Goal: Information Seeking & Learning: Learn about a topic

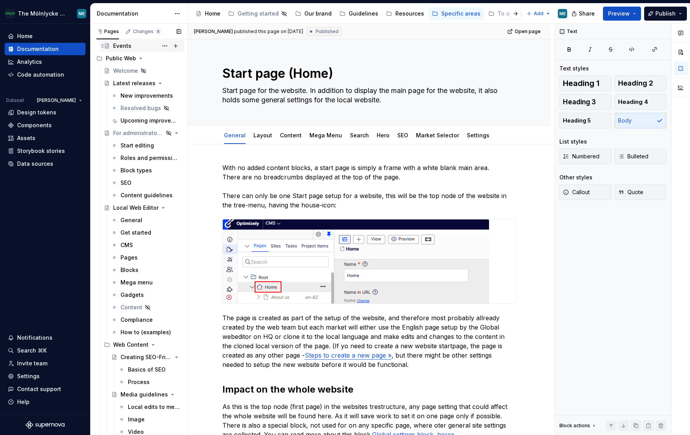
scroll to position [39, 0]
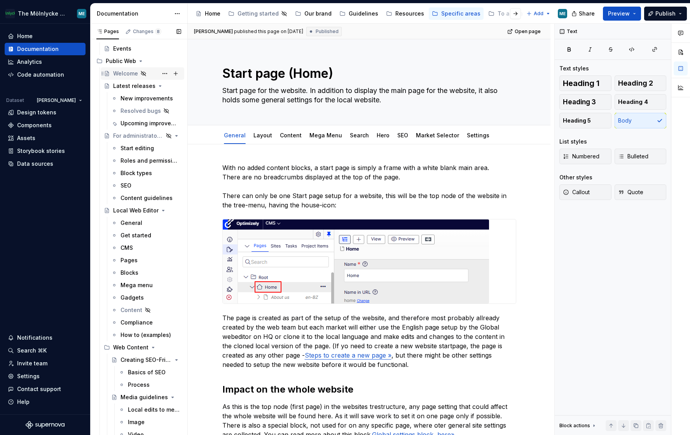
type textarea "*"
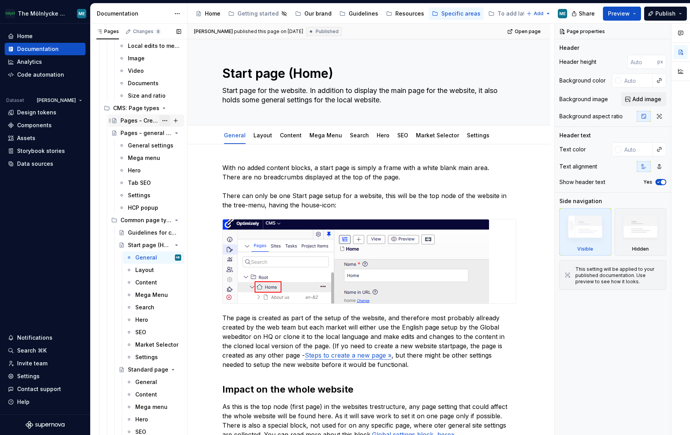
scroll to position [389, 0]
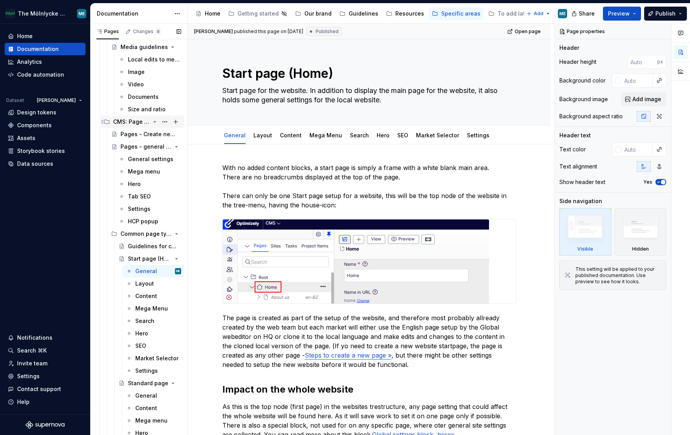
click at [152, 122] on icon "Page tree" at bounding box center [155, 122] width 6 height 6
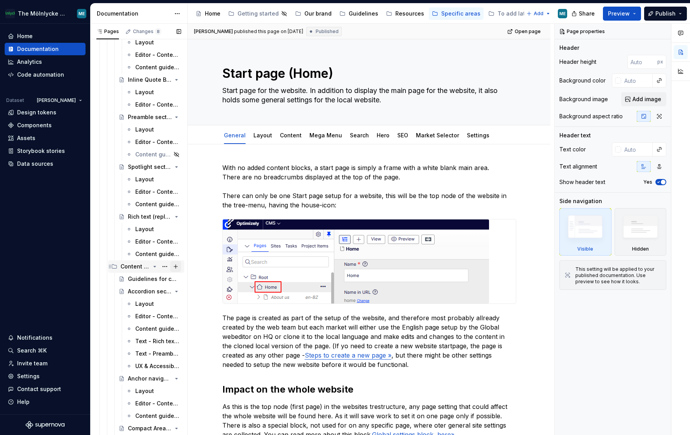
scroll to position [700, 0]
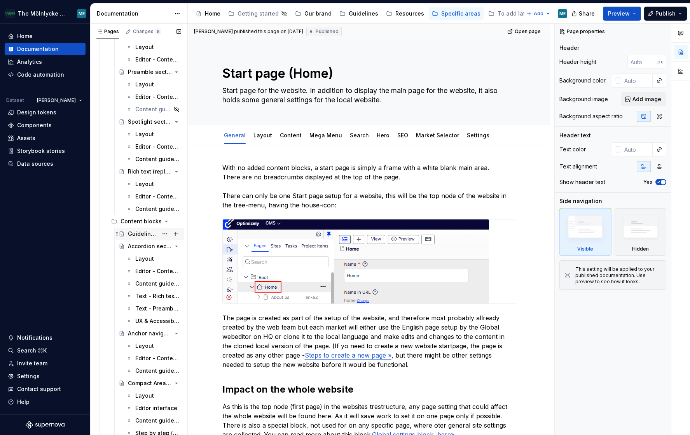
click at [137, 235] on div "Guidelines for content blocks" at bounding box center [143, 234] width 30 height 8
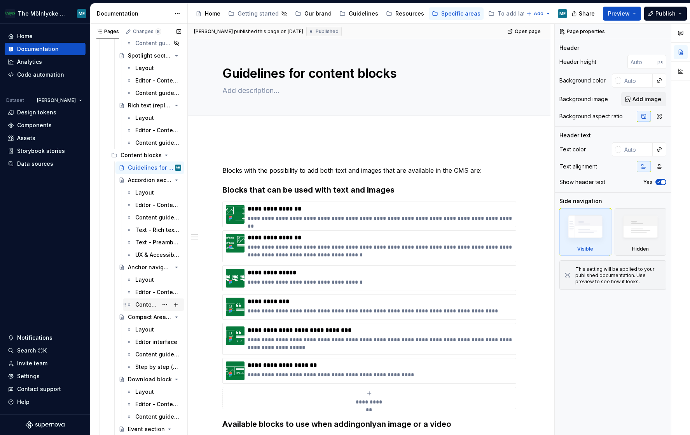
scroll to position [661, 0]
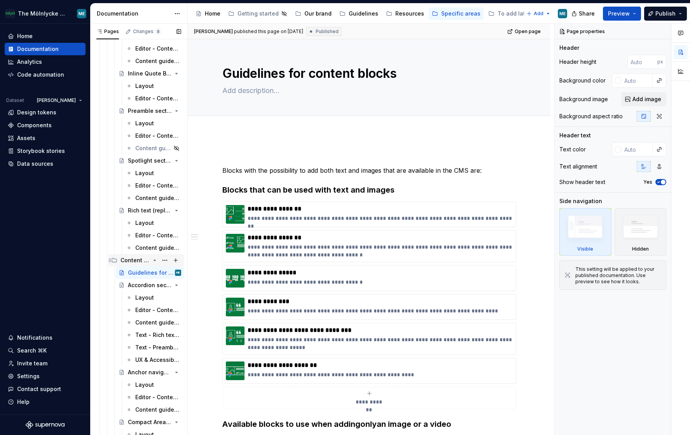
click at [152, 260] on icon "Page tree" at bounding box center [155, 260] width 6 height 6
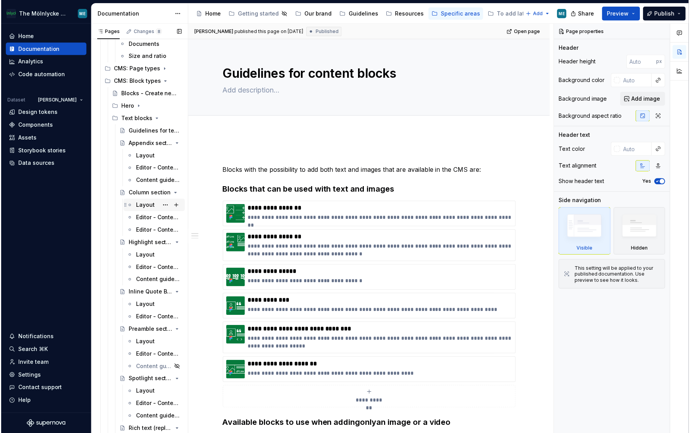
scroll to position [389, 0]
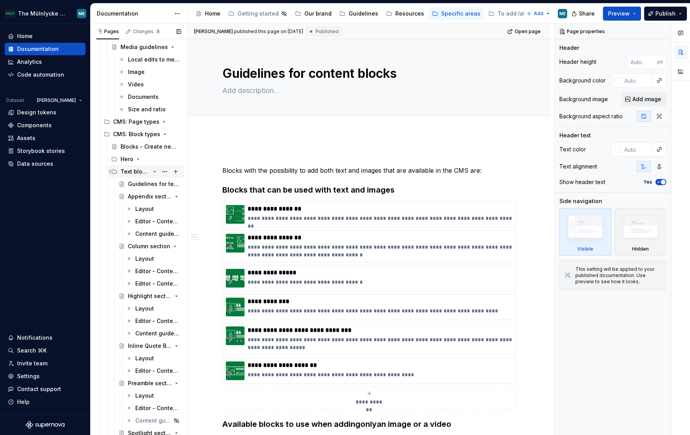
click at [152, 172] on icon "Page tree" at bounding box center [155, 171] width 6 height 6
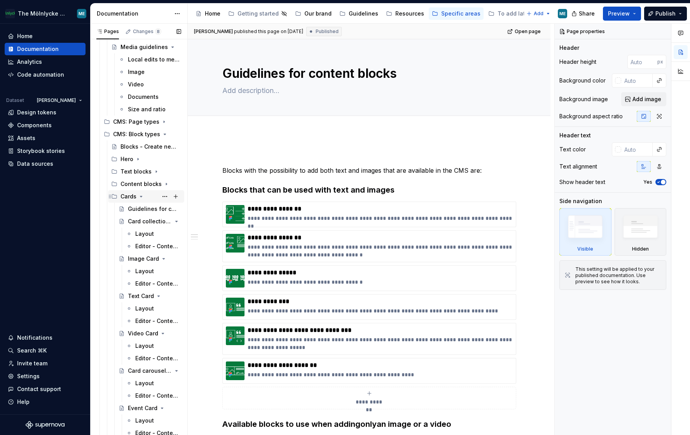
click at [139, 196] on icon "Page tree" at bounding box center [141, 196] width 6 height 6
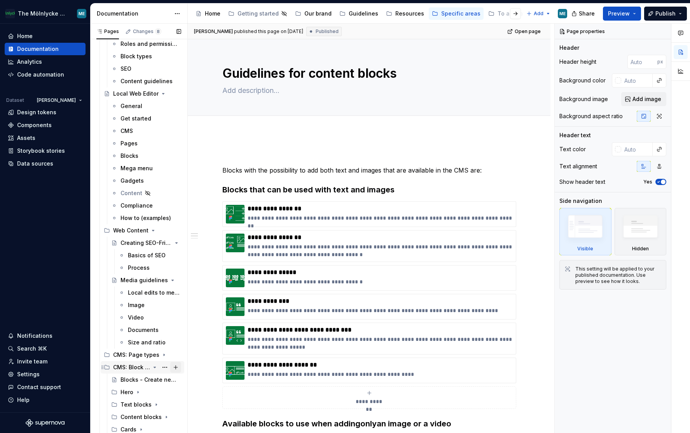
scroll to position [0, 0]
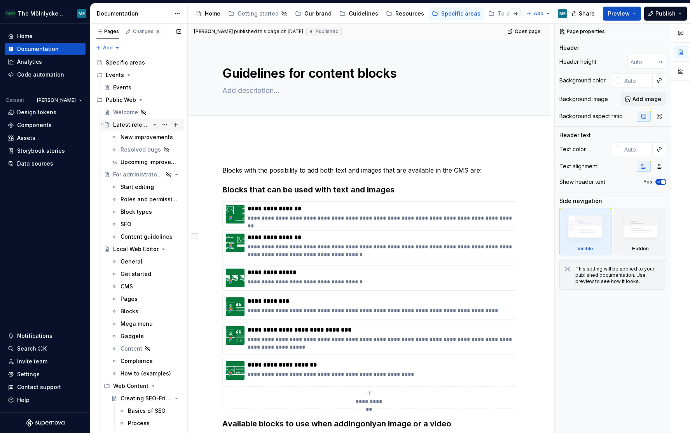
click at [124, 126] on div "Latest releases" at bounding box center [131, 125] width 37 height 8
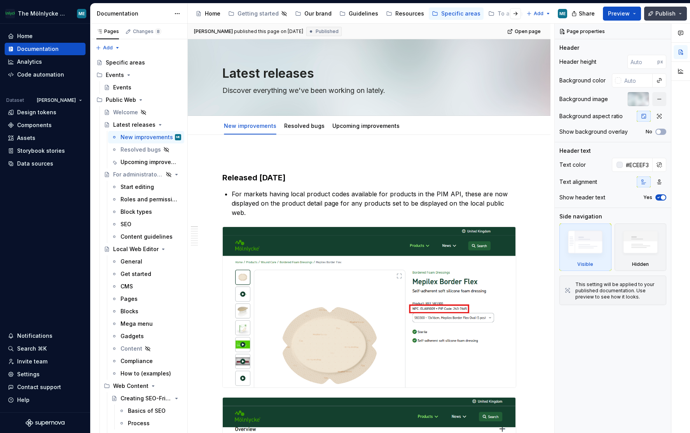
click at [665, 19] on button "Publish" at bounding box center [666, 14] width 43 height 14
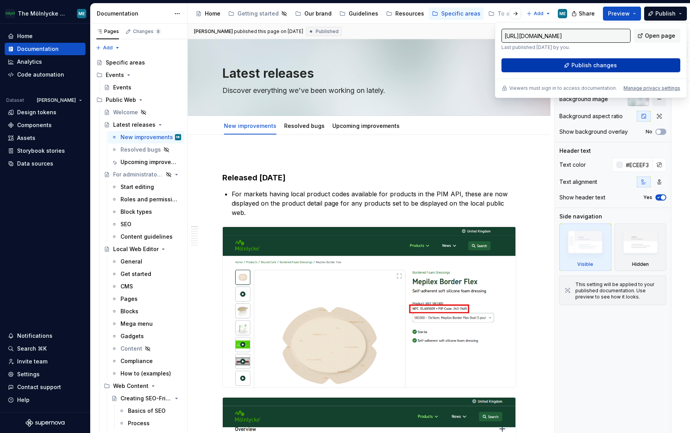
click at [568, 65] on button "Publish changes" at bounding box center [591, 65] width 179 height 14
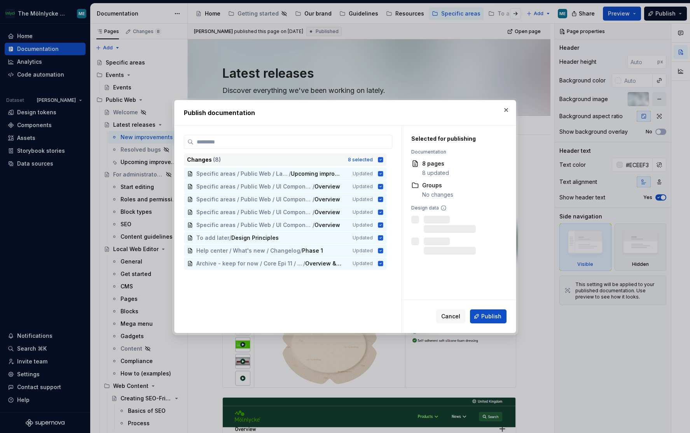
click at [381, 159] on icon at bounding box center [380, 159] width 5 height 5
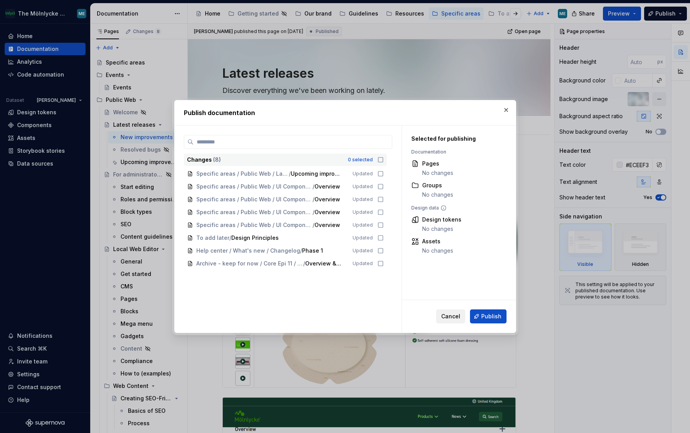
click at [452, 317] on span "Cancel" at bounding box center [450, 317] width 19 height 8
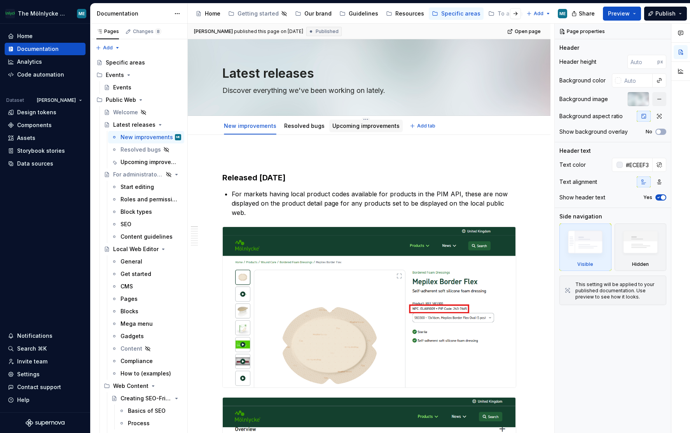
click at [362, 128] on link "Upcoming improvements" at bounding box center [366, 126] width 67 height 7
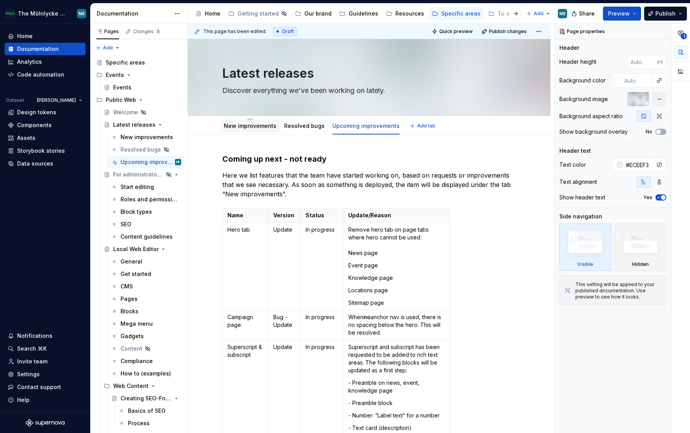
click at [265, 127] on link "New improvements" at bounding box center [250, 126] width 53 height 7
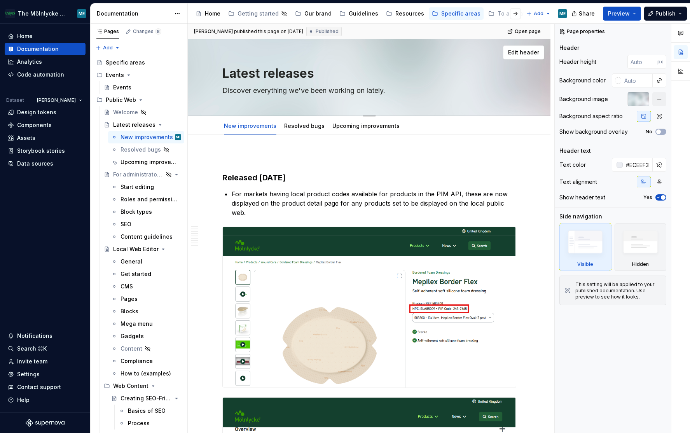
type textarea "*"
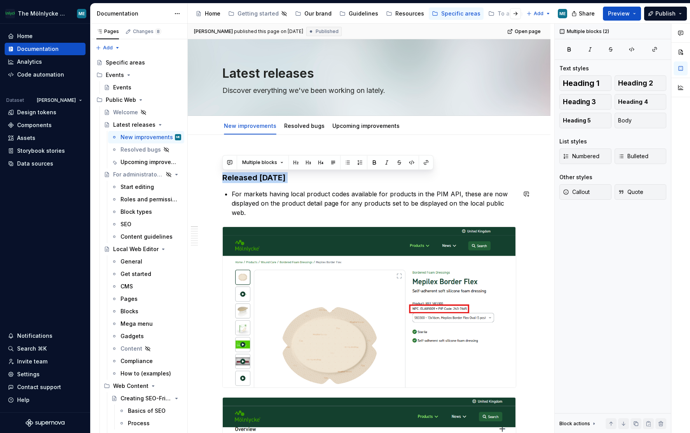
copy h3 "Released Aug 25th, 2025"
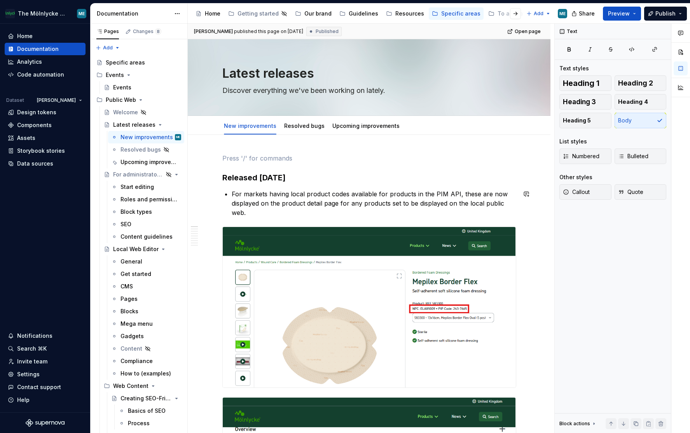
paste div
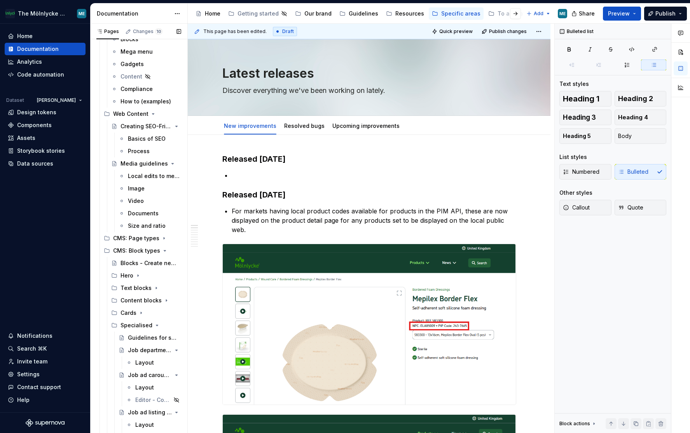
scroll to position [311, 0]
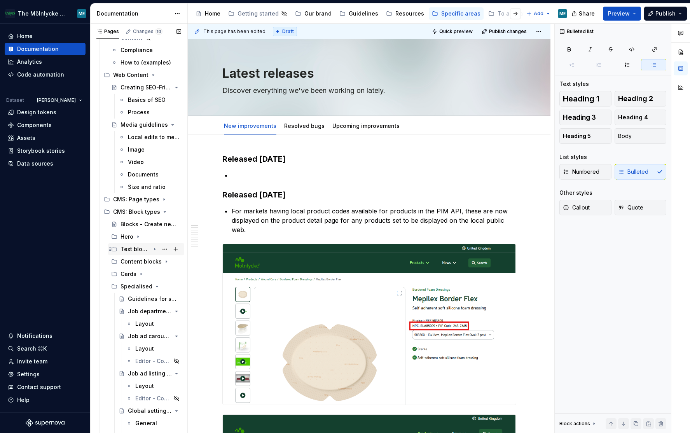
click at [152, 249] on icon "Page tree" at bounding box center [155, 249] width 6 height 6
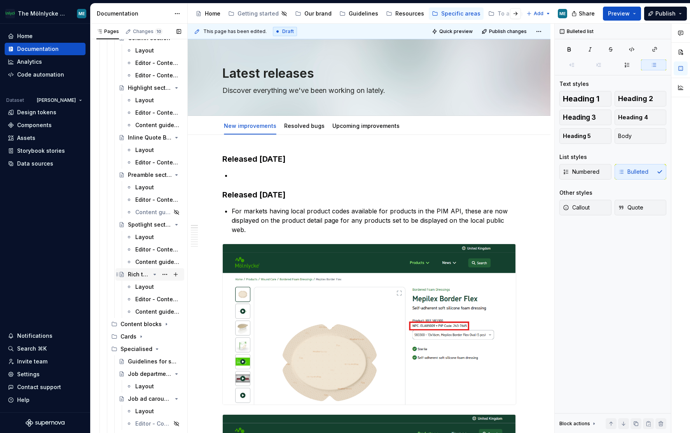
scroll to position [661, 0]
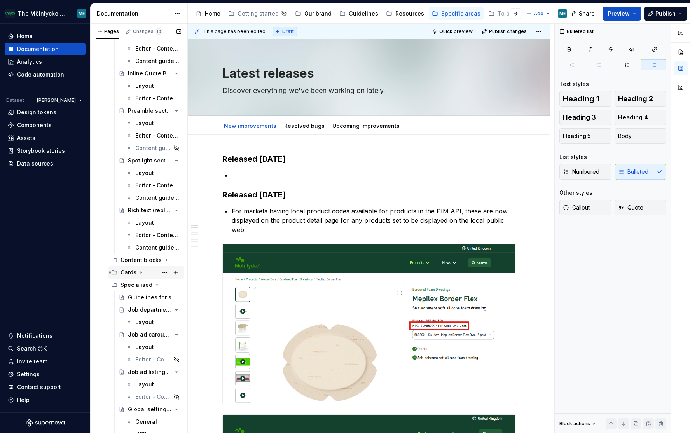
click at [141, 273] on icon "Page tree" at bounding box center [141, 273] width 1 height 2
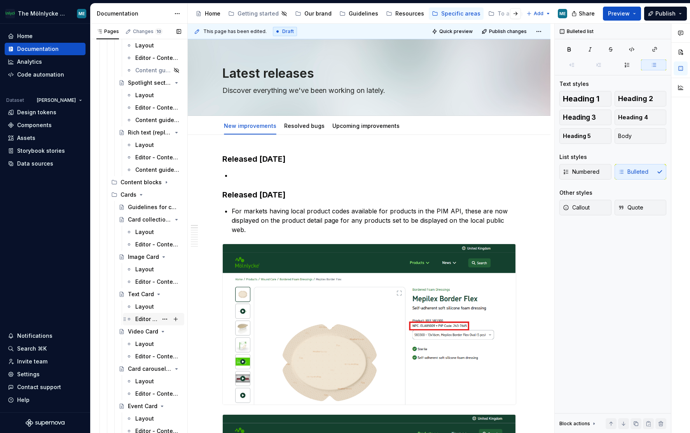
click at [145, 319] on div "Editor - Content tab" at bounding box center [146, 319] width 23 height 8
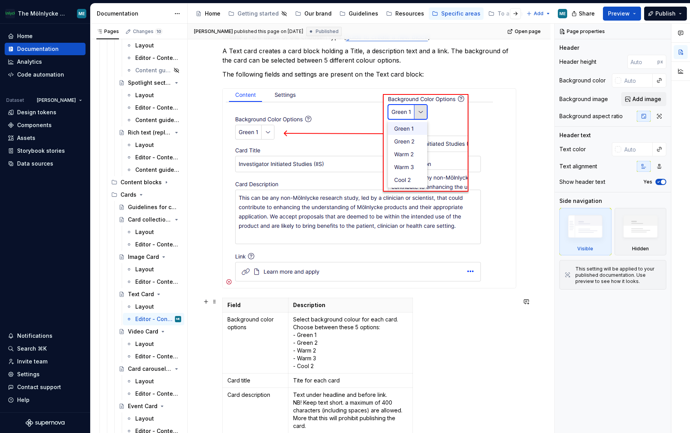
scroll to position [393, 0]
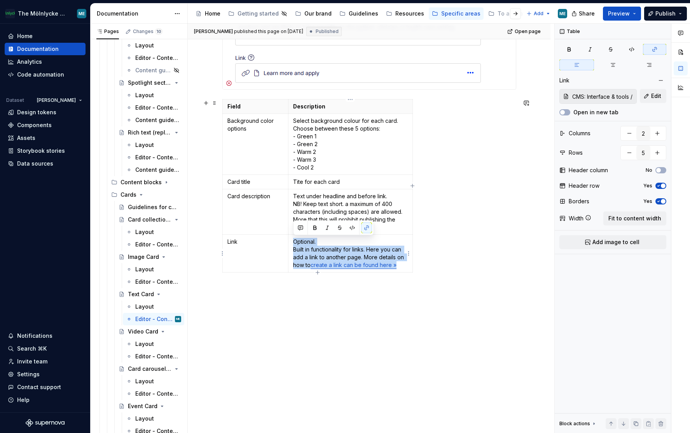
drag, startPoint x: 402, startPoint y: 265, endPoint x: 294, endPoint y: 240, distance: 111.1
click at [294, 240] on p "Optional. Built in functionality for links. Here you can add a link to another …" at bounding box center [350, 253] width 114 height 31
copy p "Optional. Built in functionality for links. Here you can add a link to another …"
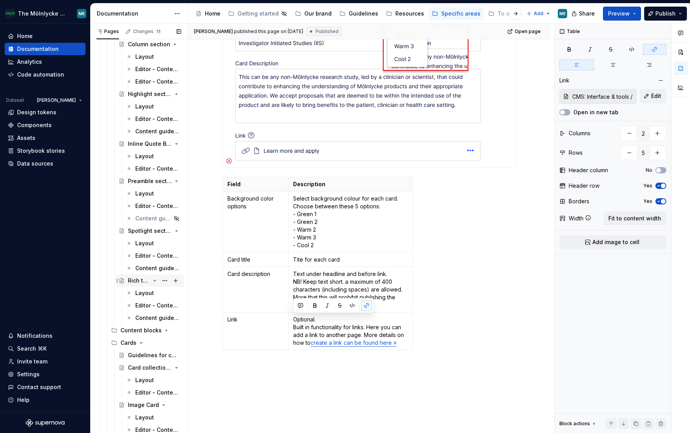
scroll to position [634, 0]
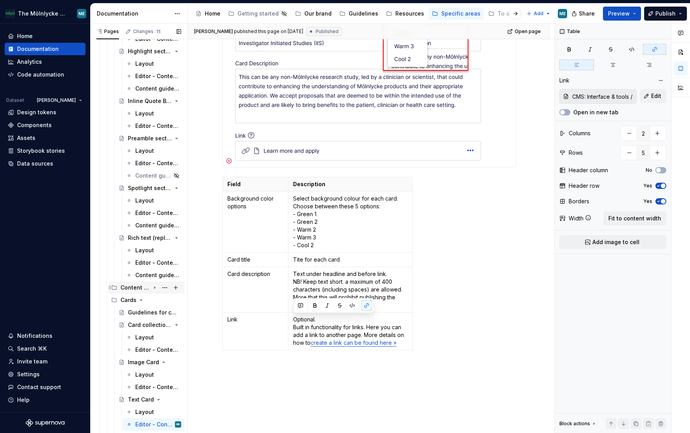
click at [153, 288] on icon "Page tree" at bounding box center [155, 288] width 6 height 6
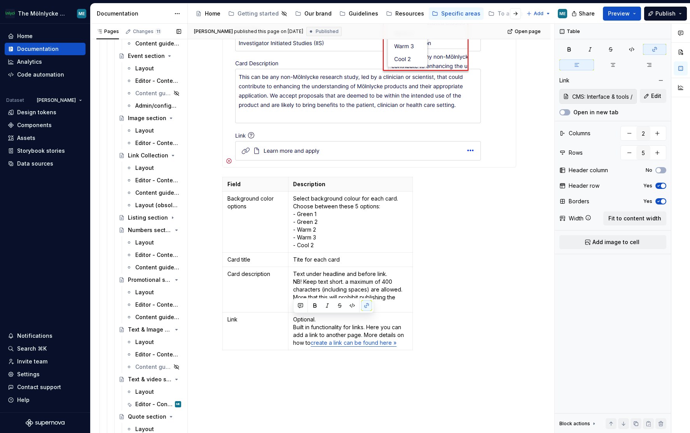
scroll to position [1334, 0]
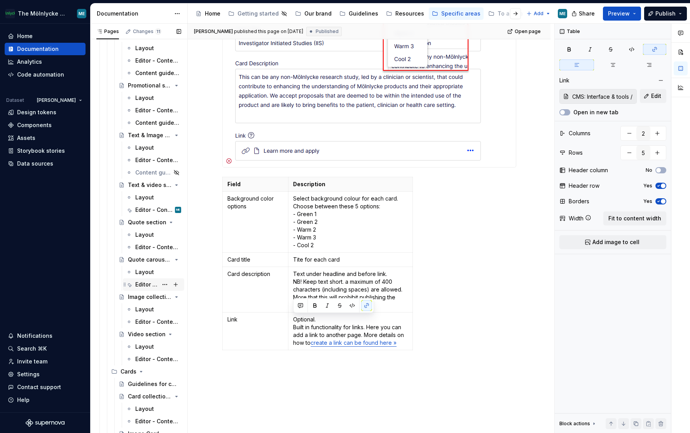
click at [144, 282] on div "Editor - Content tab" at bounding box center [146, 285] width 23 height 8
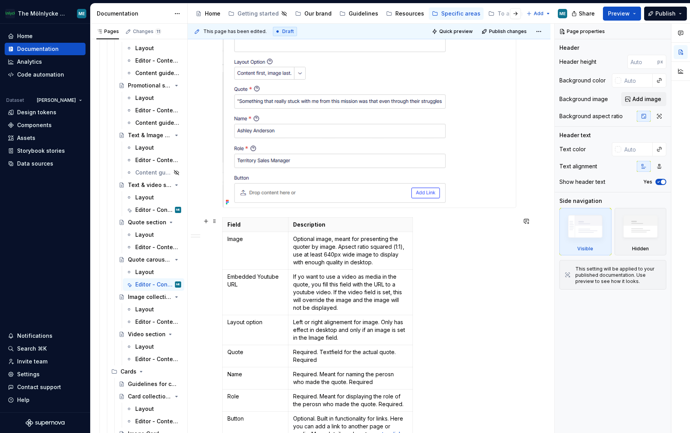
scroll to position [311, 0]
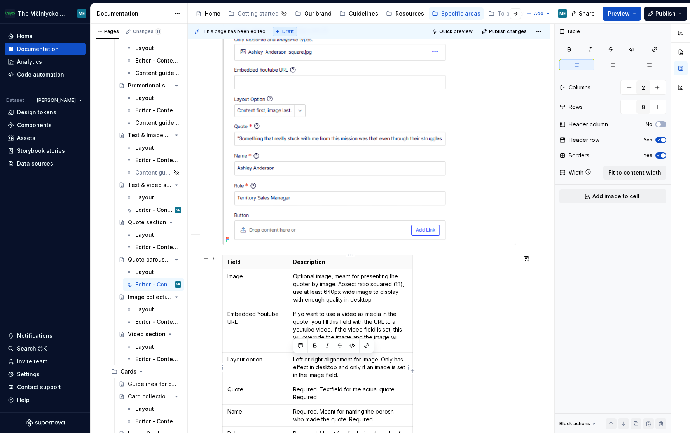
drag, startPoint x: 349, startPoint y: 375, endPoint x: 292, endPoint y: 356, distance: 59.5
click at [292, 356] on td "Left or right alignement for image. Only has effect in desktop and only if an i…" at bounding box center [351, 368] width 124 height 30
copy p "Left or right alignement for image. Only has effect in desktop and only if an i…"
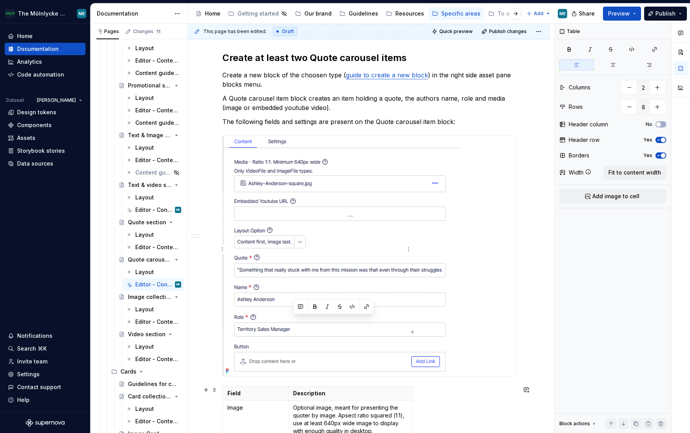
scroll to position [350, 0]
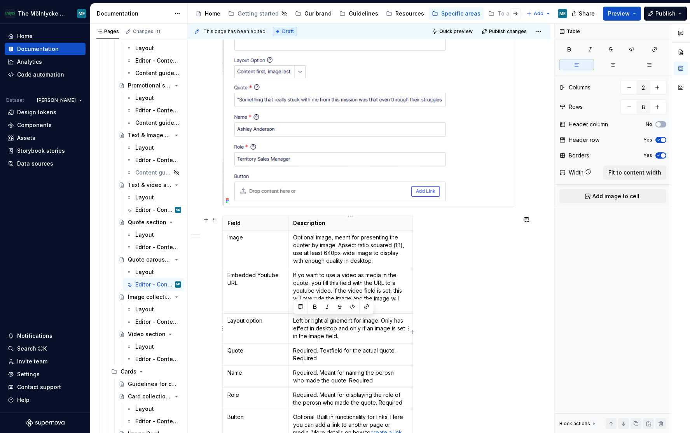
click at [363, 325] on p "Left or right alignement for image. Only has effect in desktop and only if an i…" at bounding box center [350, 328] width 114 height 23
click at [369, 320] on p "Left or right alignement for image. Only has effect in desktop and only if an i…" at bounding box center [350, 328] width 114 height 23
type textarea "*"
drag, startPoint x: 464, startPoint y: 385, endPoint x: 443, endPoint y: 367, distance: 27.9
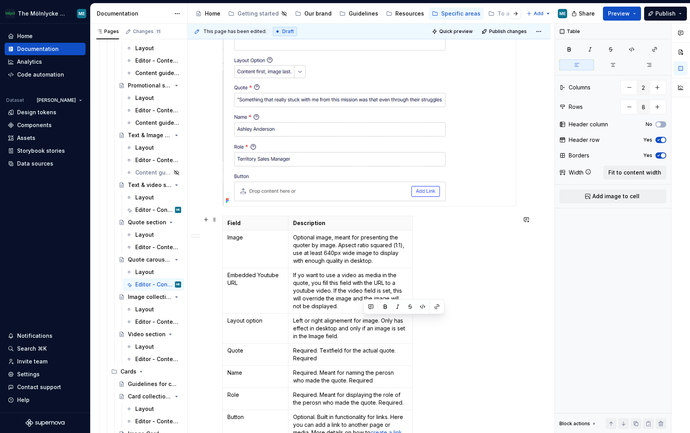
click at [464, 385] on div "Field Description Image Optional image, meant for presenting the quoter by imag…" at bounding box center [369, 333] width 294 height 235
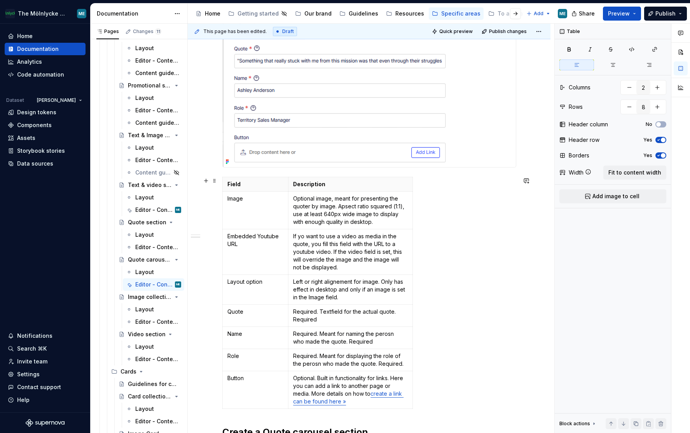
scroll to position [428, 0]
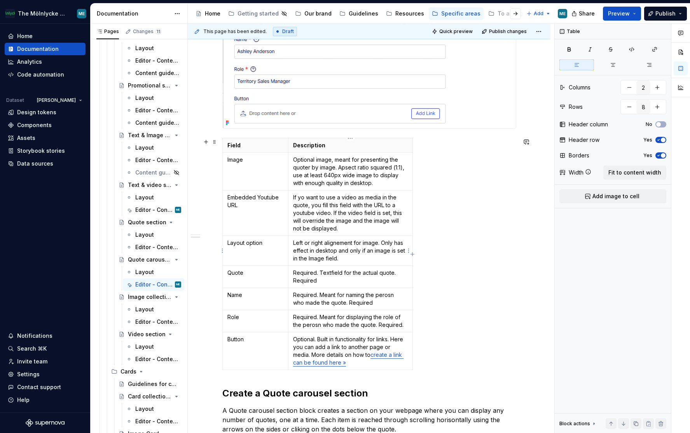
click at [351, 245] on p "Left or right alignement for image. Only has effect in desktop and only if an i…" at bounding box center [350, 250] width 114 height 23
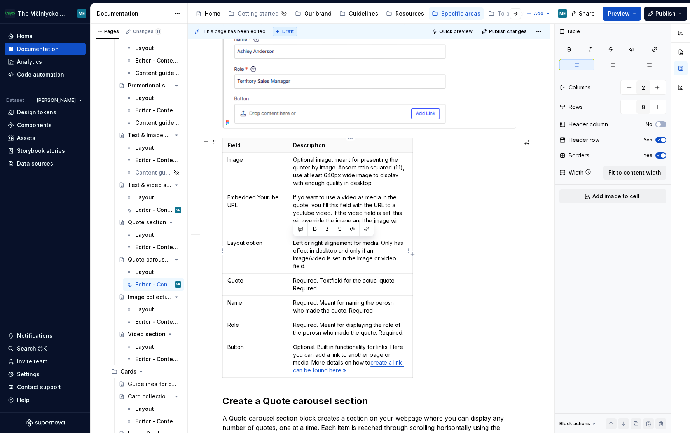
drag, startPoint x: 384, startPoint y: 261, endPoint x: 293, endPoint y: 243, distance: 93.0
click at [293, 243] on td "Left or right alignement for media. Only has effect in desktop and only if an i…" at bounding box center [351, 255] width 124 height 38
copy p "Left or right alignement for media. Only has effect in desktop and only if an i…"
click at [480, 193] on div "Field Description Image Optional image, meant for presenting the quoter by imag…" at bounding box center [369, 259] width 294 height 243
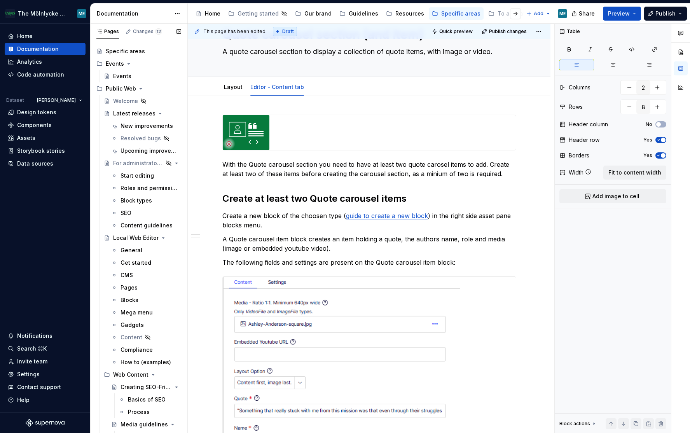
scroll to position [0, 0]
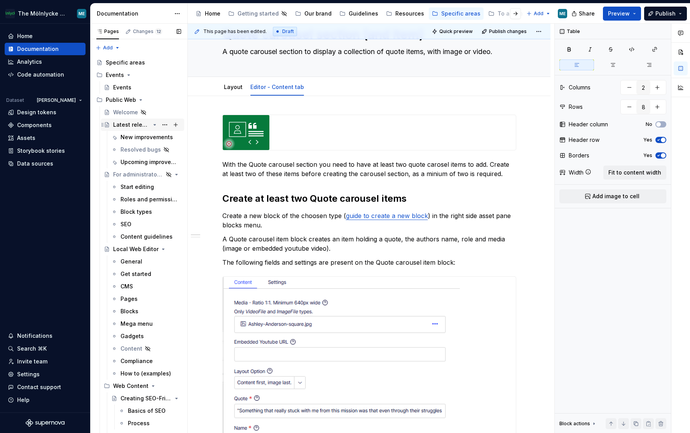
drag, startPoint x: 131, startPoint y: 123, endPoint x: 427, endPoint y: 158, distance: 298.8
click at [131, 123] on div "Latest releases" at bounding box center [134, 125] width 42 height 8
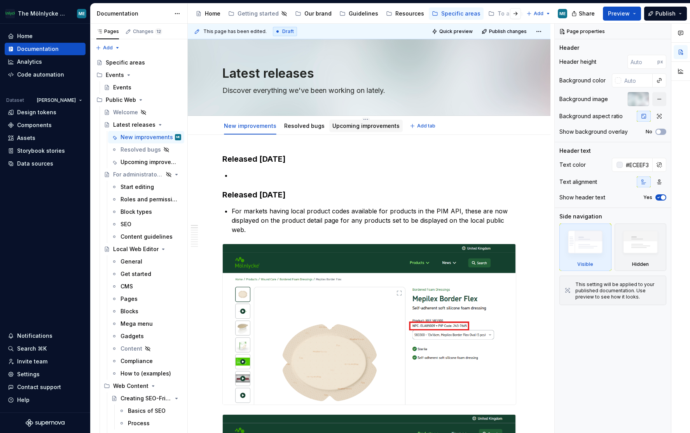
click at [343, 128] on link "Upcoming improvements" at bounding box center [366, 126] width 67 height 7
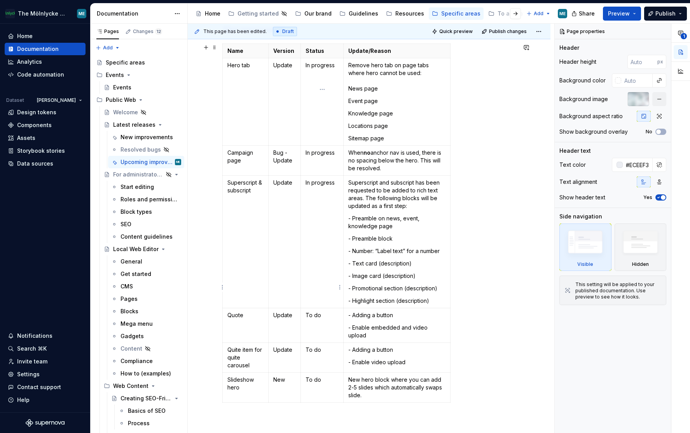
scroll to position [194, 0]
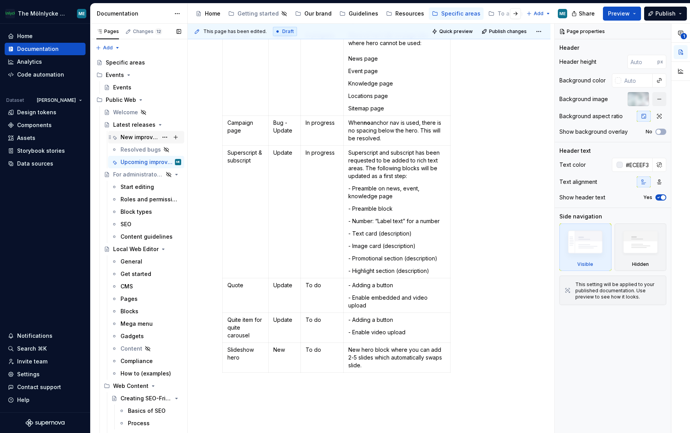
click at [143, 136] on div "New improvements" at bounding box center [139, 137] width 37 height 8
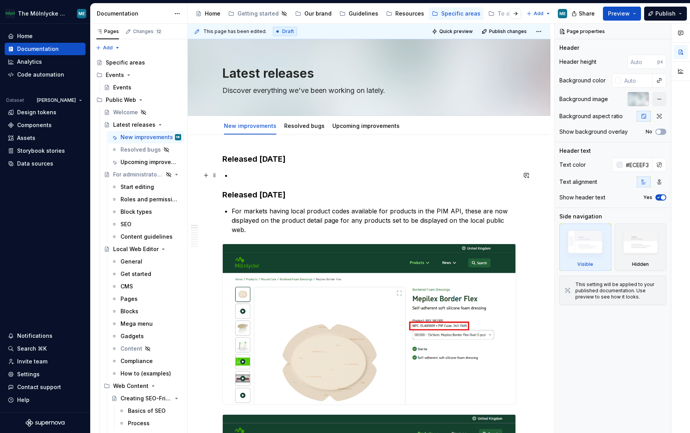
click at [248, 175] on p at bounding box center [374, 175] width 285 height 9
type textarea "*"
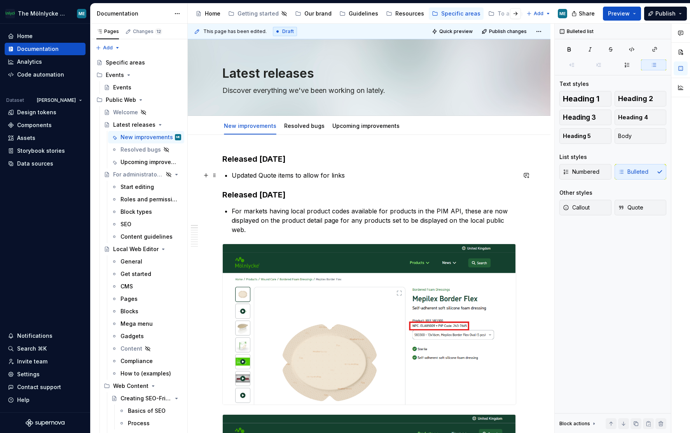
click at [279, 177] on p "Updated Quote items to allow for links" at bounding box center [374, 175] width 285 height 9
click at [391, 178] on p "Updated Quote carousel items to also" at bounding box center [374, 175] width 285 height 9
click at [361, 175] on p "Updated Quote carousel items to also" at bounding box center [374, 175] width 285 height 9
click at [412, 176] on p "Updated Quote carousel item. Added button/link and possibel to upload video as …" at bounding box center [374, 175] width 285 height 9
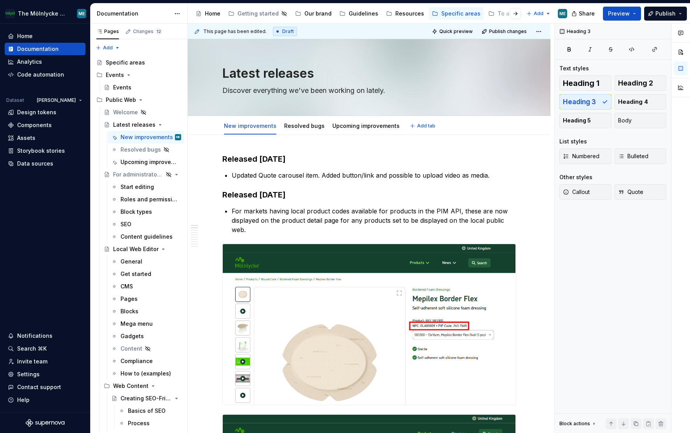
type textarea "*"
click at [491, 175] on p "Updated Quote carousel item. Added button/link and possible to upload video as …" at bounding box center [374, 175] width 285 height 9
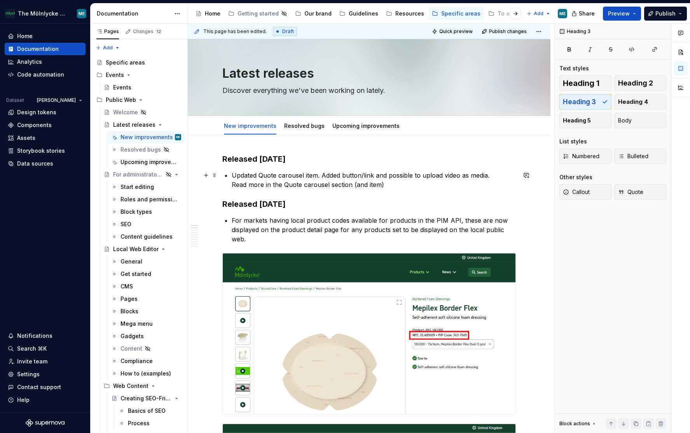
drag, startPoint x: 385, startPoint y: 185, endPoint x: 398, endPoint y: 199, distance: 18.8
click at [387, 187] on p "Updated Quote carousel item. Added button/link and possible to upload video as …" at bounding box center [374, 180] width 285 height 19
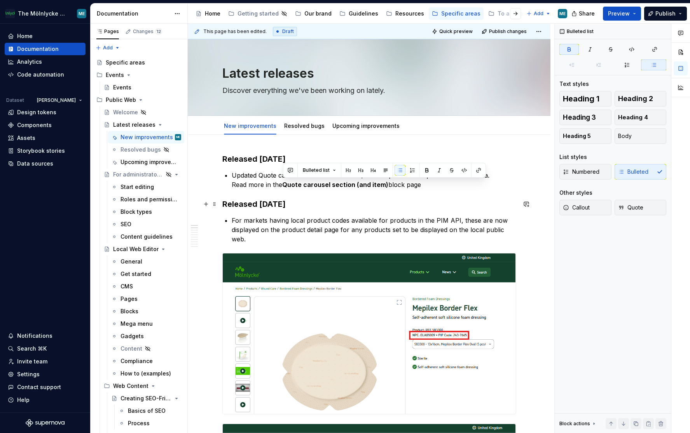
click at [475, 201] on h3 "Released Aug 25th, 2025" at bounding box center [369, 204] width 294 height 11
click at [440, 186] on p "Updated Quote carousel item. Added button/link and possible to upload video as …" at bounding box center [374, 180] width 285 height 19
drag, startPoint x: 434, startPoint y: 187, endPoint x: 286, endPoint y: 186, distance: 149.0
click at [286, 186] on p "Updated Quote carousel item. Added button/link and possible to upload video as …" at bounding box center [374, 180] width 285 height 19
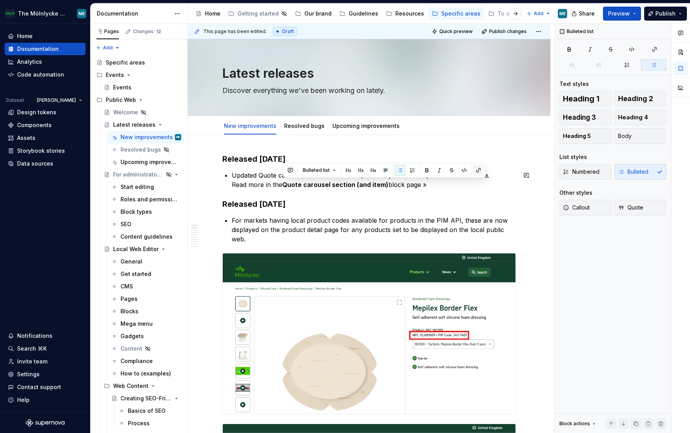
click at [476, 172] on button "button" at bounding box center [478, 170] width 11 height 11
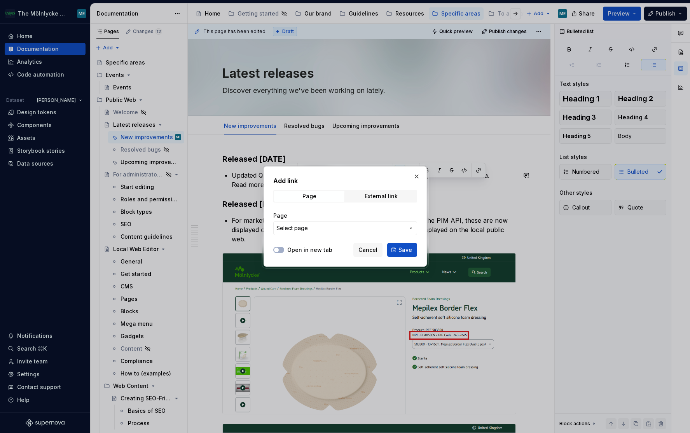
click at [321, 228] on span "Select page" at bounding box center [341, 228] width 128 height 8
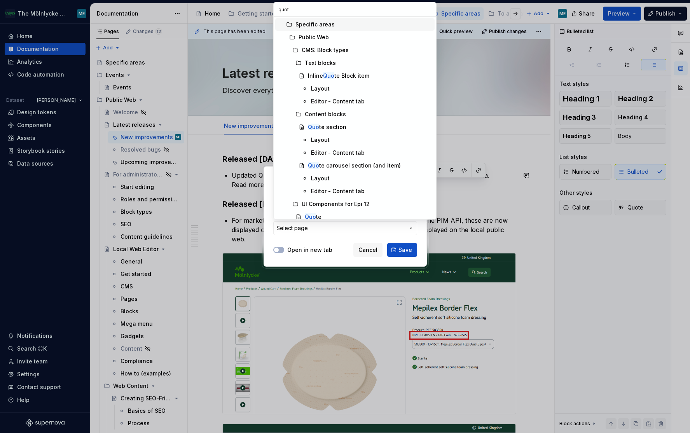
type input "quote"
click at [365, 167] on div "Quote carousel section (and item)" at bounding box center [353, 166] width 91 height 8
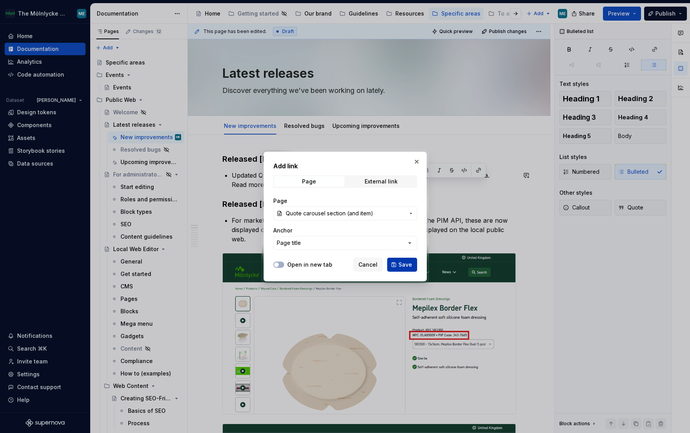
click at [405, 267] on span "Save" at bounding box center [406, 265] width 14 height 8
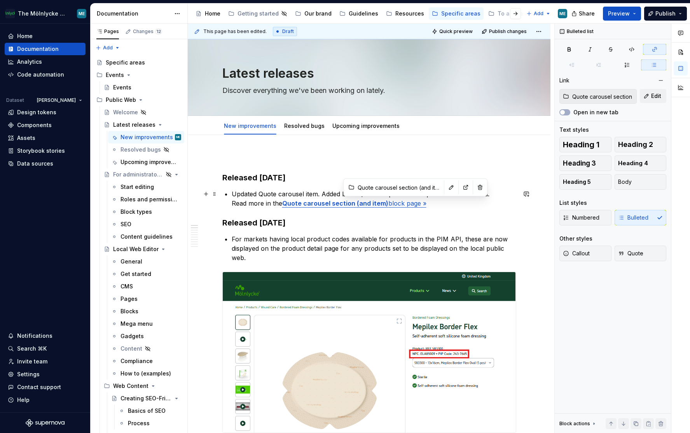
click at [413, 202] on link "Quote carousel section (and item) block page »" at bounding box center [354, 204] width 144 height 8
drag, startPoint x: 433, startPoint y: 205, endPoint x: 284, endPoint y: 206, distance: 149.0
click at [284, 206] on p "Updated Quote carousel item. Added button/link and possible to upload video as …" at bounding box center [374, 198] width 285 height 19
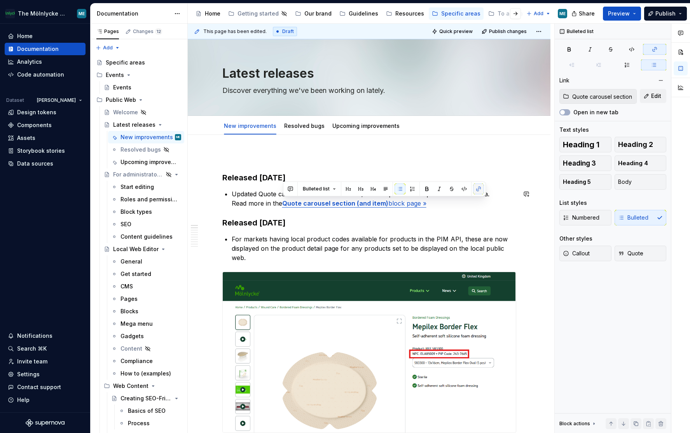
click at [479, 190] on button "button" at bounding box center [478, 189] width 11 height 11
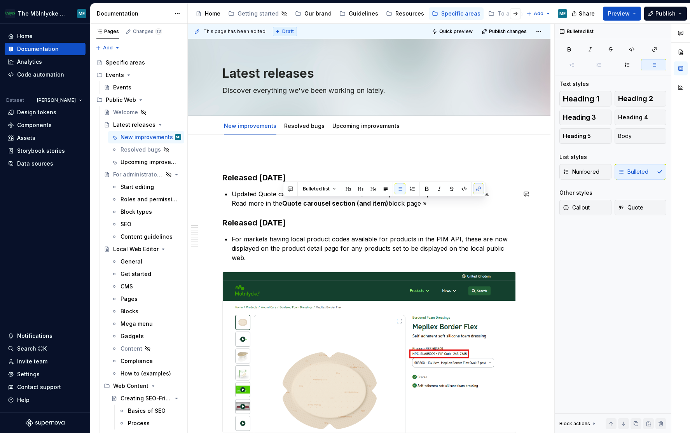
click at [479, 190] on button "button" at bounding box center [478, 189] width 11 height 11
type textarea "*"
click at [476, 189] on button "button" at bounding box center [478, 189] width 11 height 11
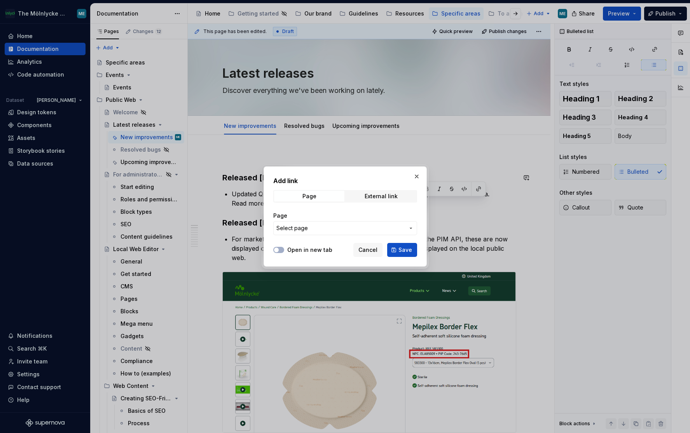
click at [334, 230] on span "Select page" at bounding box center [341, 228] width 128 height 8
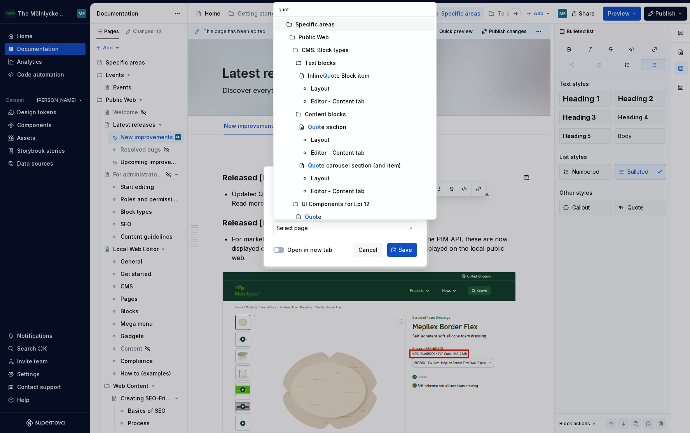
type input "quote"
click at [332, 193] on div "Editor - Content tab" at bounding box center [338, 191] width 54 height 8
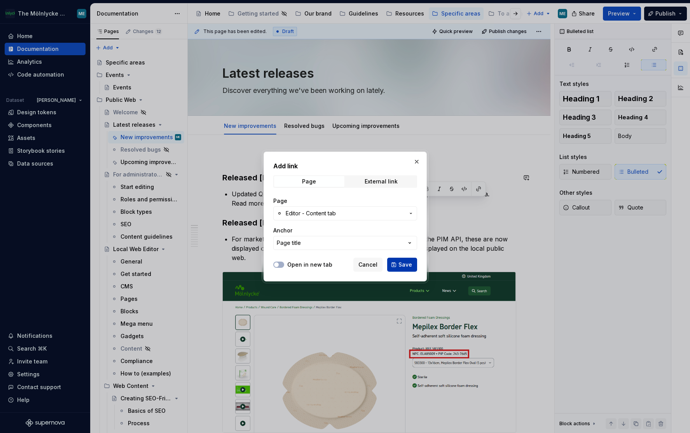
click at [404, 265] on span "Save" at bounding box center [406, 265] width 14 height 8
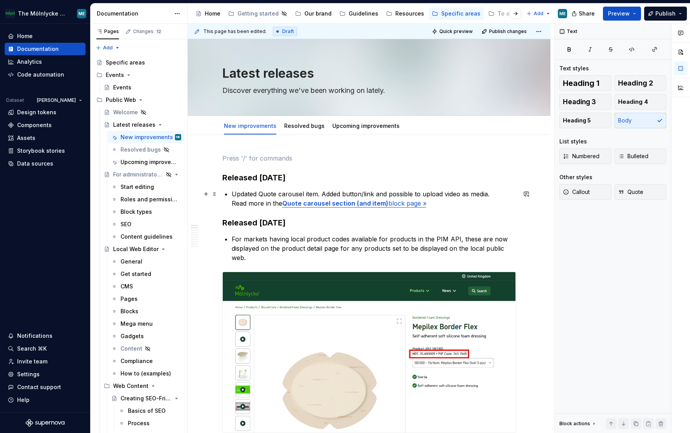
click at [448, 205] on p "Updated Quote carousel item. Added button/link and possible to upload video as …" at bounding box center [374, 198] width 285 height 19
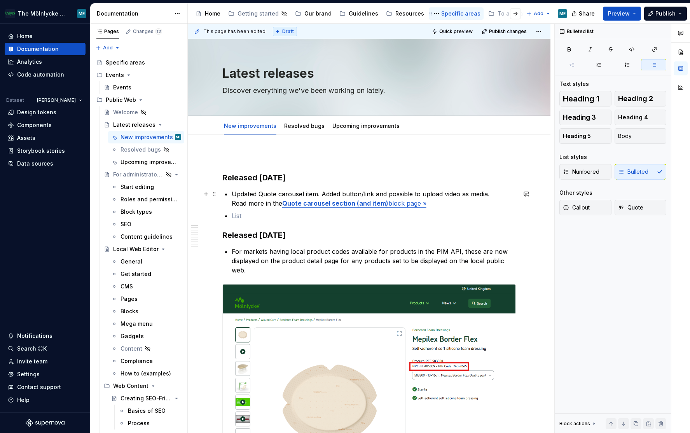
type textarea "*"
click at [255, 215] on p at bounding box center [374, 215] width 285 height 9
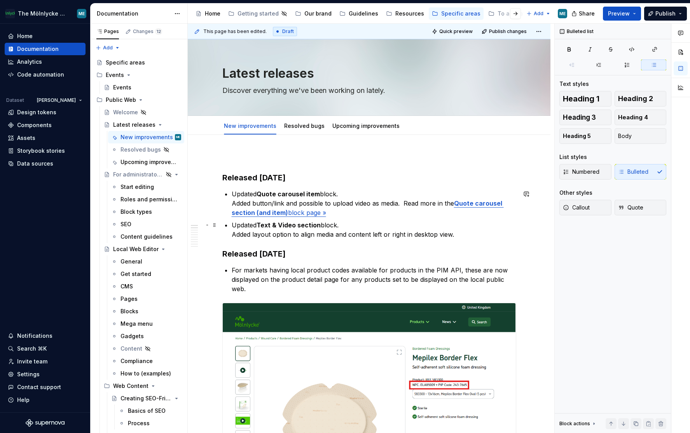
click at [468, 236] on p "Updated Text & Video section block. Added layout option to align media and cont…" at bounding box center [374, 230] width 285 height 19
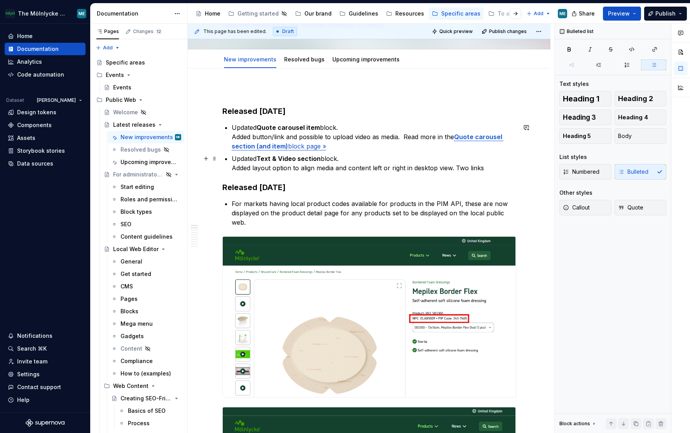
scroll to position [39, 0]
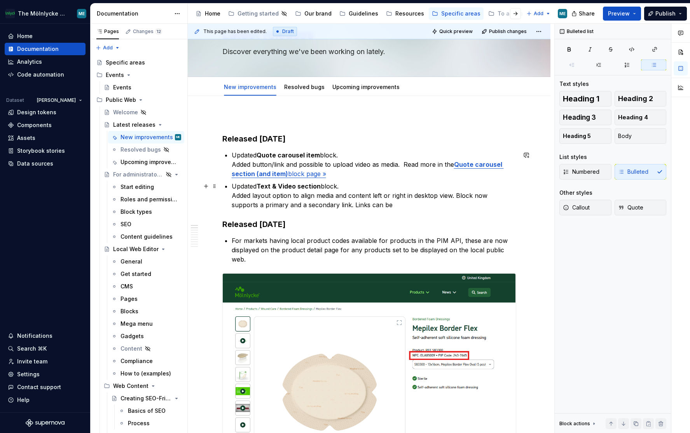
click at [366, 208] on p "Updated Text & Video section block. Added layout option to align media and cont…" at bounding box center [374, 196] width 285 height 28
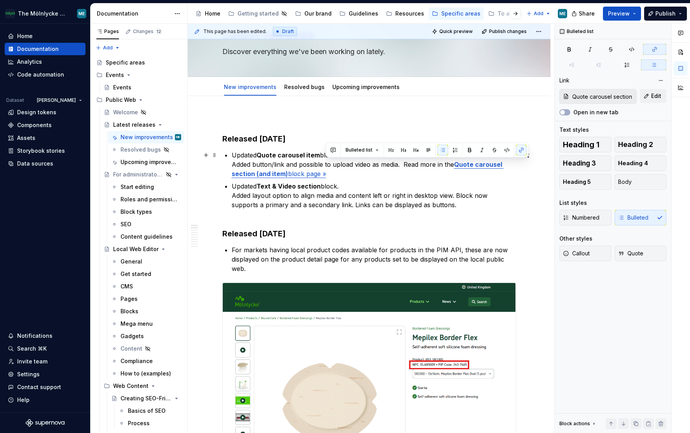
drag, startPoint x: 403, startPoint y: 167, endPoint x: 406, endPoint y: 172, distance: 5.8
click at [406, 172] on p "Updated Quote carousel item block. Added button/link and possible to upload vid…" at bounding box center [374, 165] width 285 height 28
copy p "Read more in the Quote carousel section (and item) block page »"
click at [254, 215] on p "Updated Text & Video section block. Added layout option to align media and cont…" at bounding box center [374, 200] width 285 height 37
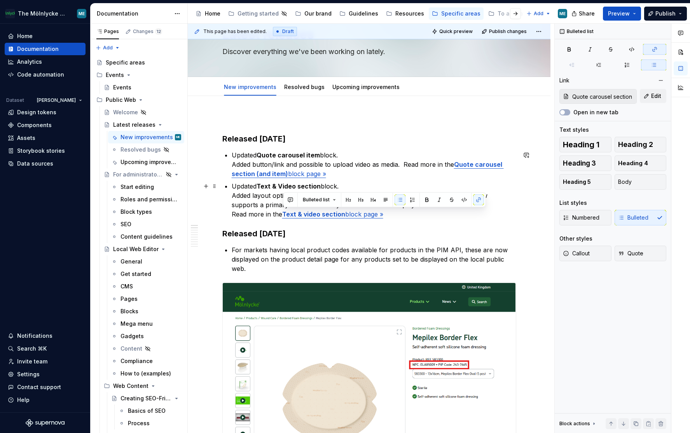
drag, startPoint x: 390, startPoint y: 218, endPoint x: 282, endPoint y: 218, distance: 107.7
click at [282, 218] on p "Updated Text & Video section block. Added layout option to align media and cont…" at bounding box center [374, 200] width 285 height 37
click at [475, 203] on button "button" at bounding box center [478, 199] width 11 height 11
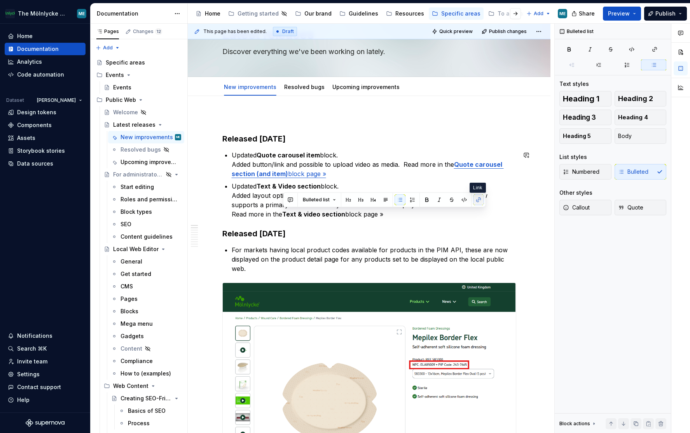
click at [477, 200] on button "button" at bounding box center [478, 199] width 11 height 11
click at [478, 198] on button "button" at bounding box center [478, 199] width 11 height 11
click at [477, 198] on button "button" at bounding box center [478, 199] width 11 height 11
click at [505, 235] on h3 "Released Aug 25th, 2025" at bounding box center [369, 233] width 294 height 11
drag, startPoint x: 392, startPoint y: 216, endPoint x: 284, endPoint y: 214, distance: 108.9
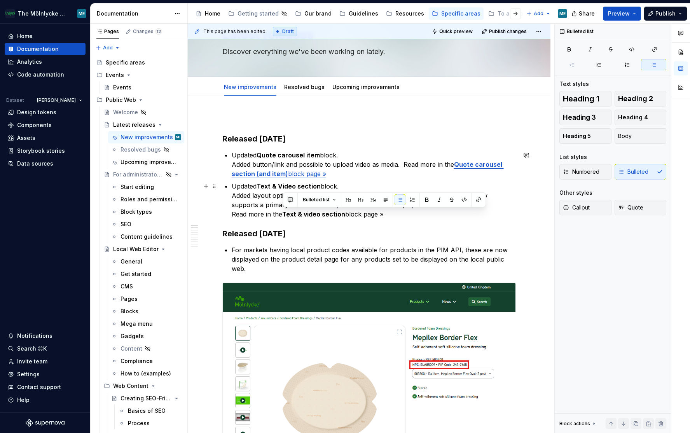
click at [284, 214] on p "Updated Text & Video section block. Added layout option to align media and cont…" at bounding box center [374, 200] width 285 height 37
click at [477, 197] on button "button" at bounding box center [478, 199] width 11 height 11
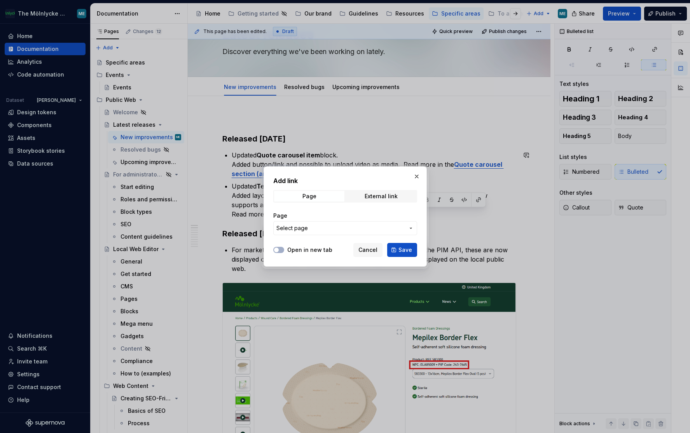
click at [338, 227] on span "Select page" at bounding box center [341, 228] width 128 height 8
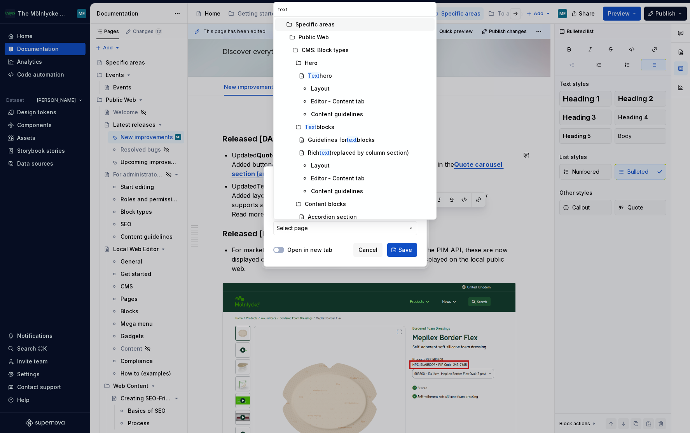
type input "text &"
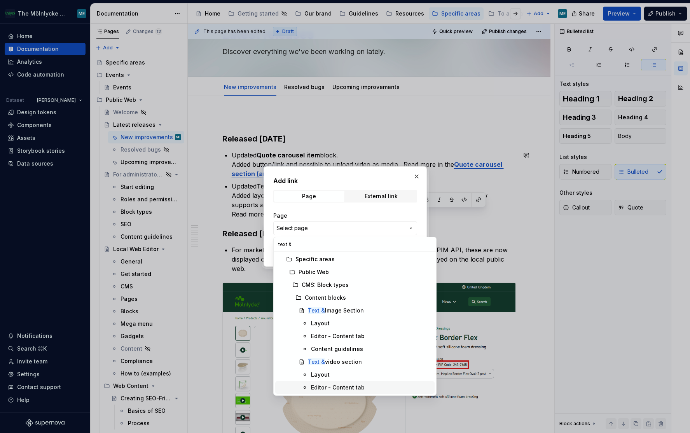
click at [331, 385] on div "Editor - Content tab" at bounding box center [338, 388] width 54 height 8
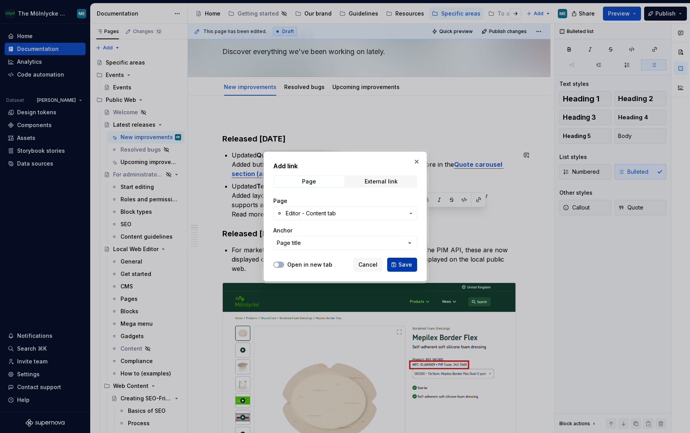
click at [404, 267] on span "Save" at bounding box center [406, 265] width 14 height 8
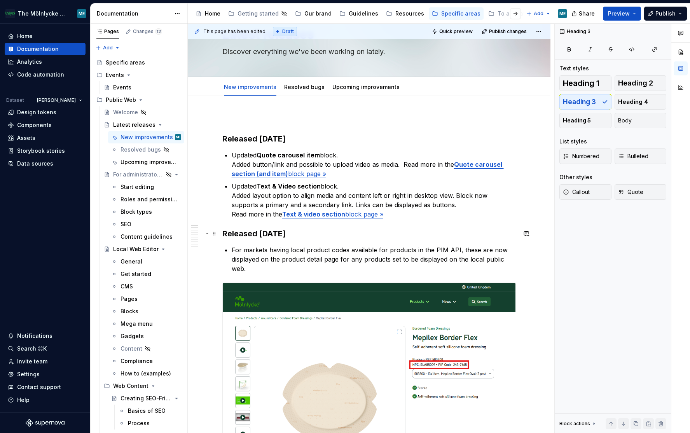
click at [451, 234] on h3 "Released Aug 25th, 2025" at bounding box center [369, 233] width 294 height 11
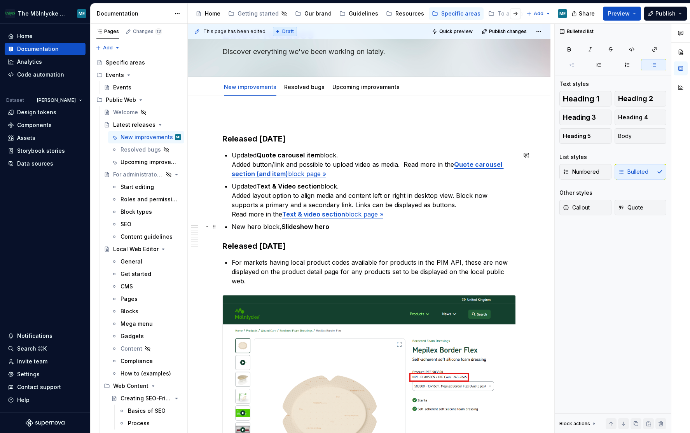
click at [335, 226] on p "New hero block, Slideshow hero" at bounding box center [374, 226] width 285 height 9
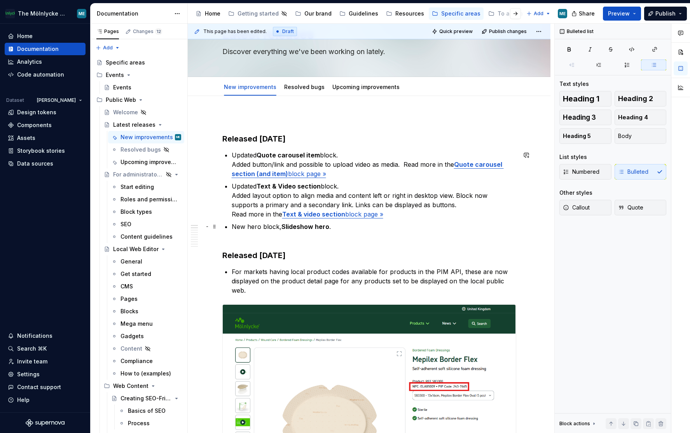
click at [335, 224] on p "New hero block, Slideshow hero ." at bounding box center [374, 231] width 285 height 19
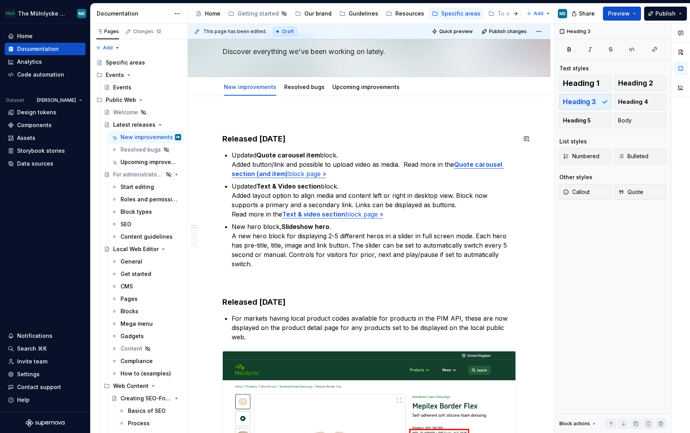
type textarea "*"
click at [267, 270] on p "New hero block, Slideshow hero . A new hero block for displaying 2-5 different …" at bounding box center [374, 254] width 285 height 65
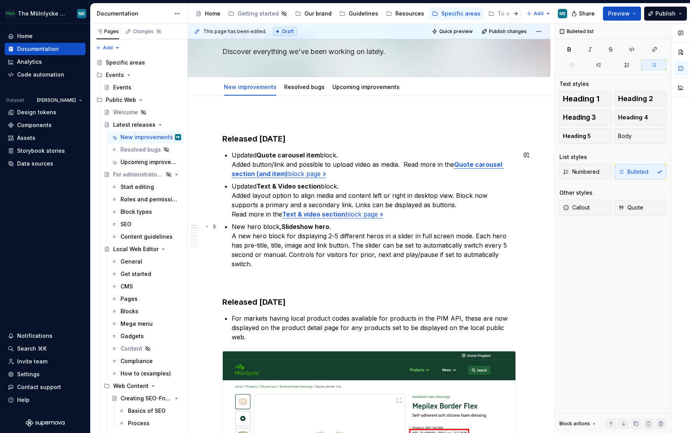
click at [275, 268] on p "New hero block, Slideshow hero . A new hero block for displaying 2-5 different …" at bounding box center [374, 254] width 285 height 65
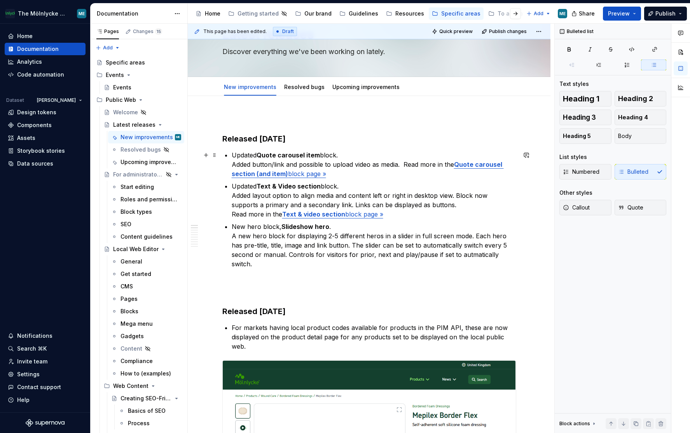
click at [407, 164] on p "Updated Quote carousel item block. Added button/link and possible to upload vid…" at bounding box center [374, 165] width 285 height 28
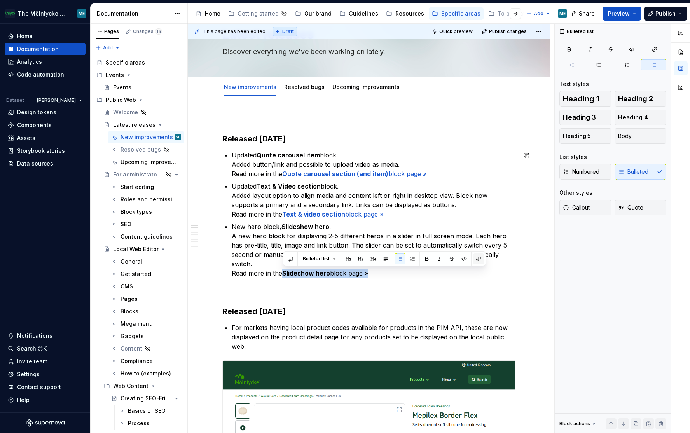
click at [477, 262] on button "button" at bounding box center [478, 259] width 11 height 11
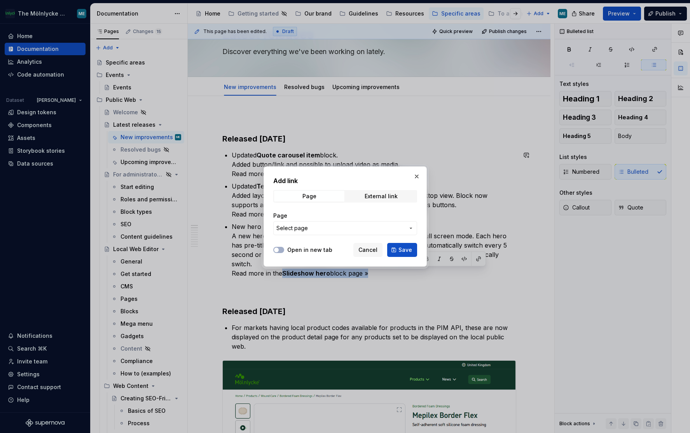
click at [326, 225] on span "Select page" at bounding box center [341, 228] width 128 height 8
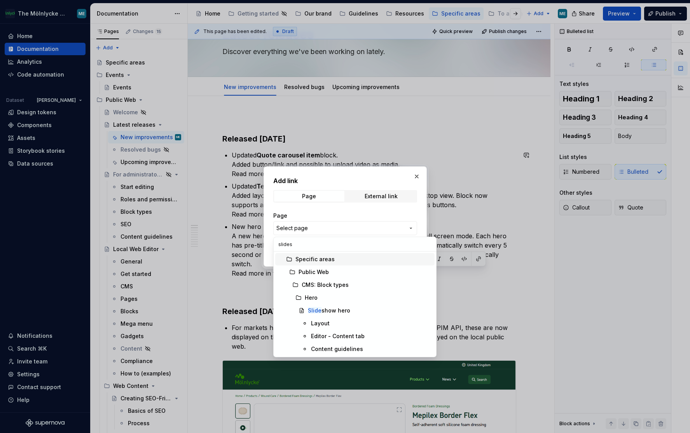
type input "slidesh"
click at [327, 334] on div "Editor - Content tab" at bounding box center [338, 337] width 54 height 8
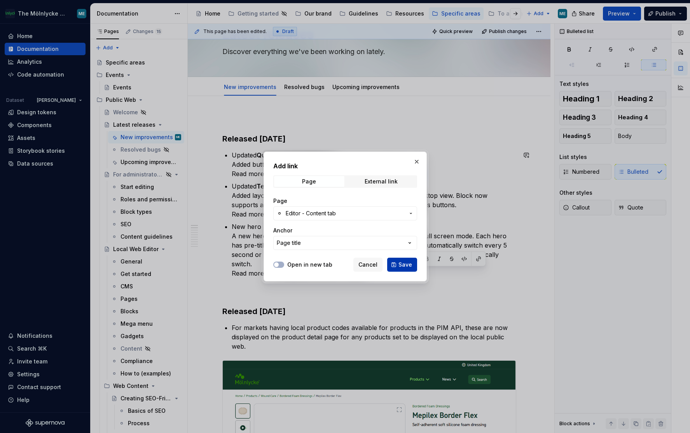
click at [409, 264] on span "Save" at bounding box center [406, 265] width 14 height 8
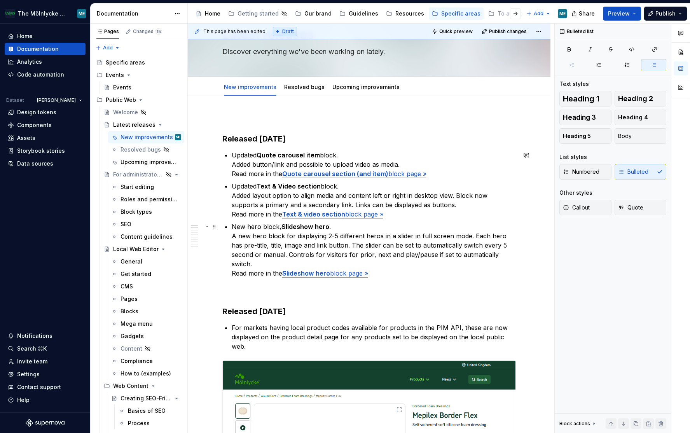
click at [391, 288] on p "New hero block, Slideshow hero . A new hero block for displaying 2-5 different …" at bounding box center [374, 259] width 285 height 75
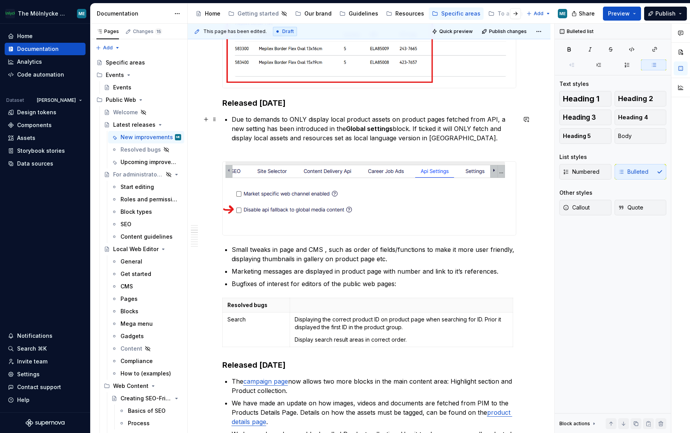
scroll to position [661, 0]
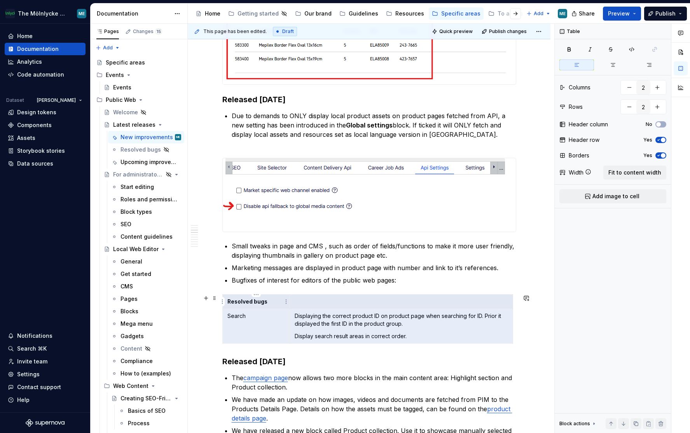
drag, startPoint x: 440, startPoint y: 338, endPoint x: 229, endPoint y: 299, distance: 214.3
click at [229, 299] on tbody "Resolved bugs Search Displaying the correct product ID on product page when sea…" at bounding box center [367, 319] width 291 height 49
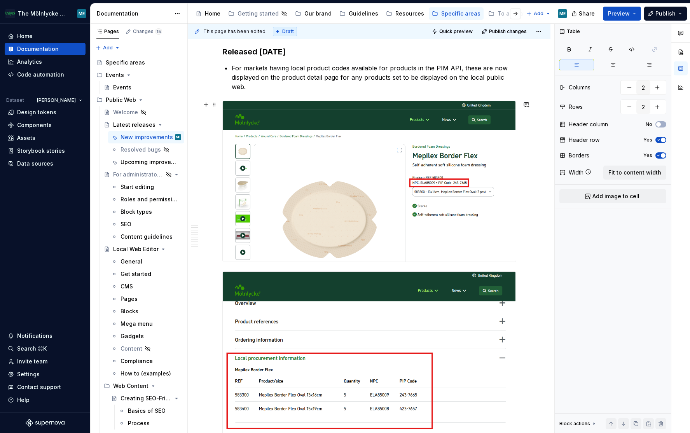
scroll to position [156, 0]
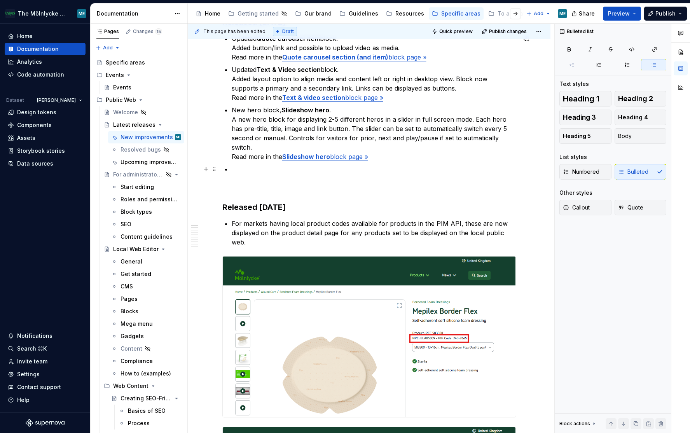
click at [233, 170] on p at bounding box center [374, 179] width 285 height 28
click at [654, 65] on icon "button" at bounding box center [654, 65] width 6 height 6
click at [650, 68] on button "button" at bounding box center [653, 65] width 25 height 11
click at [233, 171] on p at bounding box center [374, 179] width 285 height 28
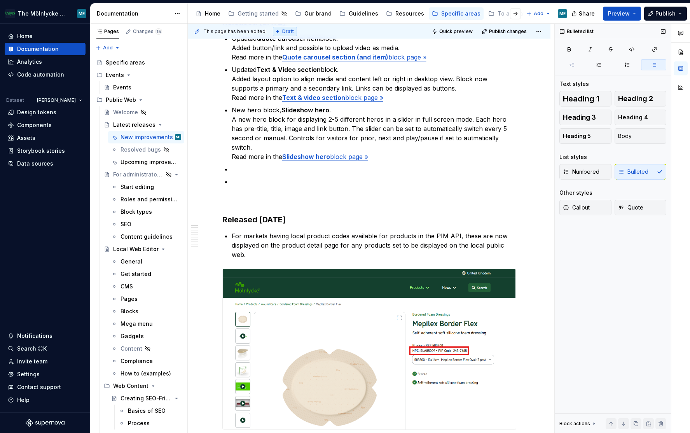
click at [655, 67] on icon "button" at bounding box center [654, 65] width 6 height 6
click at [654, 66] on icon "button" at bounding box center [654, 65] width 6 height 6
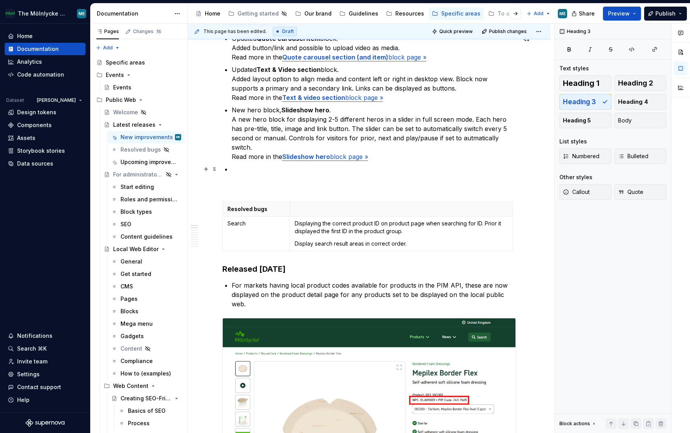
click at [246, 171] on p at bounding box center [374, 179] width 285 height 28
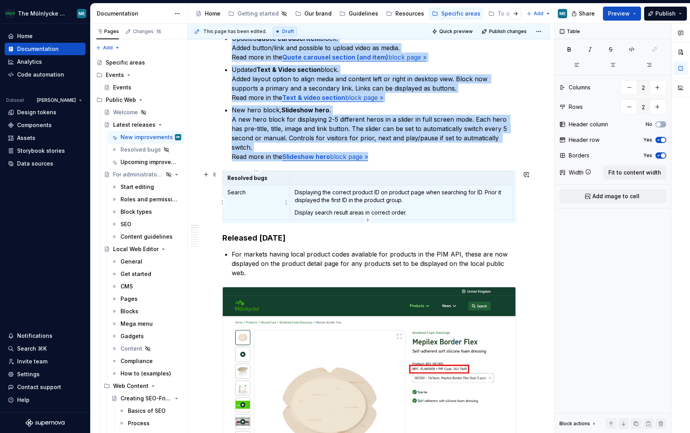
click at [233, 187] on td "Search" at bounding box center [256, 203] width 68 height 35
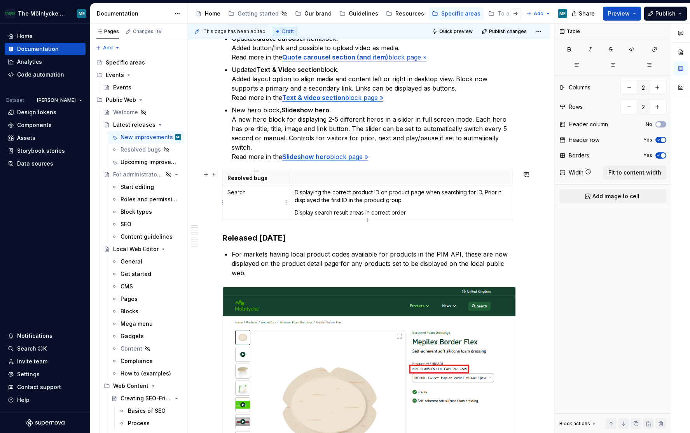
click at [238, 191] on p "Search" at bounding box center [257, 193] width 58 height 8
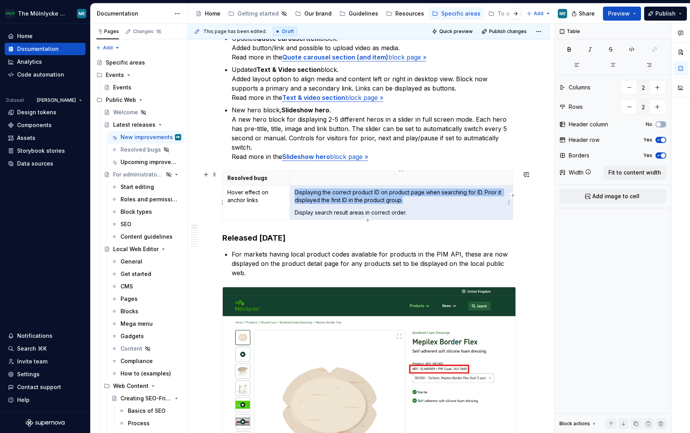
drag, startPoint x: 416, startPoint y: 214, endPoint x: 300, endPoint y: 194, distance: 118.5
click at [300, 194] on td "Displaying the correct product ID on product page when searching for ID. Prior …" at bounding box center [401, 203] width 223 height 35
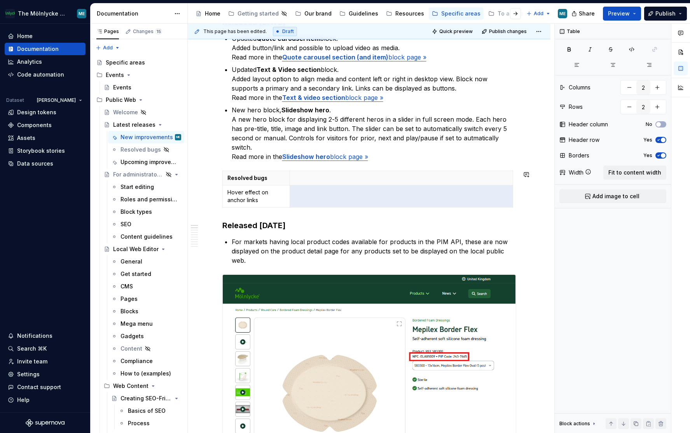
click at [300, 194] on p at bounding box center [401, 193] width 213 height 8
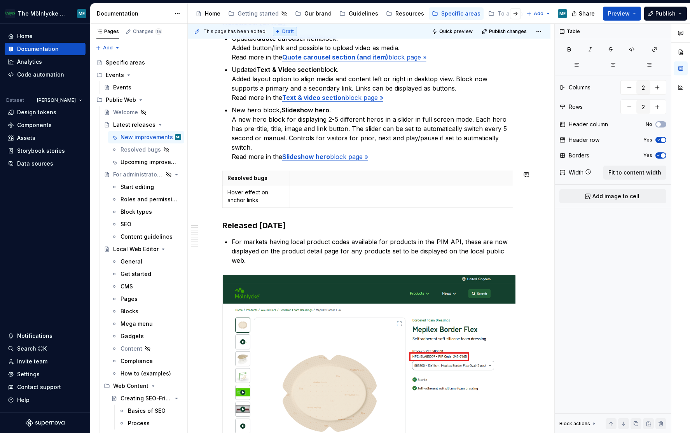
type input "3"
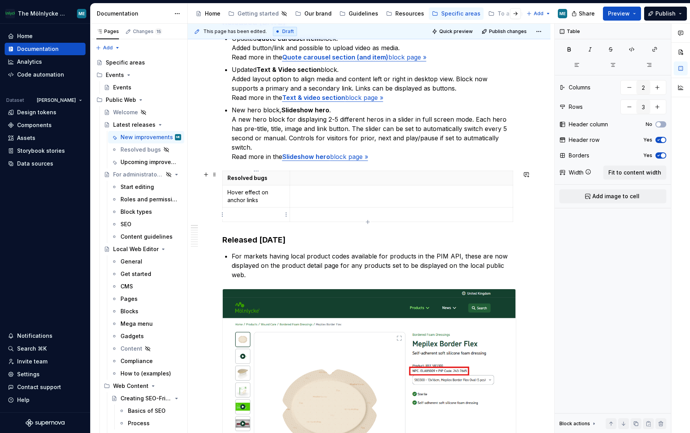
click at [257, 215] on p at bounding box center [257, 215] width 58 height 8
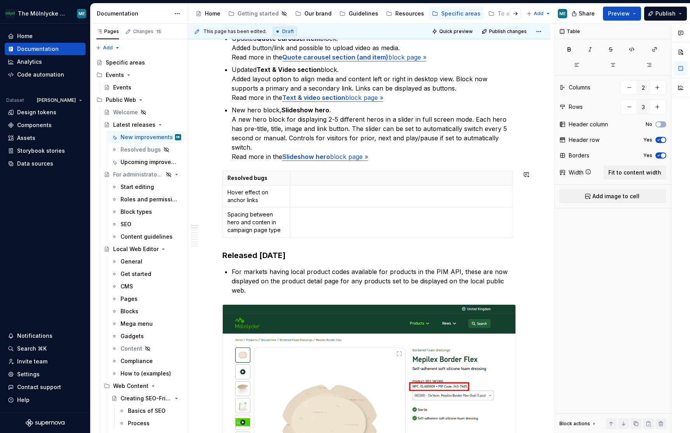
click at [327, 217] on p at bounding box center [401, 215] width 213 height 8
click at [330, 195] on p at bounding box center [401, 193] width 213 height 8
click at [333, 200] on td at bounding box center [401, 197] width 223 height 22
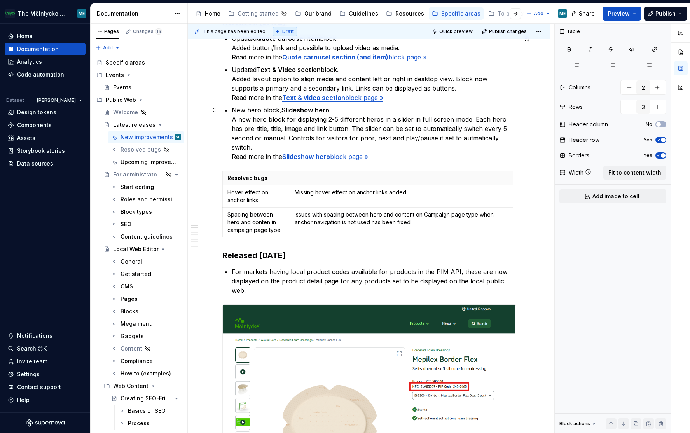
click at [450, 155] on p "New hero block, Slideshow hero . A new hero block for displaying 2-5 different …" at bounding box center [374, 133] width 285 height 56
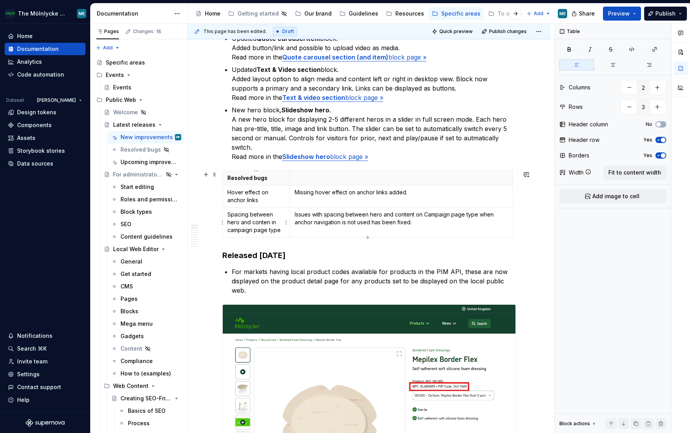
drag, startPoint x: 272, startPoint y: 221, endPoint x: 275, endPoint y: 239, distance: 17.9
click at [272, 221] on p "Spacing between hero and conten in campaign page type" at bounding box center [257, 222] width 58 height 23
drag, startPoint x: 531, startPoint y: 157, endPoint x: 528, endPoint y: 166, distance: 9.6
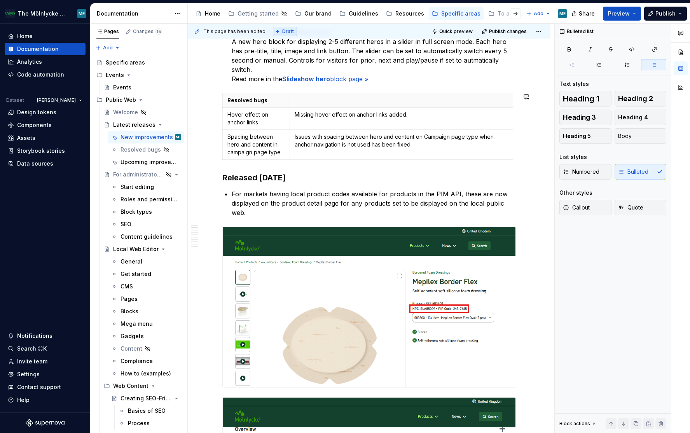
scroll to position [0, 0]
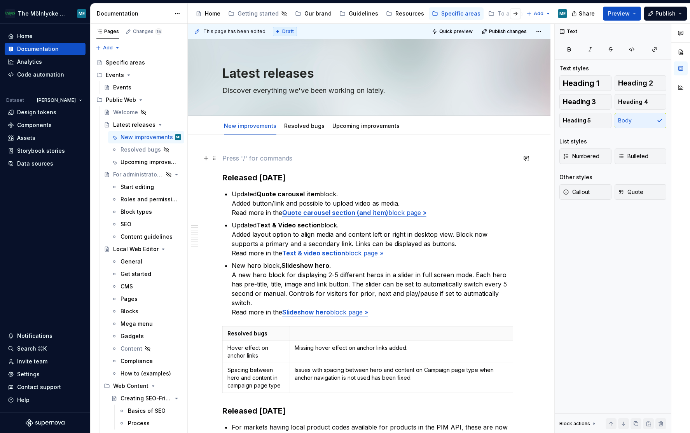
click at [238, 157] on p at bounding box center [369, 158] width 294 height 9
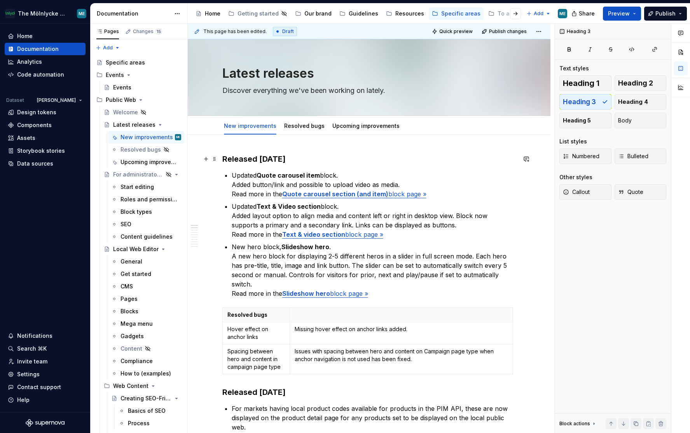
click at [252, 155] on h3 "Released Sept 2nd, 2025" at bounding box center [369, 159] width 294 height 11
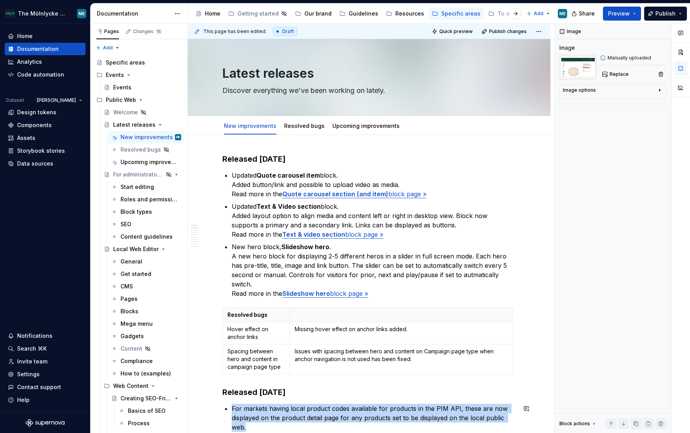
scroll to position [169, 0]
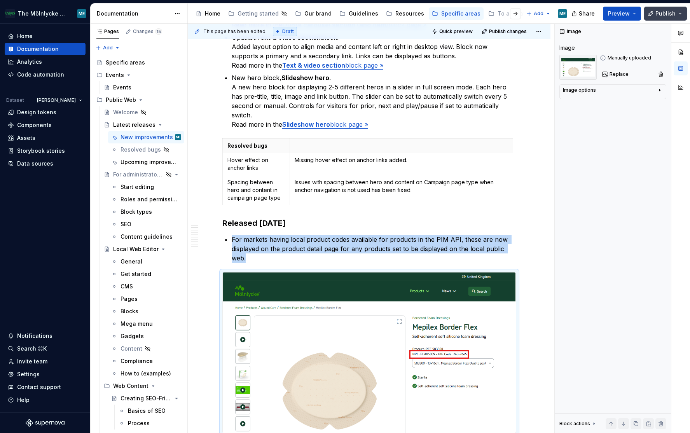
click at [669, 15] on span "Publish" at bounding box center [666, 14] width 20 height 8
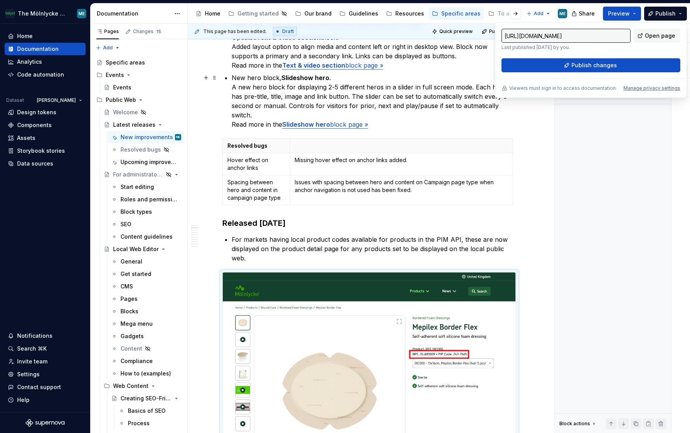
drag, startPoint x: 413, startPoint y: 75, endPoint x: 417, endPoint y: 75, distance: 4.3
click at [413, 75] on p "New hero block, Slideshow hero . A new hero block for displaying 2-5 different …" at bounding box center [374, 101] width 285 height 56
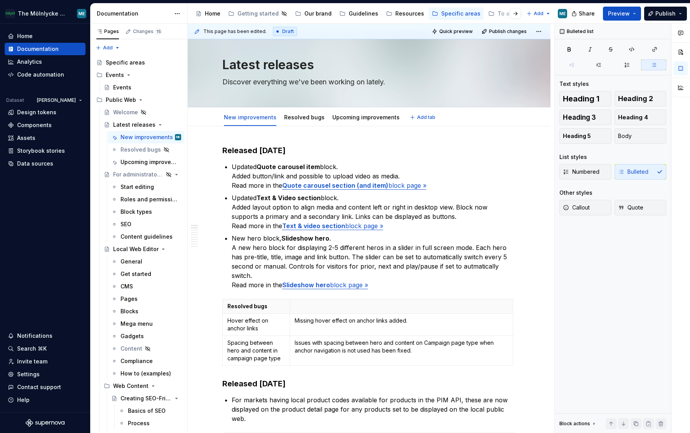
scroll to position [0, 0]
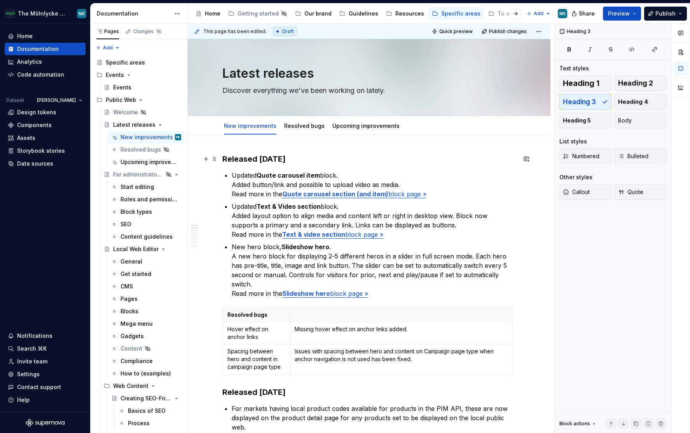
click at [252, 158] on h3 "Released Sept 2nd, 2025" at bounding box center [369, 159] width 294 height 11
click at [671, 14] on span "Publish" at bounding box center [666, 14] width 20 height 8
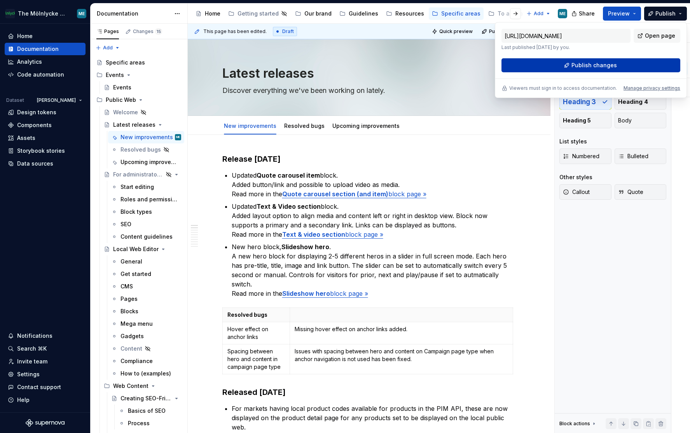
click at [597, 63] on span "Publish changes" at bounding box center [595, 65] width 46 height 8
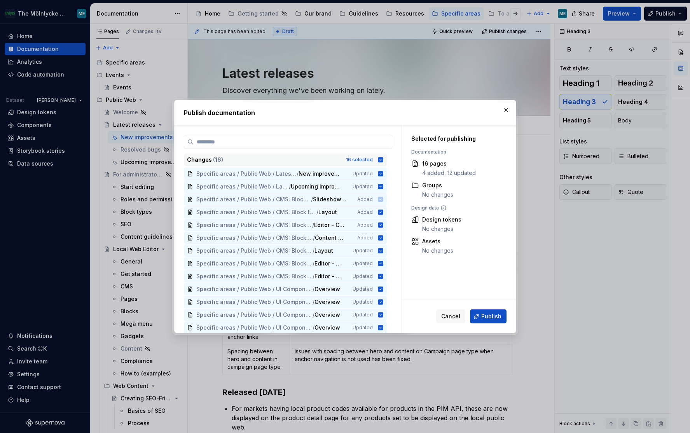
click at [384, 161] on icon at bounding box center [381, 160] width 6 height 6
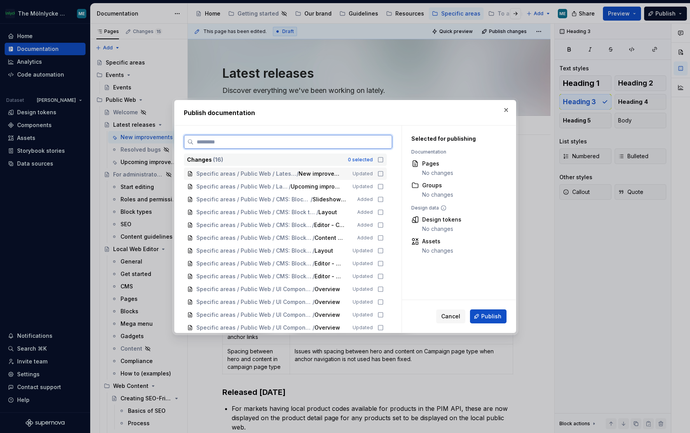
click at [381, 174] on icon at bounding box center [381, 174] width 6 height 6
click at [381, 201] on icon at bounding box center [381, 199] width 6 height 6
click at [380, 214] on icon at bounding box center [381, 212] width 6 height 6
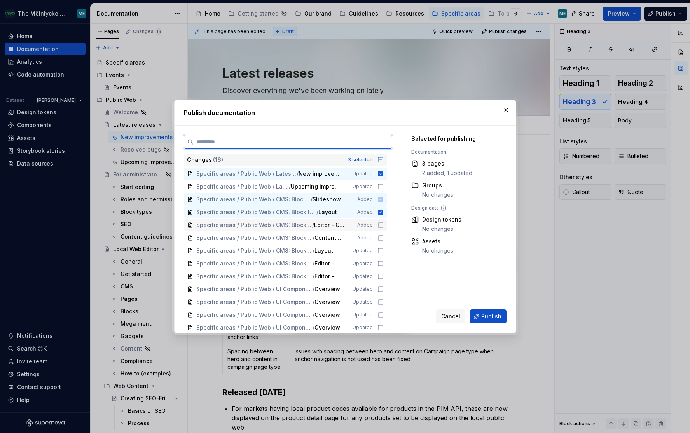
click at [379, 227] on icon at bounding box center [381, 225] width 6 height 6
click at [382, 238] on icon at bounding box center [381, 238] width 6 height 6
click at [381, 251] on icon at bounding box center [381, 251] width 6 height 6
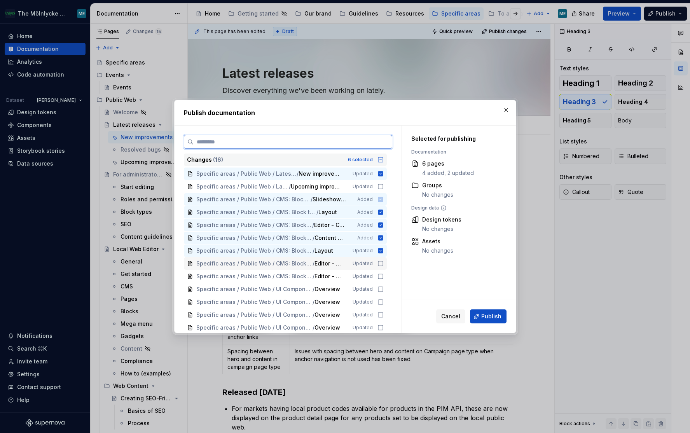
click at [381, 264] on icon at bounding box center [381, 264] width 6 height 6
click at [381, 277] on icon at bounding box center [381, 276] width 6 height 6
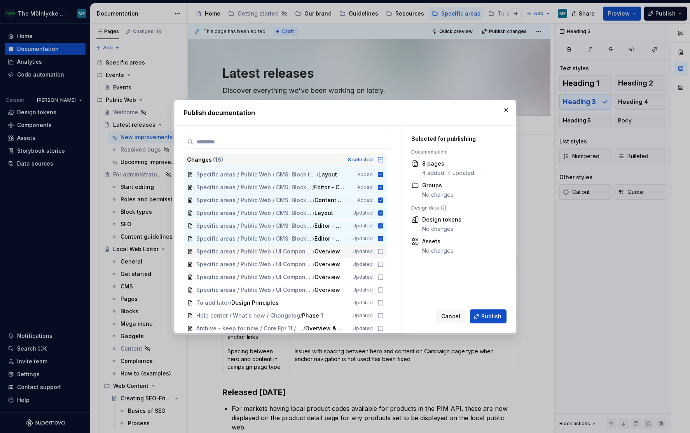
scroll to position [40, 0]
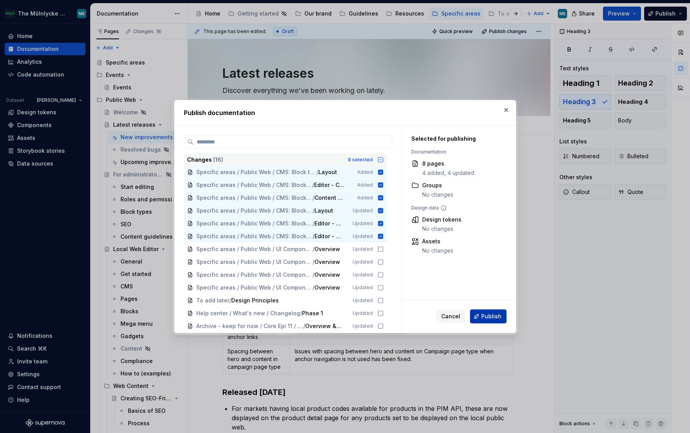
click at [482, 318] on button "Publish" at bounding box center [488, 317] width 37 height 14
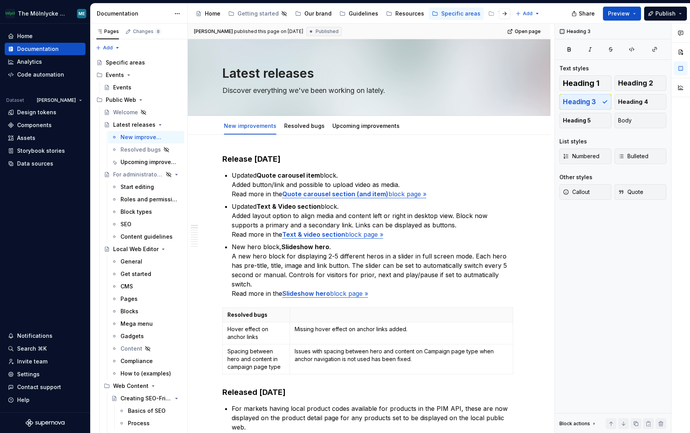
type textarea "*"
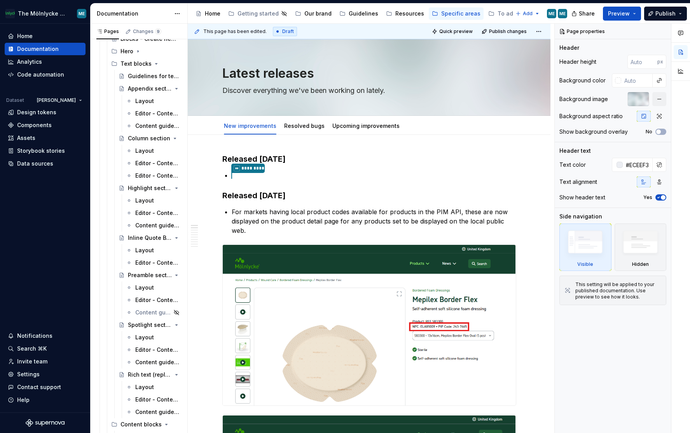
scroll to position [2799, 0]
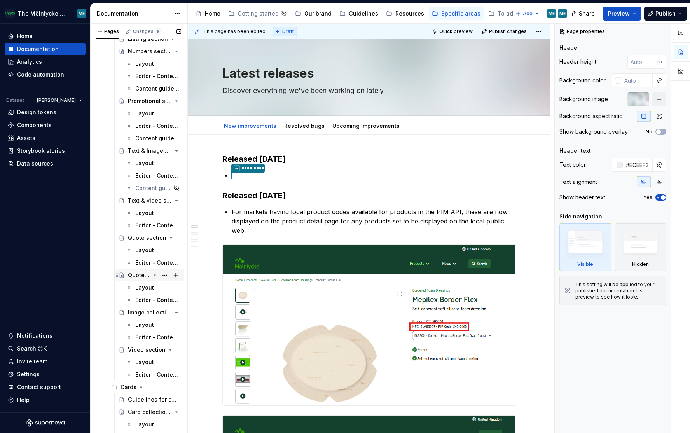
drag, startPoint x: 133, startPoint y: 274, endPoint x: 188, endPoint y: 269, distance: 55.1
click at [133, 274] on div "Quote carousel section (and item)" at bounding box center [150, 276] width 44 height 8
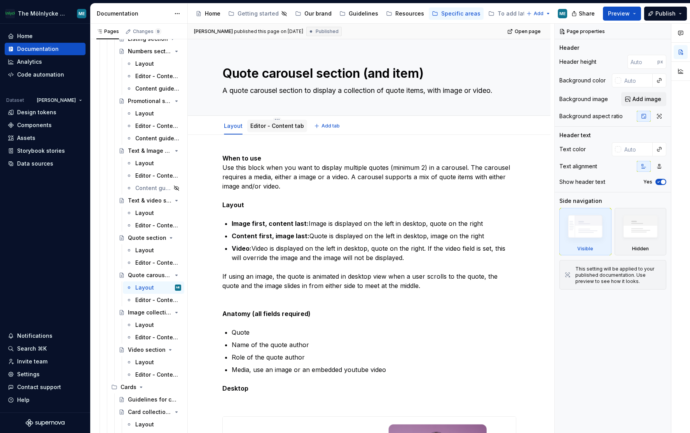
click at [273, 124] on link "Editor - Content tab" at bounding box center [277, 126] width 54 height 7
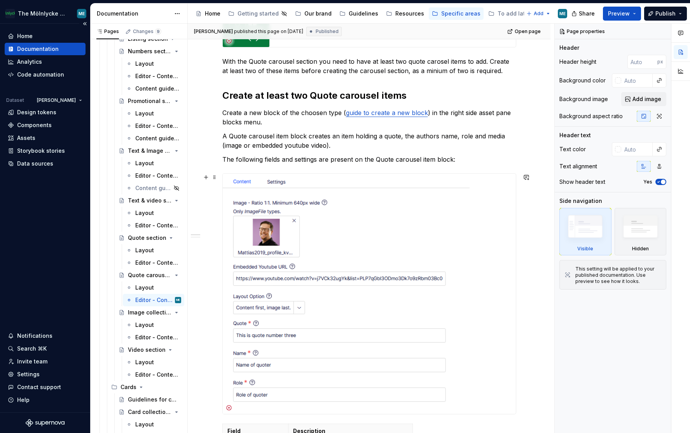
scroll to position [156, 0]
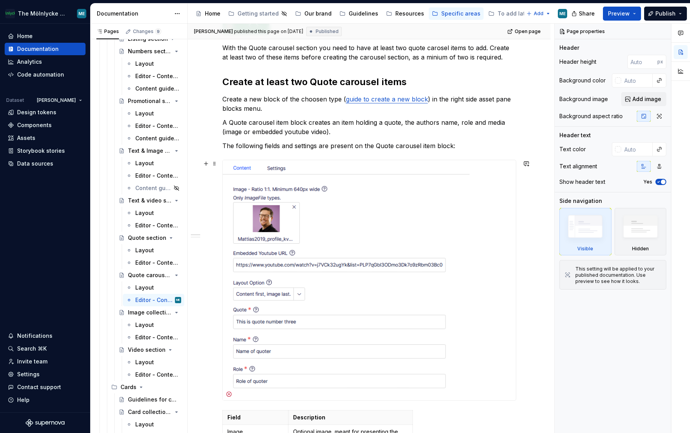
click at [312, 213] on img at bounding box center [346, 280] width 247 height 240
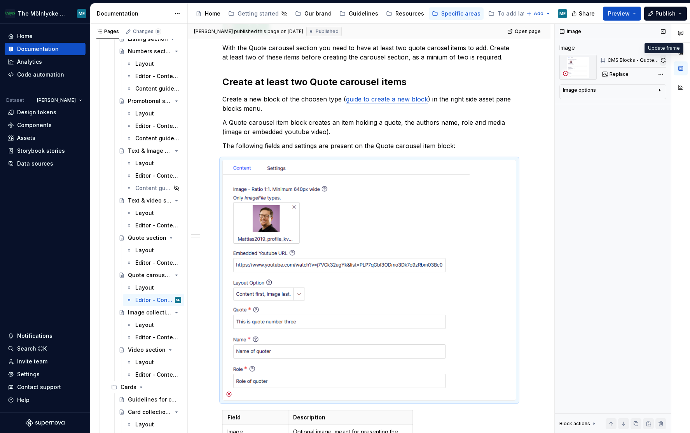
click at [663, 60] on button "button" at bounding box center [663, 60] width 6 height 11
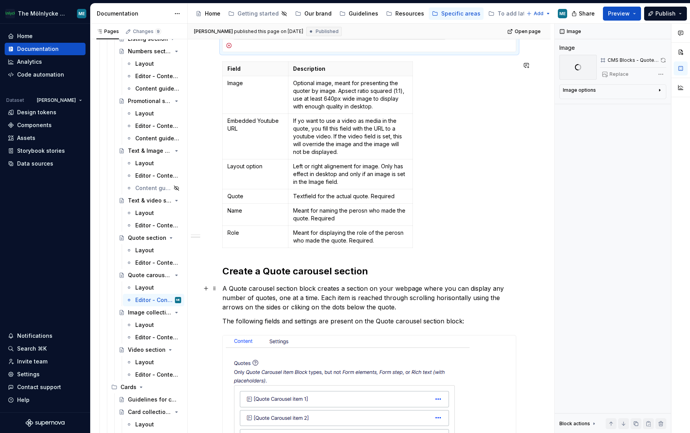
scroll to position [506, 0]
click at [392, 239] on p "Meant for displaying the role of the perosn who made the quote. Required." at bounding box center [350, 236] width 114 height 16
type textarea "*"
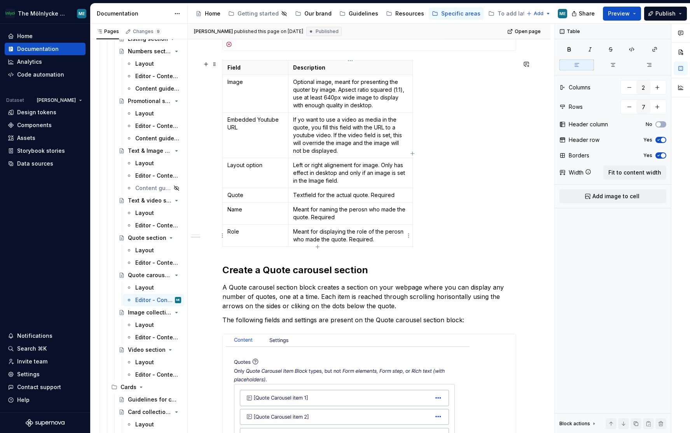
type input "8"
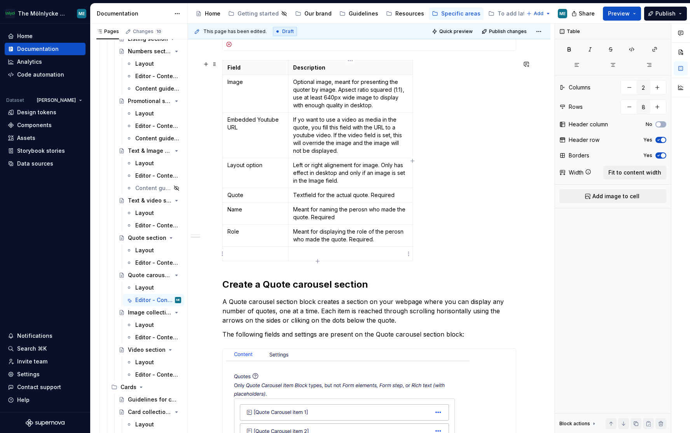
type textarea "*"
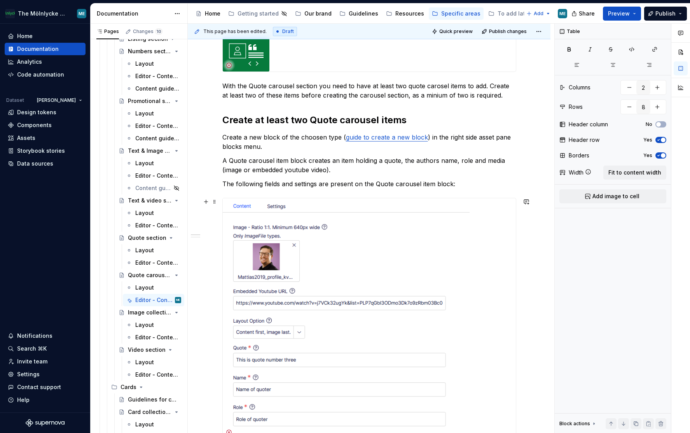
scroll to position [156, 0]
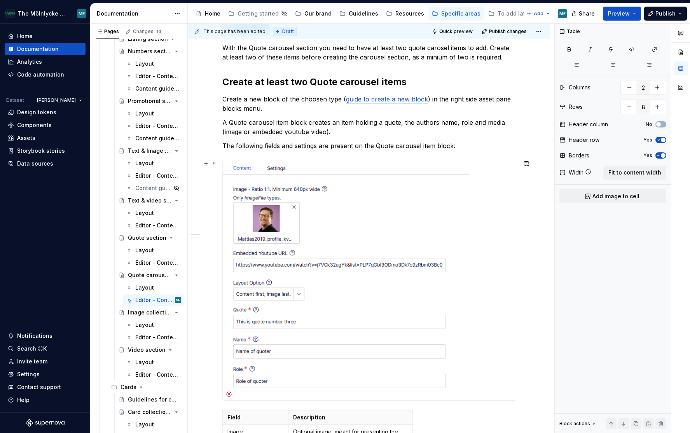
click at [329, 266] on img at bounding box center [346, 280] width 247 height 240
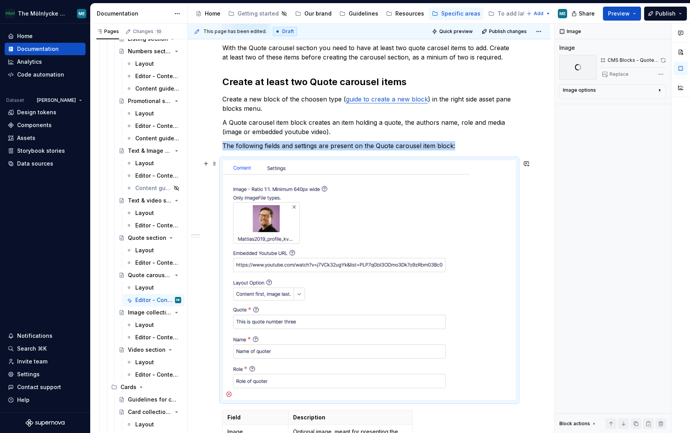
click at [467, 205] on img at bounding box center [346, 280] width 247 height 240
type textarea "*"
click at [624, 61] on div "CMS Blocks - Quote Carousel item content" at bounding box center [633, 60] width 51 height 6
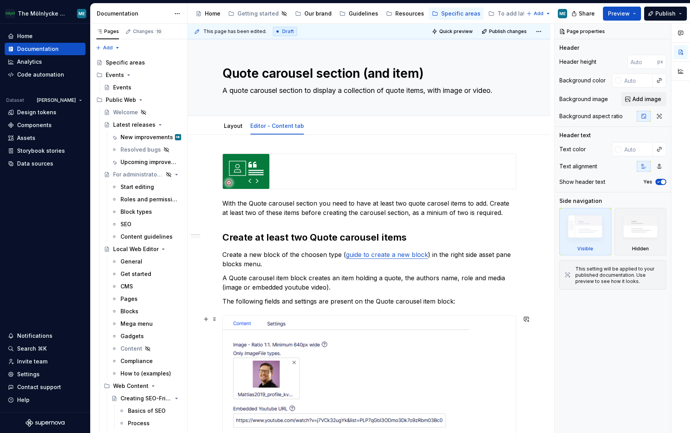
click at [368, 324] on img at bounding box center [346, 436] width 247 height 240
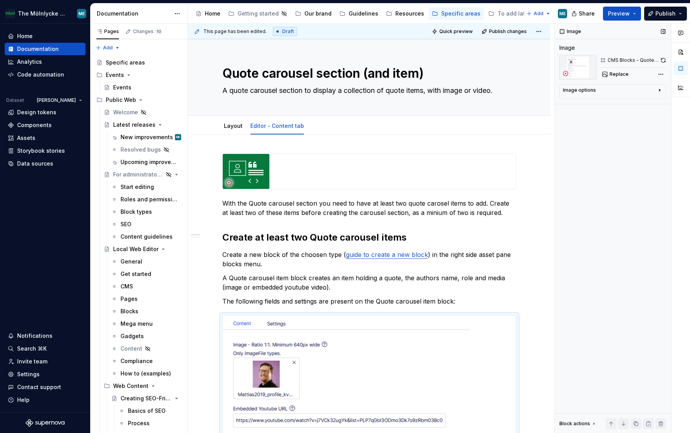
click at [567, 74] on icon at bounding box center [566, 73] width 6 height 6
click at [622, 71] on span "Replace" at bounding box center [619, 74] width 19 height 6
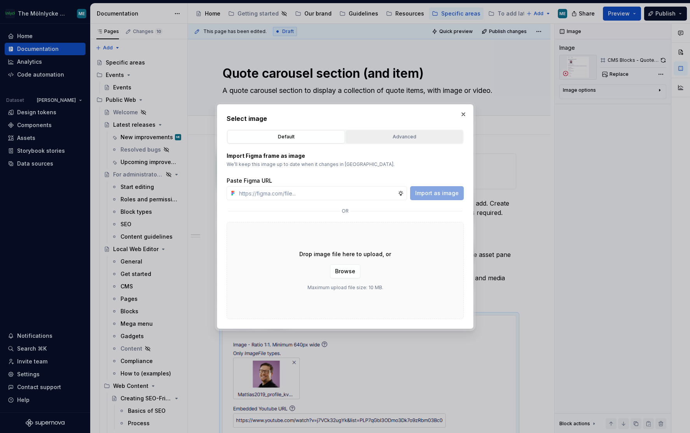
click at [414, 136] on div "Advanced" at bounding box center [405, 137] width 112 height 8
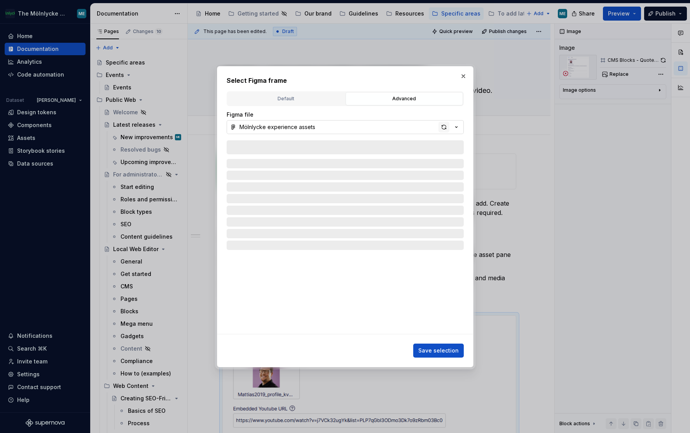
click at [444, 128] on div "button" at bounding box center [444, 127] width 11 height 11
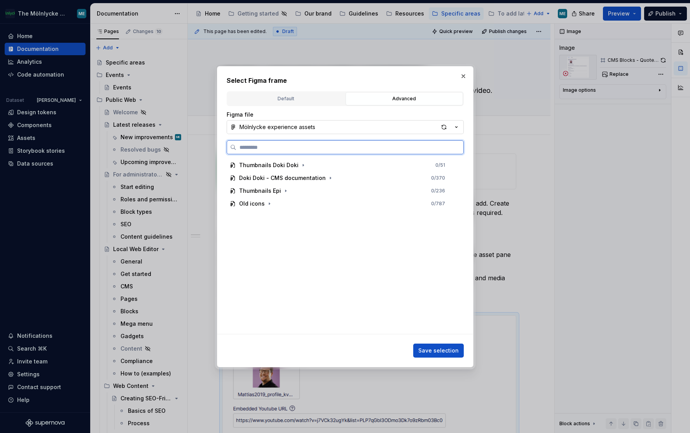
type textarea "*"
type input "**********"
click at [322, 177] on mark "Quote Carousel ite" at bounding box center [308, 178] width 51 height 7
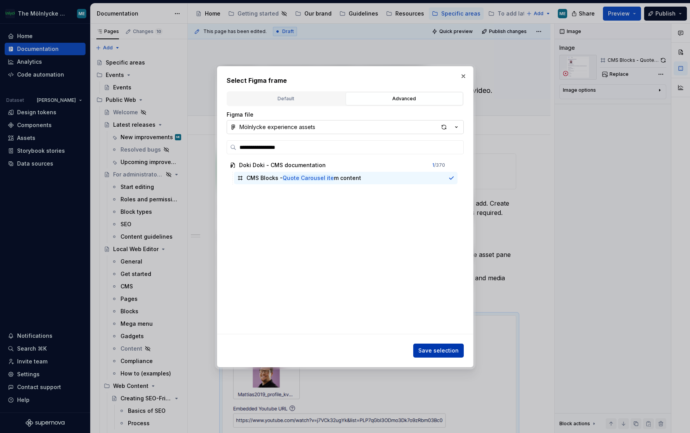
click at [432, 348] on span "Save selection" at bounding box center [439, 351] width 40 height 8
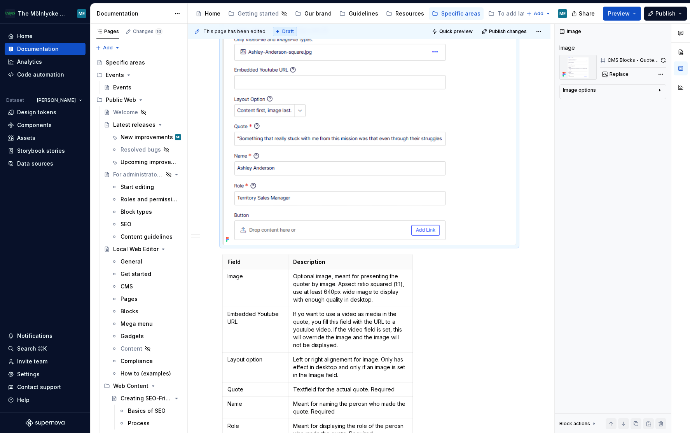
scroll to position [389, 0]
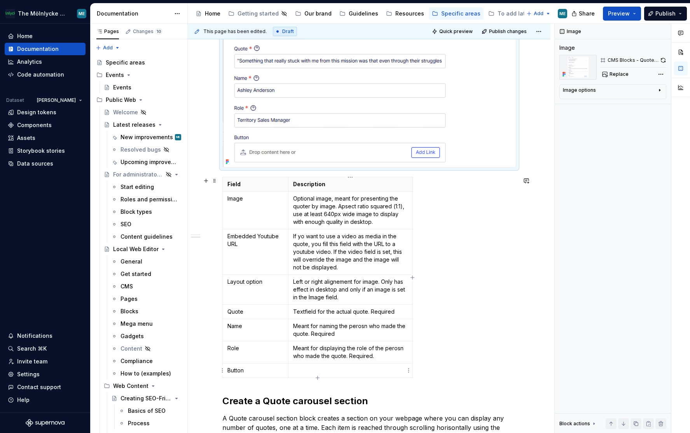
click at [308, 370] on p at bounding box center [350, 371] width 114 height 8
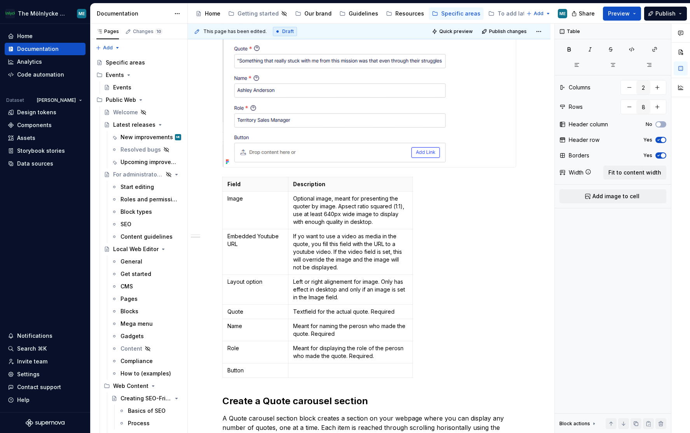
type textarea "*"
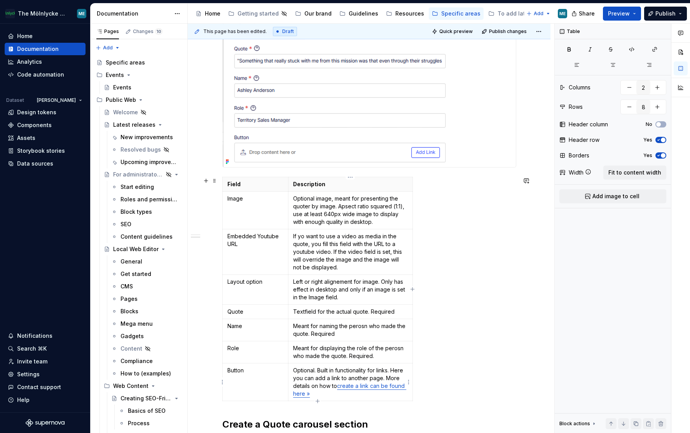
click at [384, 378] on p "Optional. Built in functionality for links. Here you can add a link to another …" at bounding box center [350, 382] width 114 height 31
click at [464, 302] on div "Field Description Image Optional image, meant for presenting the quoter by imag…" at bounding box center [369, 291] width 294 height 228
click at [471, 377] on div "Field Description Image Optional image, meant for presenting the quoter by imag…" at bounding box center [369, 291] width 294 height 228
click at [295, 347] on p "Meant for displaying the role of the perosn who made the quote. Required." at bounding box center [350, 353] width 114 height 16
drag, startPoint x: 295, startPoint y: 326, endPoint x: 326, endPoint y: 387, distance: 69.2
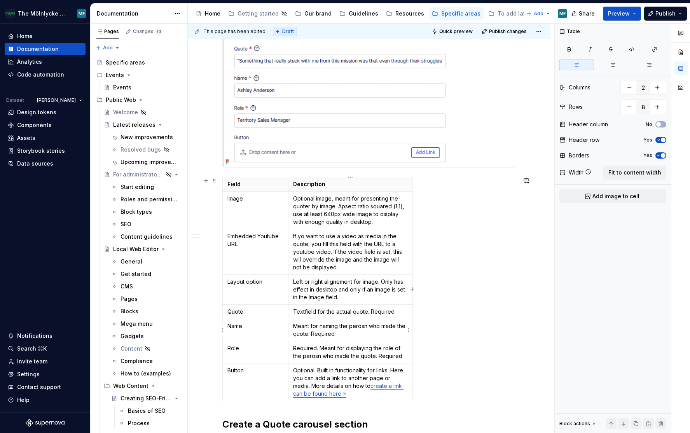
click at [296, 327] on p "Meant for naming the perosn who made the quote. Required" at bounding box center [350, 330] width 114 height 16
click at [298, 314] on p "Textfield for the actual quote. Required" at bounding box center [350, 312] width 114 height 8
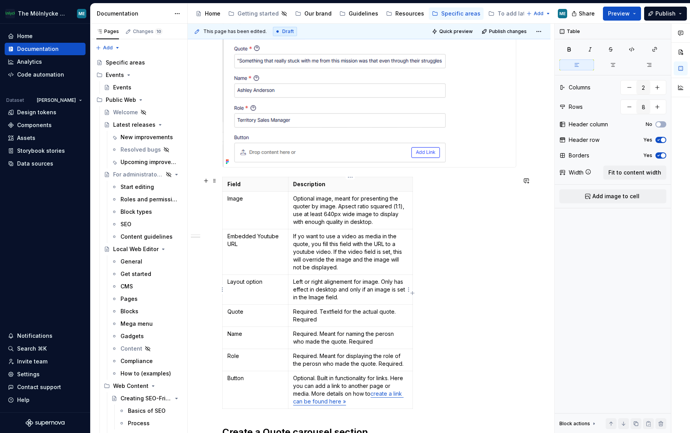
click at [346, 281] on p "Left or right alignement for image. Only has effect in desktop and only if an i…" at bounding box center [350, 289] width 114 height 23
click at [385, 280] on p "Left or right alignement for image. Only has effect in desktop and only if an i…" at bounding box center [350, 289] width 114 height 23
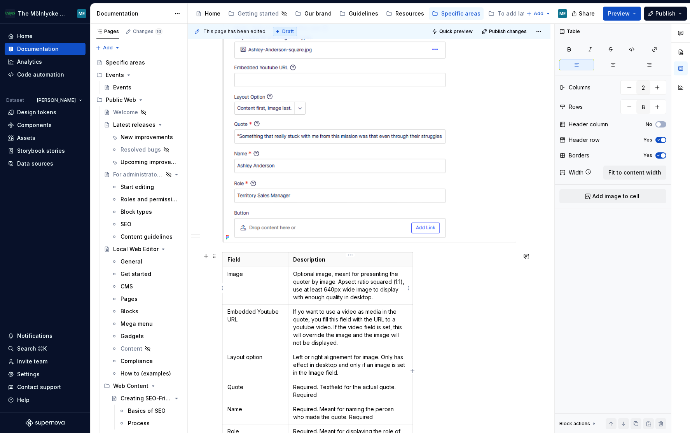
scroll to position [311, 0]
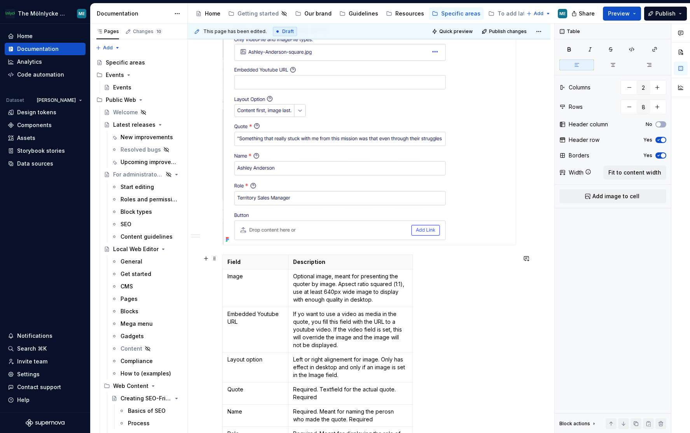
click at [478, 314] on div "Field Description Image Optional image, meant for presenting the quoter by imag…" at bounding box center [369, 372] width 294 height 235
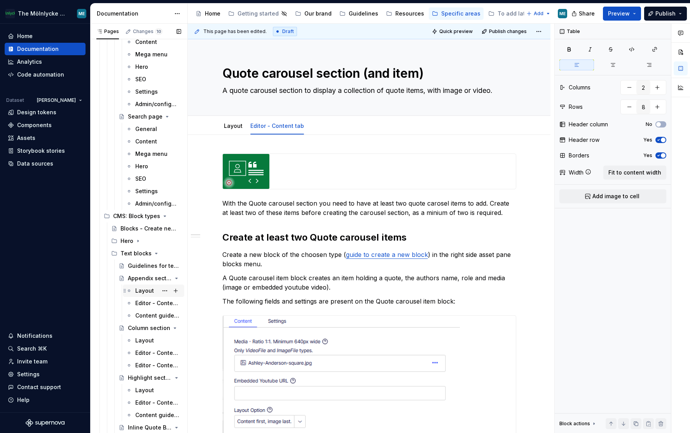
scroll to position [1789, 0]
click at [152, 252] on icon "Page tree" at bounding box center [155, 252] width 6 height 6
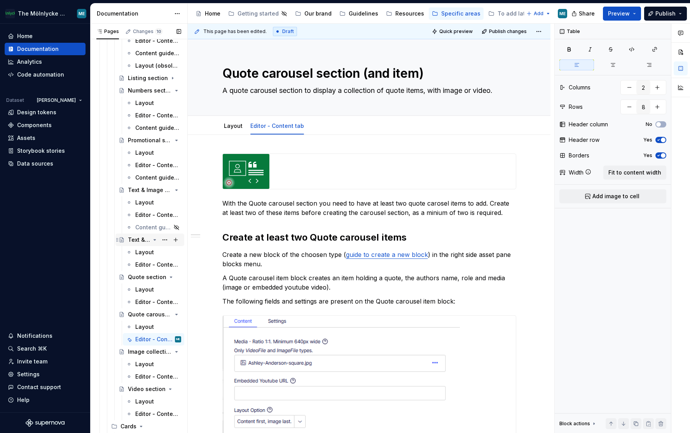
scroll to position [2489, 0]
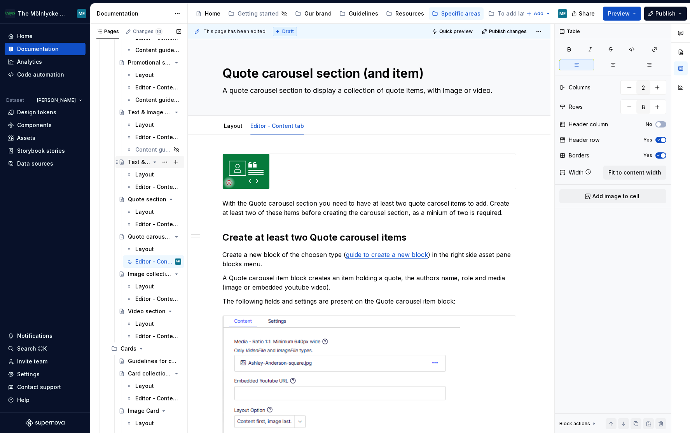
click at [142, 160] on div "Text & video section" at bounding box center [139, 162] width 22 height 8
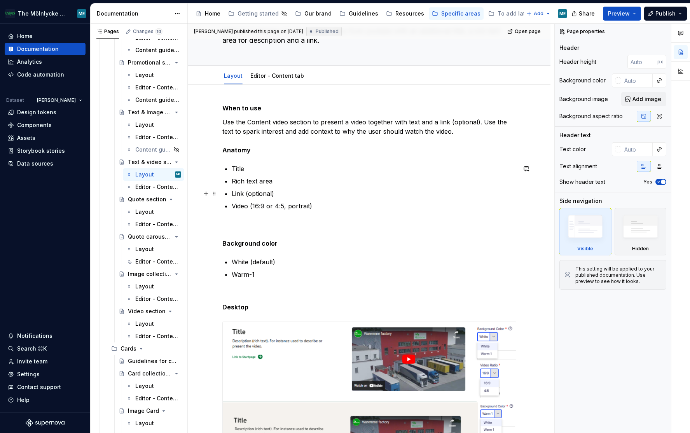
scroll to position [39, 0]
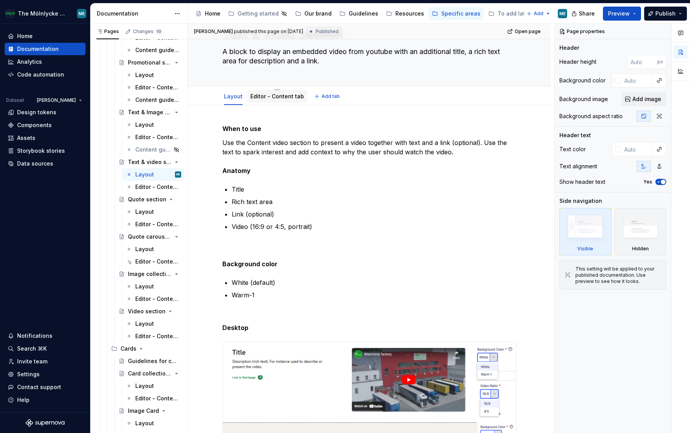
click at [262, 95] on link "Editor - Content tab" at bounding box center [277, 96] width 54 height 7
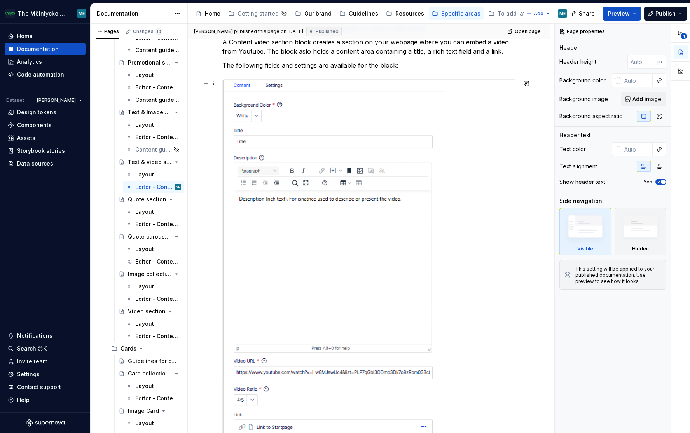
scroll to position [156, 0]
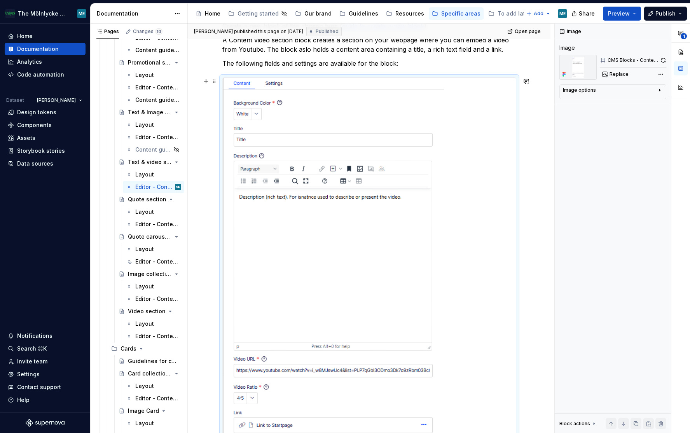
click at [494, 205] on div at bounding box center [369, 262] width 293 height 368
click at [364, 167] on img at bounding box center [333, 262] width 221 height 368
click at [622, 73] on span "Replace" at bounding box center [619, 74] width 19 height 6
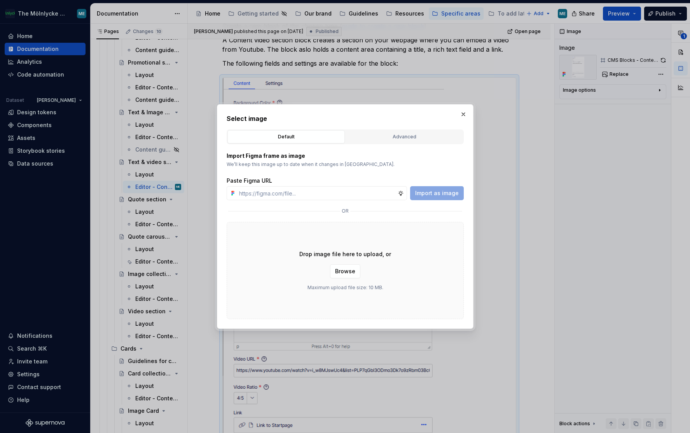
type textarea "*"
click at [398, 139] on div "Advanced" at bounding box center [405, 137] width 112 height 8
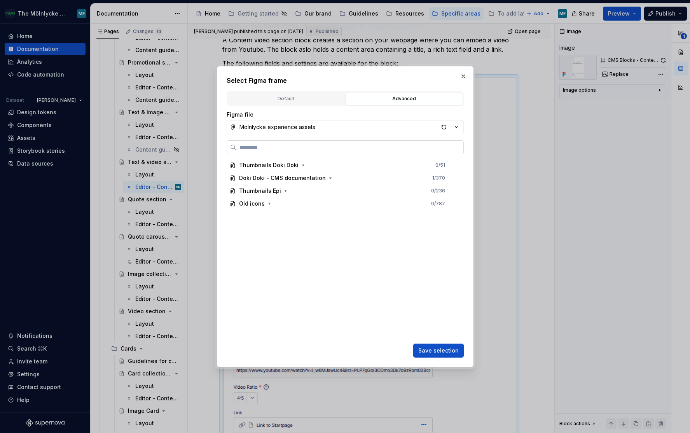
click at [286, 151] on label at bounding box center [345, 147] width 237 height 14
click at [286, 151] on input "search" at bounding box center [349, 148] width 227 height 8
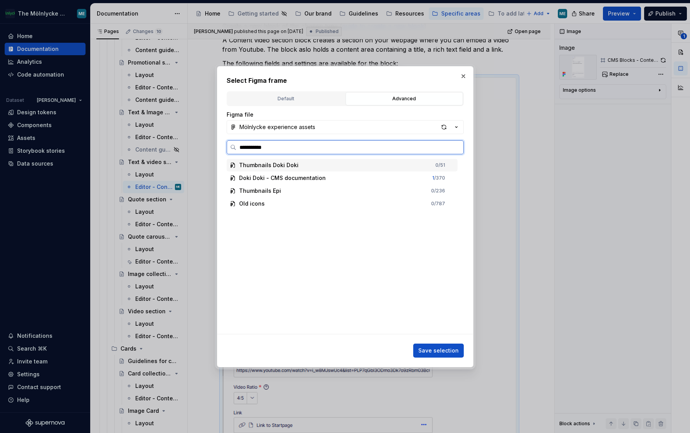
type input "**********"
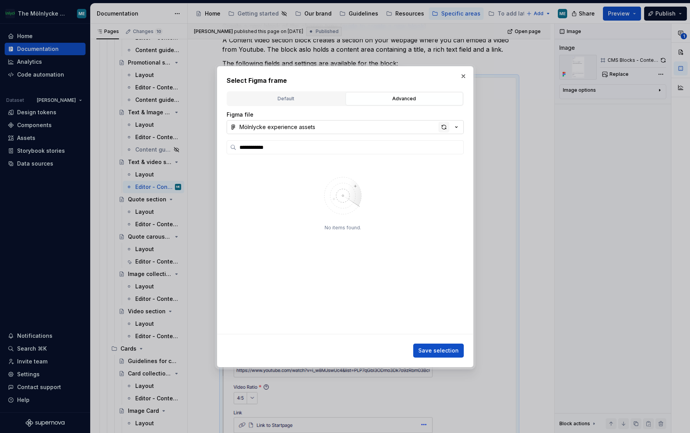
click at [440, 128] on div "button" at bounding box center [444, 127] width 11 height 11
type textarea "*"
click at [268, 146] on input "search" at bounding box center [349, 148] width 227 height 8
type input "**********"
click at [445, 125] on div "button" at bounding box center [444, 127] width 11 height 11
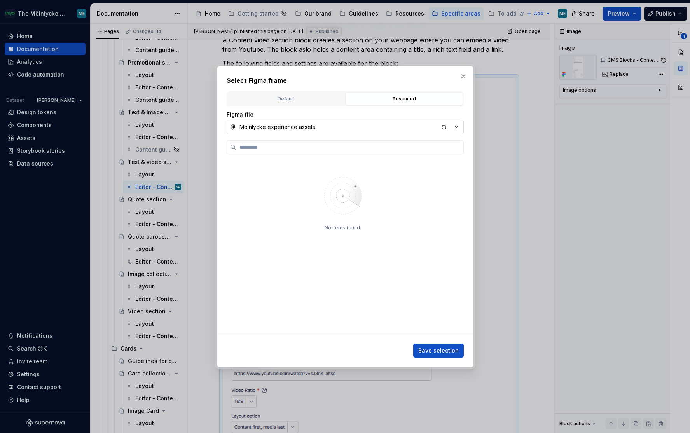
click at [283, 136] on div "Figma file Mölnlycke experience assets No items found." at bounding box center [345, 222] width 237 height 223
click at [288, 129] on div "Mölnlycke experience assets" at bounding box center [278, 127] width 76 height 8
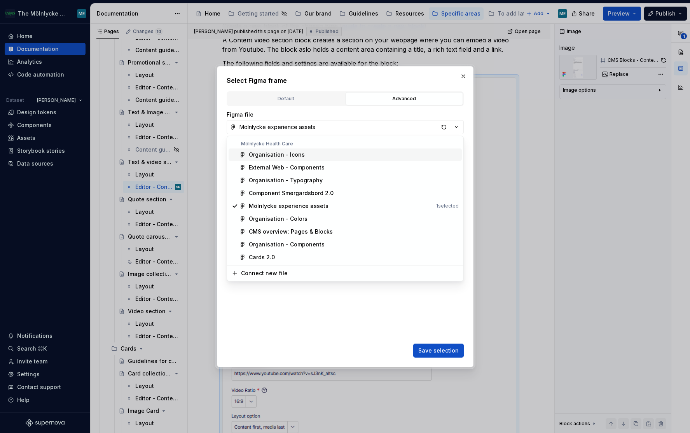
click at [366, 113] on div "Select Figma frame Default Advanced Import Figma frame as image We’ll keep this…" at bounding box center [345, 216] width 690 height 433
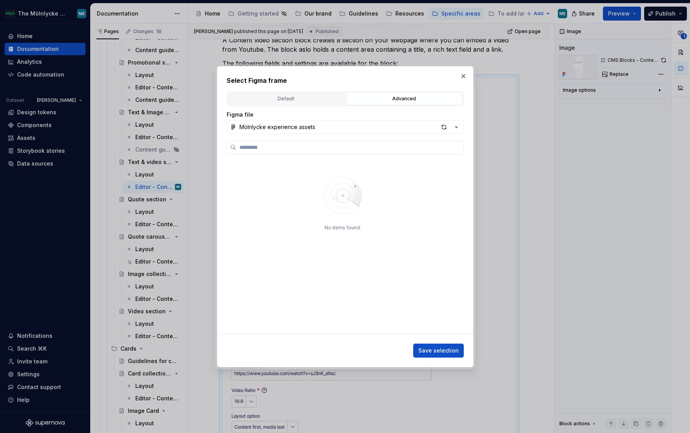
click at [459, 128] on icon "button" at bounding box center [457, 127] width 8 height 8
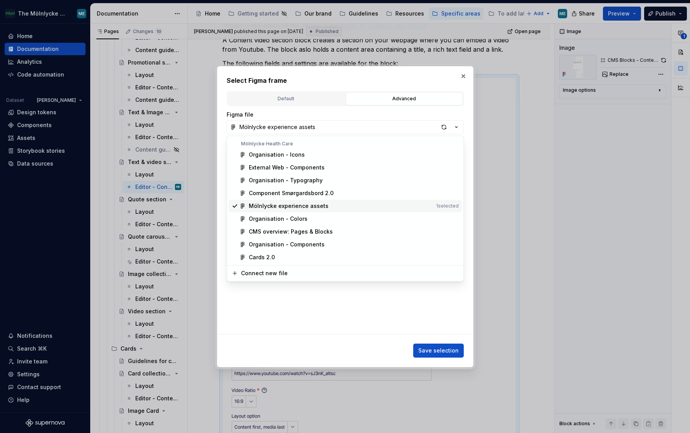
click at [317, 206] on div "Mölnlycke experience assets" at bounding box center [289, 206] width 80 height 8
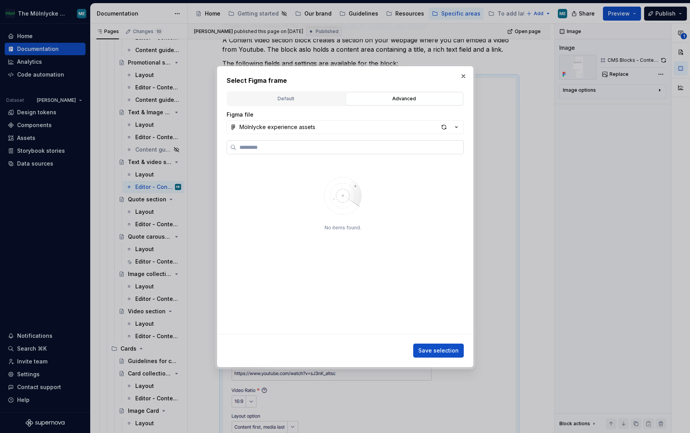
click at [263, 143] on label at bounding box center [345, 147] width 237 height 14
click at [263, 144] on input "search" at bounding box center [349, 148] width 227 height 8
click at [461, 80] on button "button" at bounding box center [463, 76] width 11 height 11
type textarea "*"
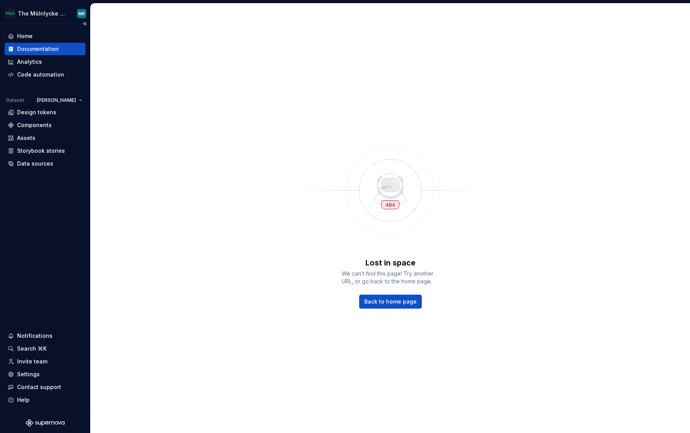
click at [16, 44] on div "Documentation" at bounding box center [45, 49] width 81 height 12
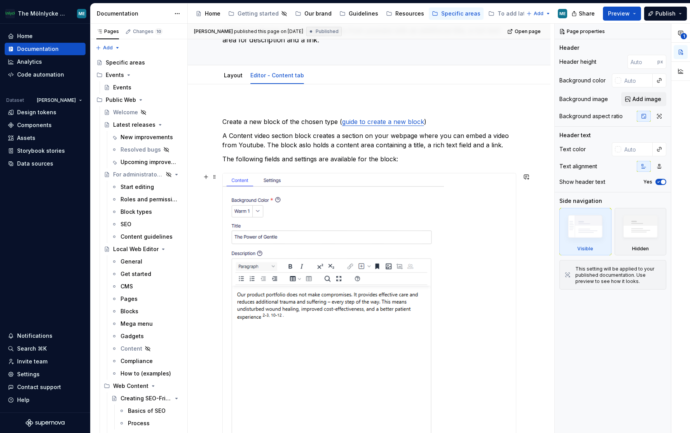
scroll to position [117, 0]
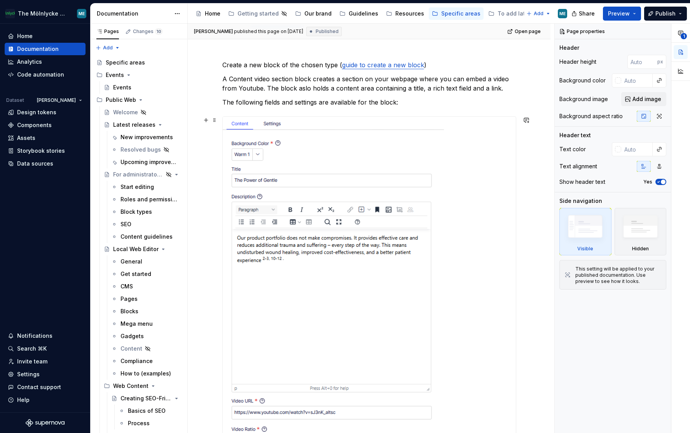
click at [369, 254] on img at bounding box center [333, 344] width 221 height 454
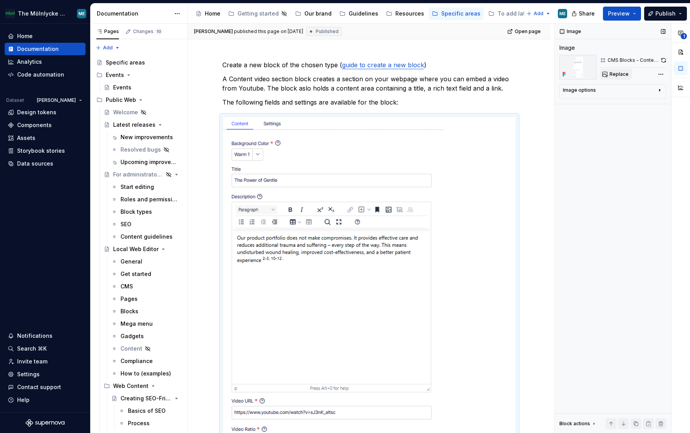
click at [622, 74] on span "Replace" at bounding box center [619, 74] width 19 height 6
type textarea "*"
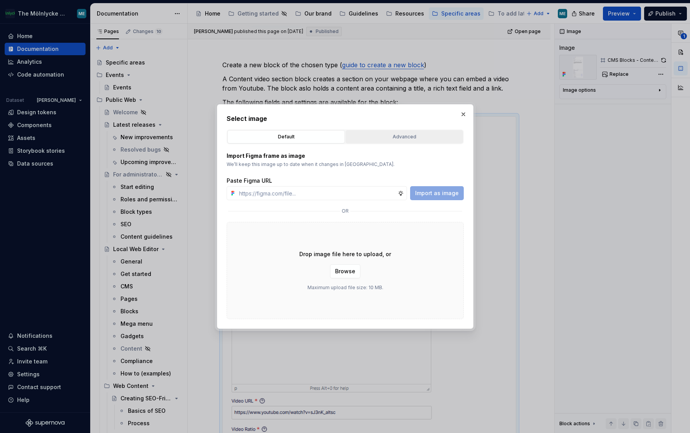
click at [412, 141] on button "Advanced" at bounding box center [404, 136] width 117 height 13
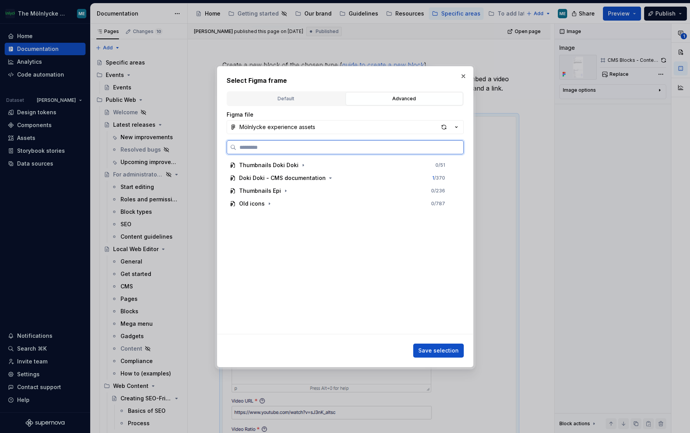
click at [310, 148] on input "search" at bounding box center [349, 148] width 227 height 8
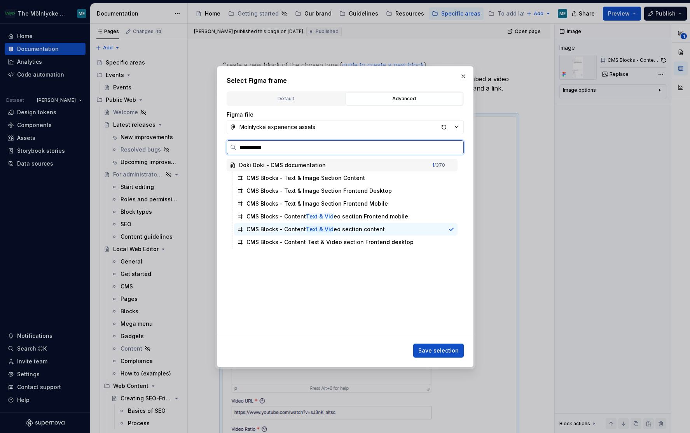
type input "**********"
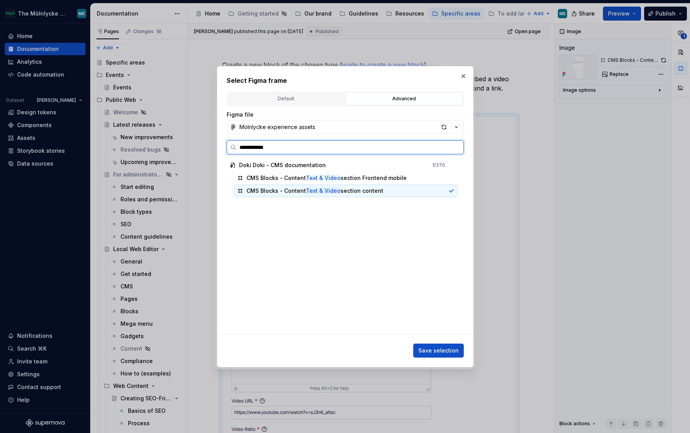
click at [366, 194] on div "CMS Blocks - Content Text & Video section content" at bounding box center [315, 191] width 137 height 8
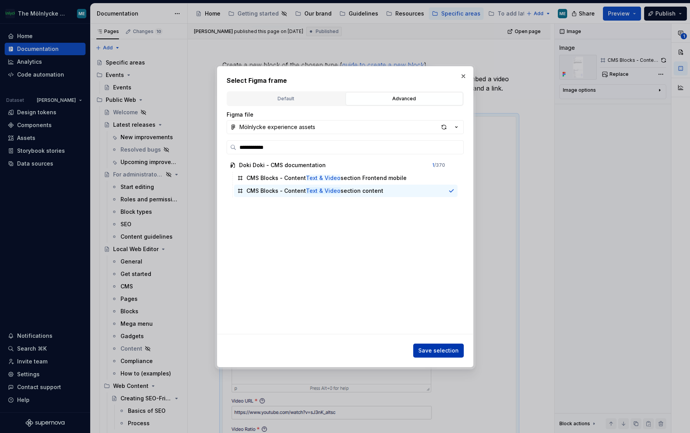
click at [448, 353] on span "Save selection" at bounding box center [439, 351] width 40 height 8
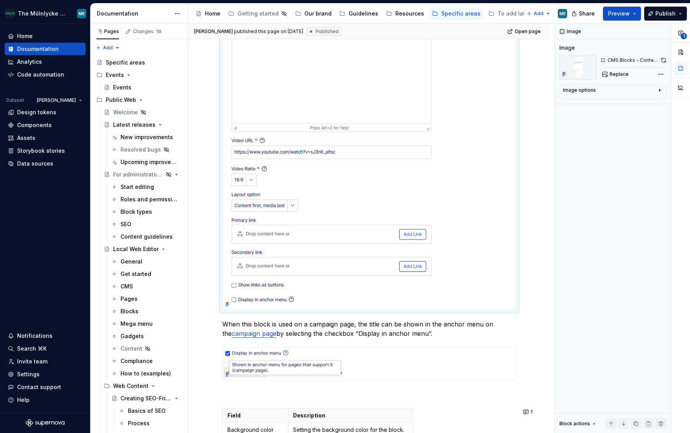
scroll to position [404, 0]
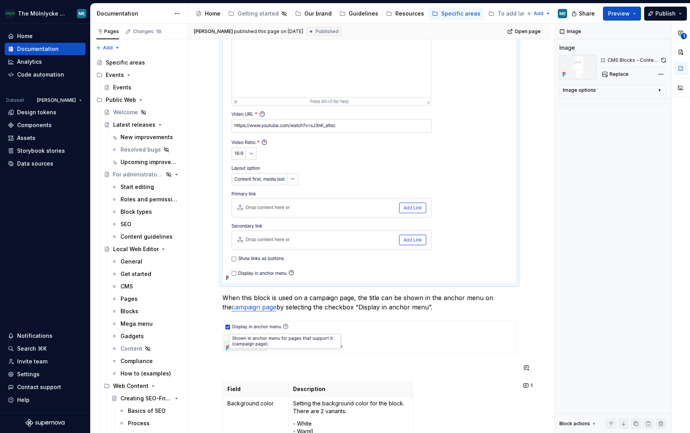
click at [453, 373] on div "Create a new block of the chosen type ( guide to create a new block ) A Content…" at bounding box center [369, 235] width 294 height 953
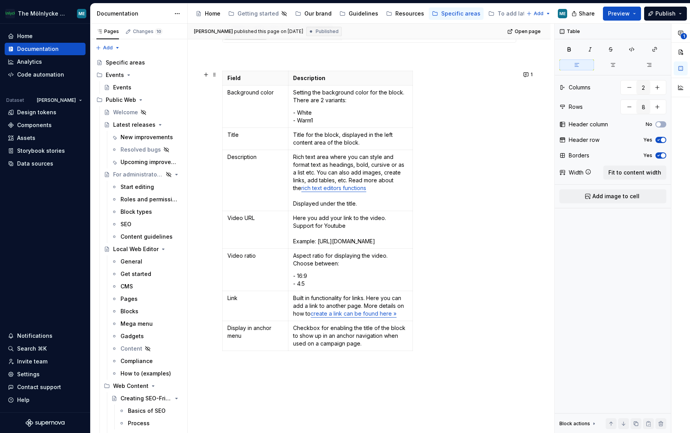
scroll to position [837, 0]
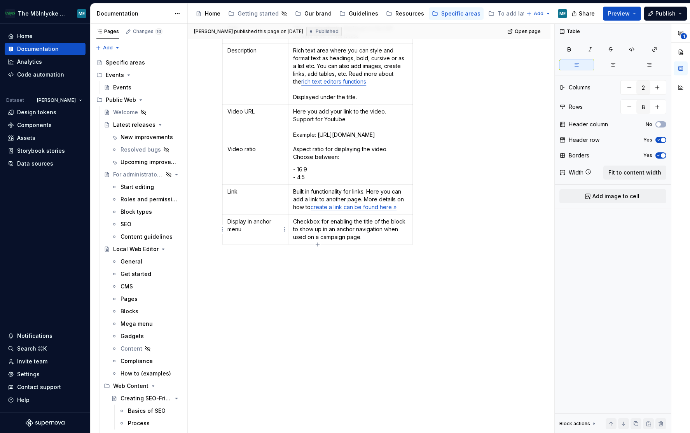
type textarea "*"
click at [224, 200] on html "The Mölnlycke Experience ME Home Documentation Analytics Code automation Datase…" at bounding box center [345, 216] width 690 height 433
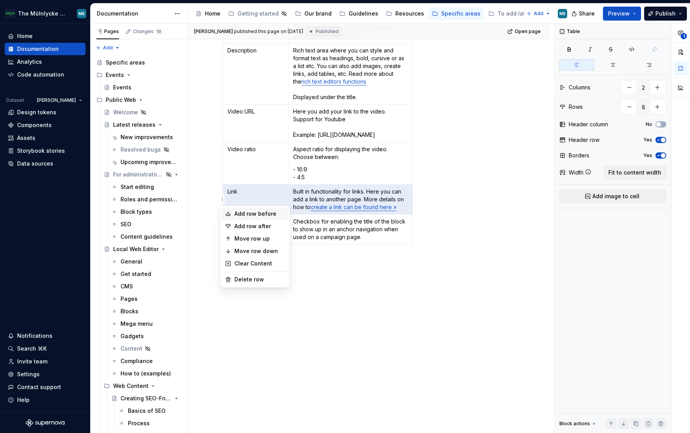
click at [258, 211] on div "Add row before" at bounding box center [260, 214] width 51 height 8
type input "9"
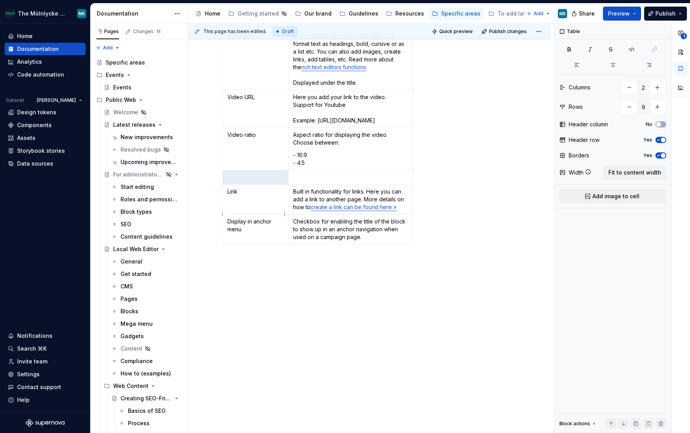
type textarea "*"
click at [253, 181] on p at bounding box center [256, 177] width 56 height 8
click at [303, 181] on p at bounding box center [350, 177] width 114 height 8
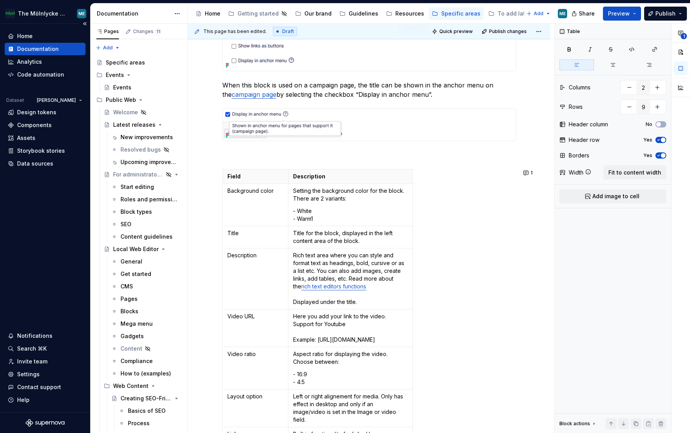
scroll to position [608, 0]
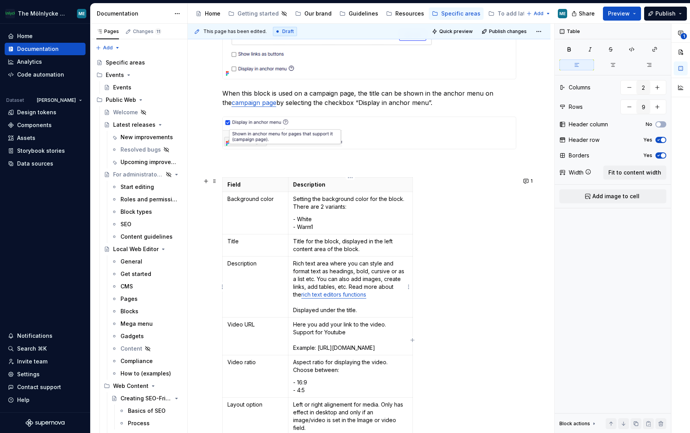
click at [366, 270] on p "Rich text area where you can style and format text as headings, bold, cursive o…" at bounding box center [350, 287] width 114 height 54
click at [352, 277] on p "Rich text area where you can style and format text as headings, bold, cursive o…" at bounding box center [350, 287] width 114 height 54
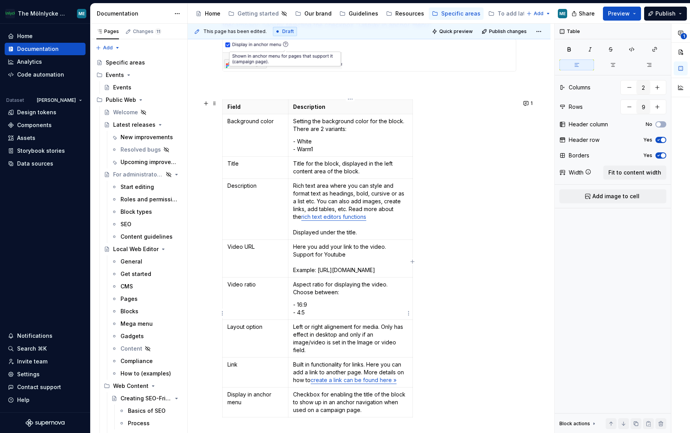
scroll to position [725, 0]
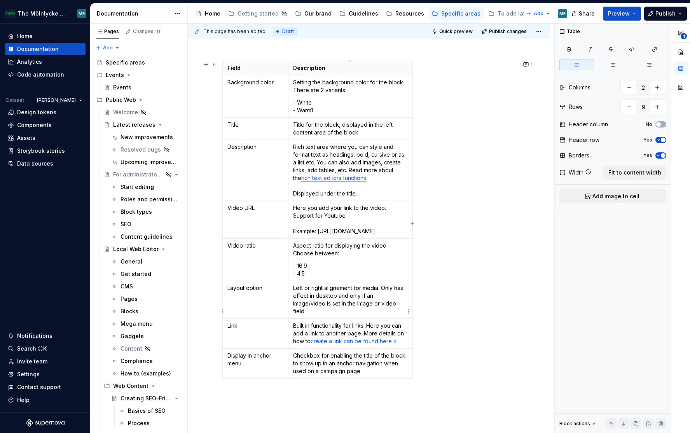
click at [347, 305] on p "Left or right alignement for media. Only has effect in desktop and only if an i…" at bounding box center [350, 299] width 114 height 31
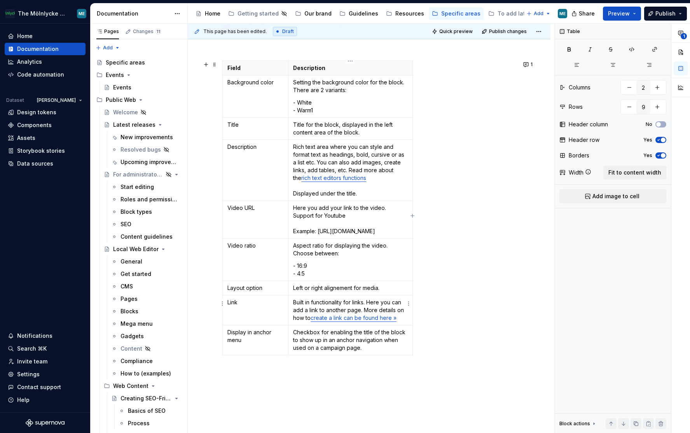
click at [329, 292] on p "Left or right alignement for media." at bounding box center [350, 288] width 114 height 8
click at [343, 292] on p "Left or right alignement for media." at bounding box center [350, 288] width 114 height 8
click at [455, 287] on div "Field Description Background color Setting the background color for the block. …" at bounding box center [369, 210] width 294 height 298
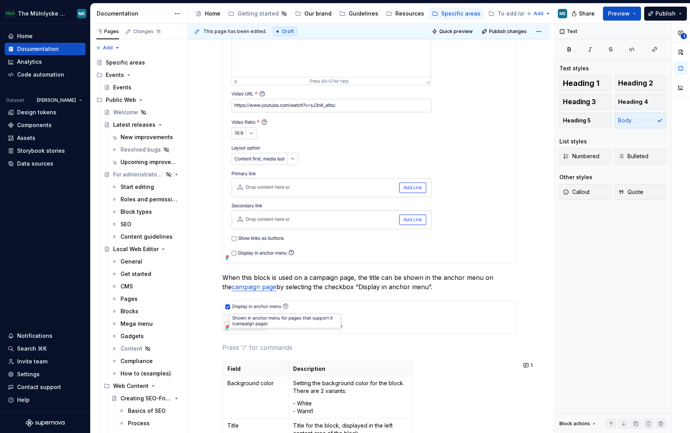
scroll to position [375, 0]
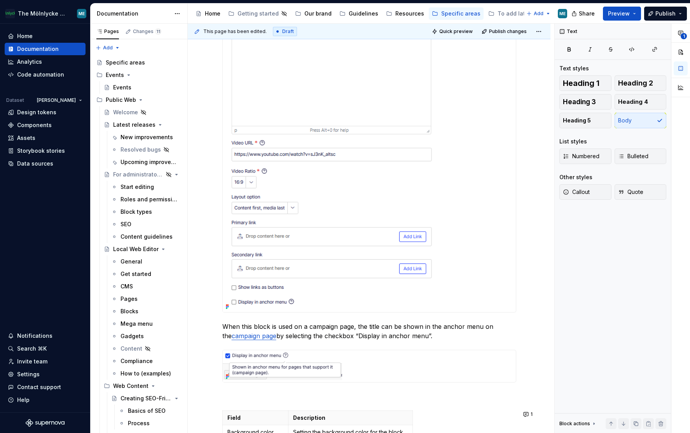
type textarea "*"
click at [467, 268] on div at bounding box center [369, 85] width 293 height 454
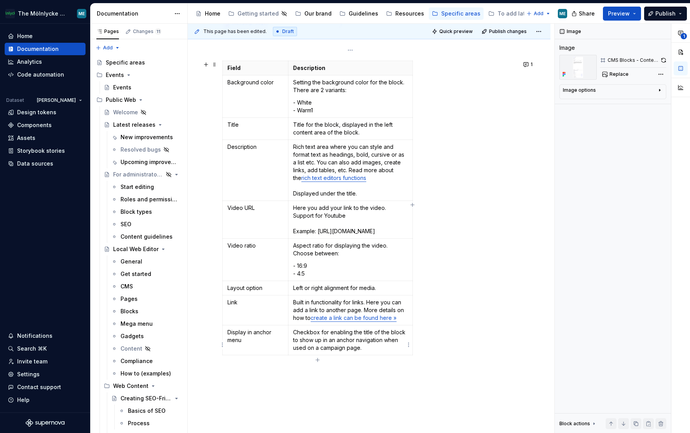
scroll to position [764, 0]
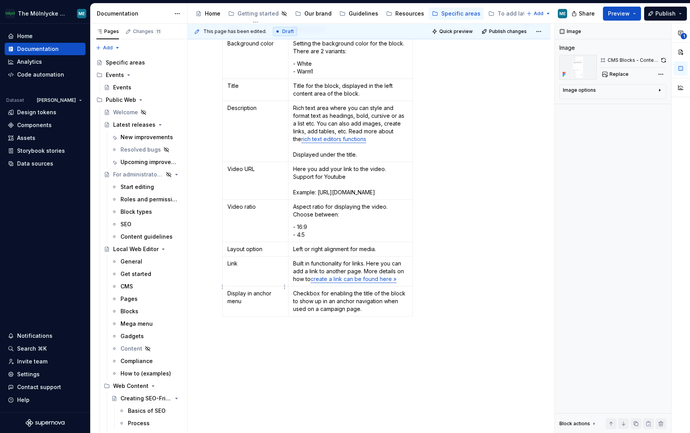
click at [231, 268] on p "Link" at bounding box center [256, 264] width 56 height 8
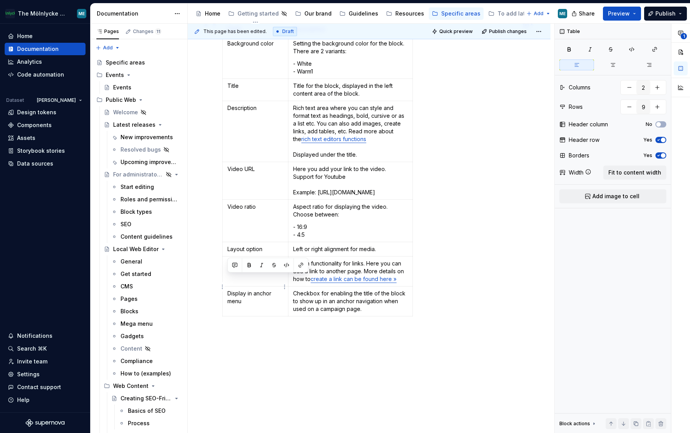
click at [231, 268] on p "Link" at bounding box center [256, 264] width 56 height 8
click at [224, 319] on html "The Mölnlycke Experience ME Home Documentation Analytics Code automation Datase…" at bounding box center [345, 216] width 690 height 433
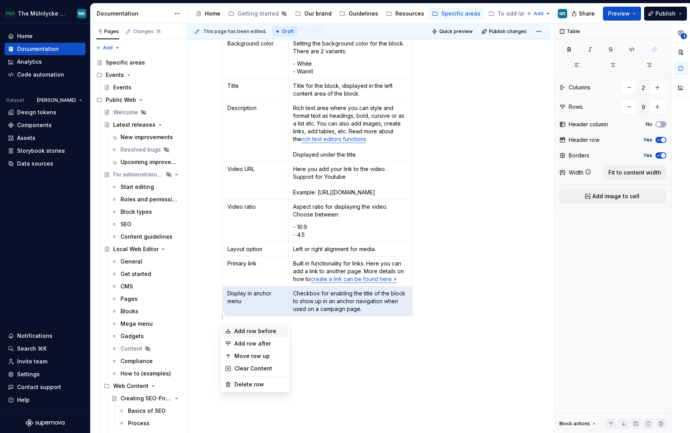
click at [265, 333] on div "Add row before" at bounding box center [260, 332] width 51 height 8
type input "10"
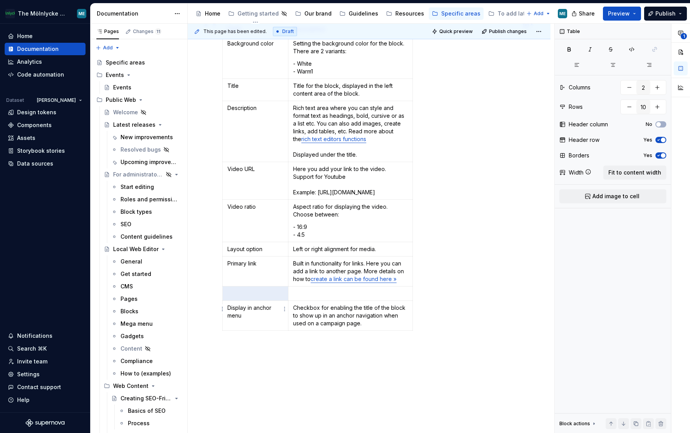
click at [258, 301] on td at bounding box center [255, 294] width 66 height 14
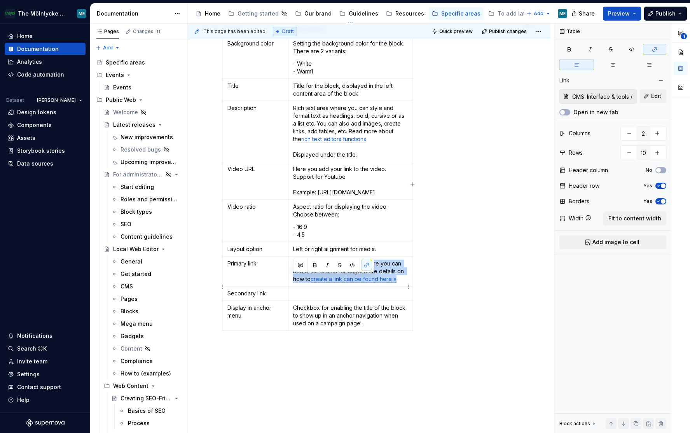
drag, startPoint x: 406, startPoint y: 296, endPoint x: 293, endPoint y: 277, distance: 114.3
click at [293, 277] on p "Built in functionality for links. Here you can add a link to another page. More…" at bounding box center [350, 271] width 114 height 23
copy p "Built in functionality for links. Here you can add a link to another page. More…"
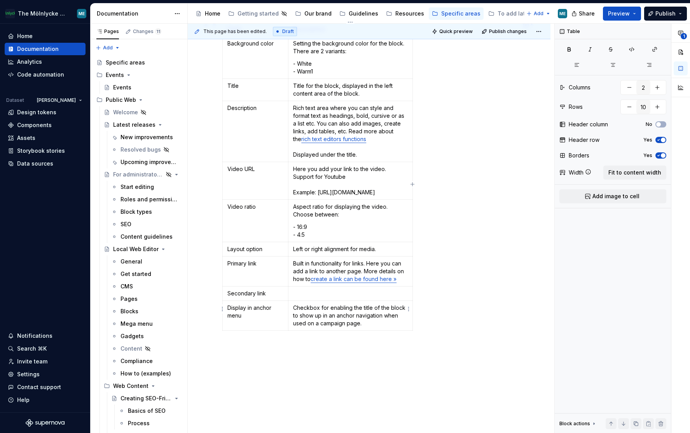
click at [322, 298] on p at bounding box center [350, 294] width 114 height 8
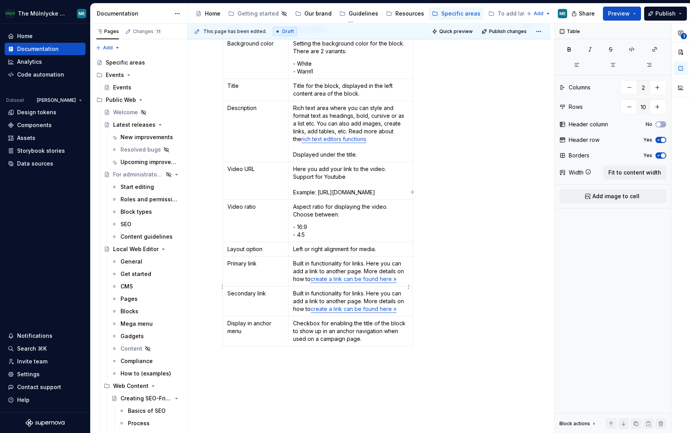
drag, startPoint x: 356, startPoint y: 286, endPoint x: 378, endPoint y: 309, distance: 31.9
click at [357, 283] on p "Built in functionality for links. Here you can add a link to another page. More…" at bounding box center [350, 271] width 114 height 23
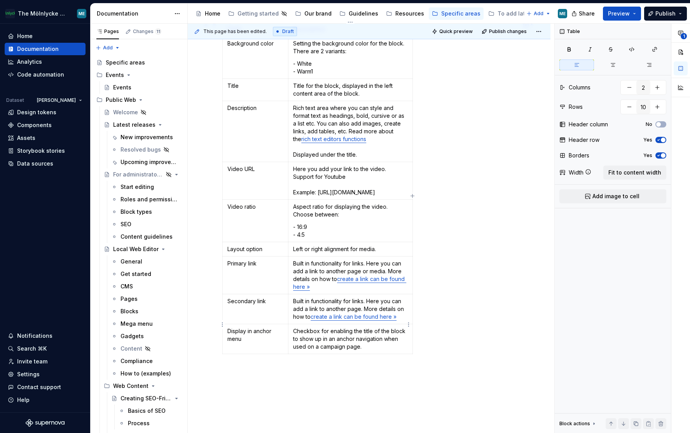
click at [360, 321] on p "Built in functionality for links. Here you can add a link to another page. More…" at bounding box center [350, 309] width 114 height 23
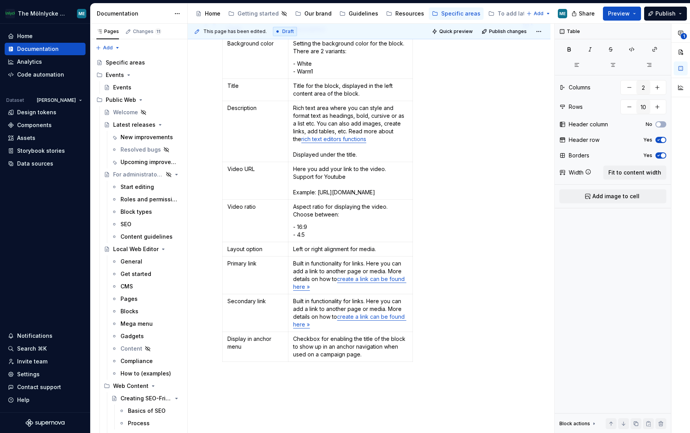
click at [514, 329] on div "Field Description Background color Setting the background color for the block. …" at bounding box center [369, 193] width 294 height 343
click at [222, 363] on html "The Mölnlycke Experience ME Home Documentation Analytics Code automation Datase…" at bounding box center [345, 216] width 690 height 433
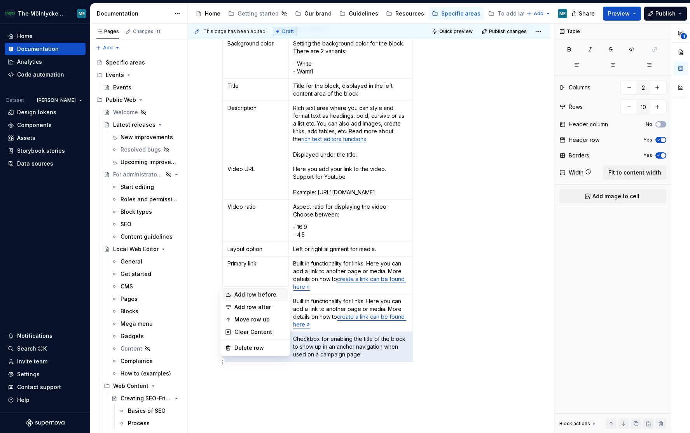
click at [259, 292] on div "Add row before" at bounding box center [260, 295] width 51 height 8
type input "11"
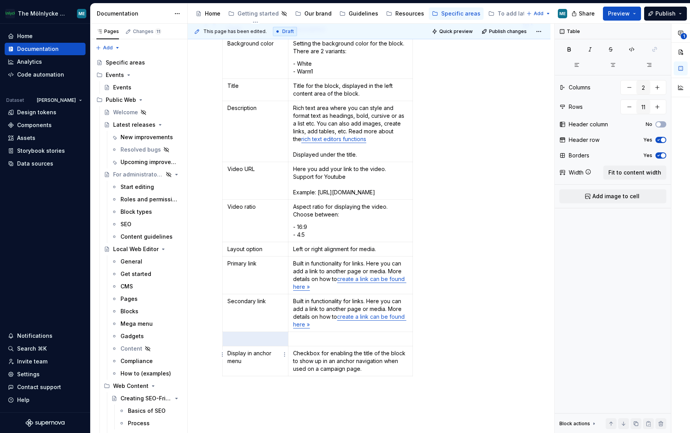
click at [256, 343] on p at bounding box center [256, 339] width 56 height 8
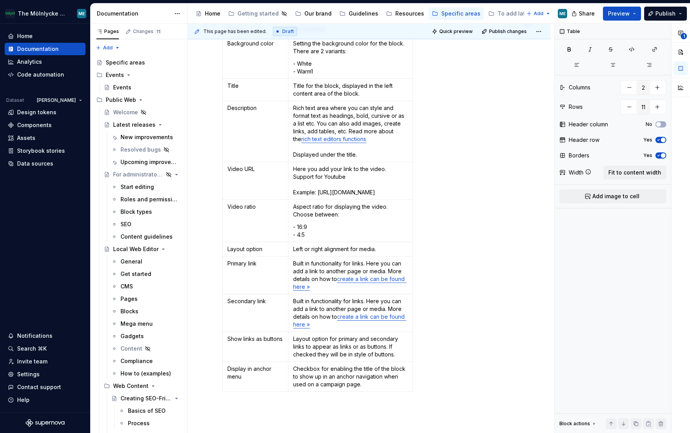
click at [438, 323] on div "Field Description Background color Setting the background color for the block. …" at bounding box center [369, 208] width 294 height 373
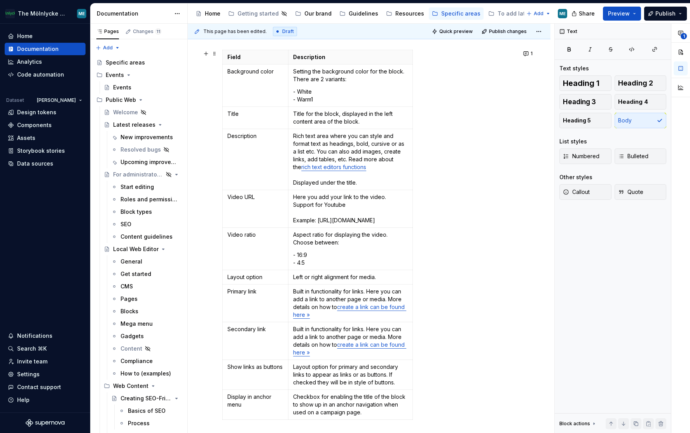
scroll to position [842, 0]
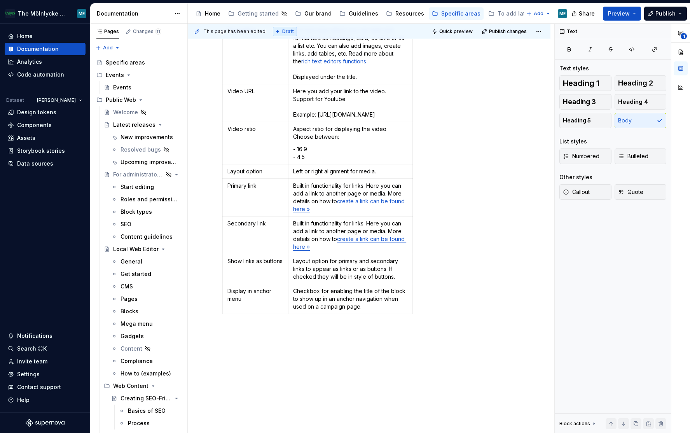
click at [452, 223] on div "Field Description Background color Setting the background color for the block. …" at bounding box center [369, 130] width 294 height 373
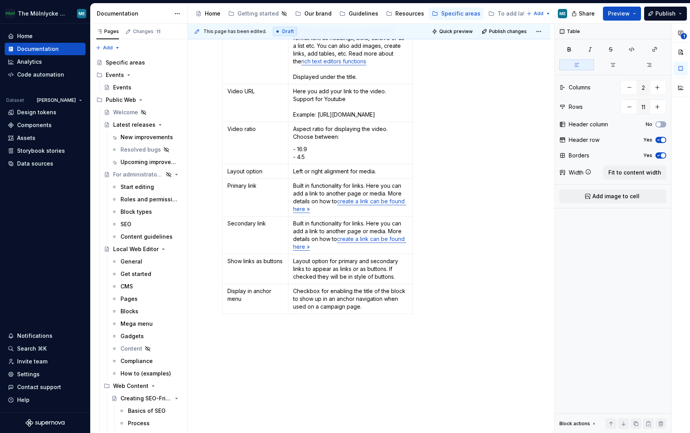
drag, startPoint x: 447, startPoint y: 163, endPoint x: 442, endPoint y: 151, distance: 13.7
click at [447, 163] on div "Field Description Background color Setting the background color for the block. …" at bounding box center [369, 130] width 294 height 373
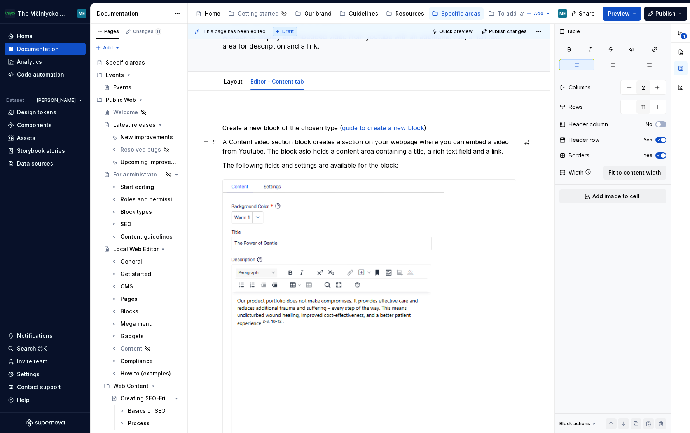
scroll to position [0, 0]
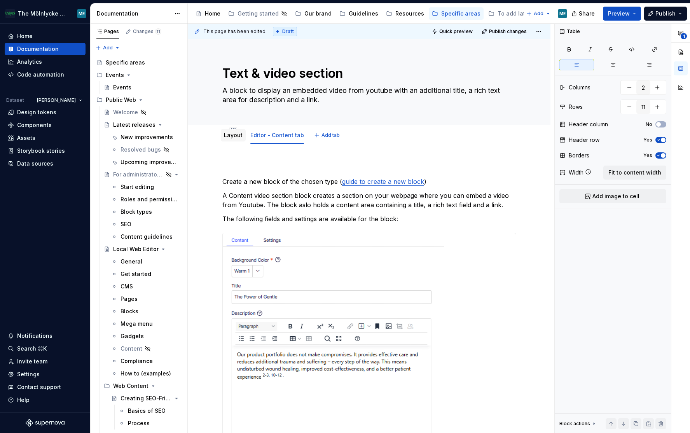
click at [229, 136] on link "Layout" at bounding box center [233, 135] width 19 height 7
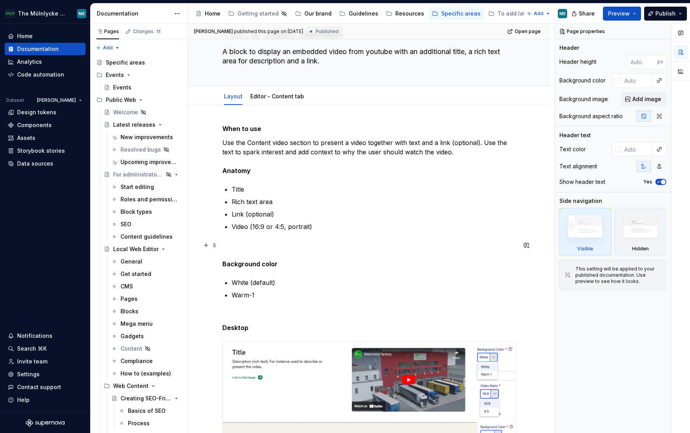
scroll to position [233, 0]
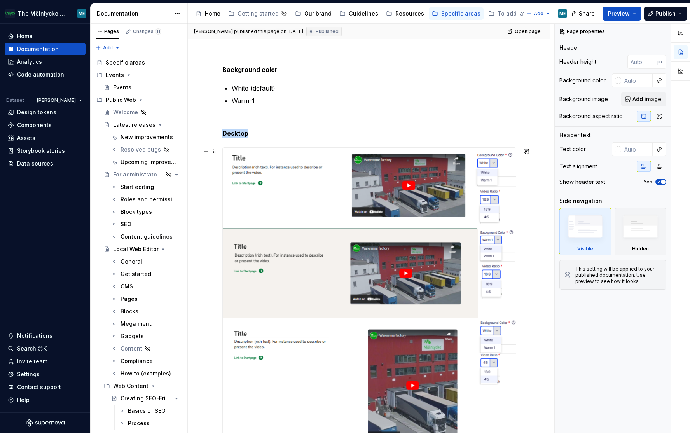
click at [381, 193] on img at bounding box center [369, 369] width 293 height 442
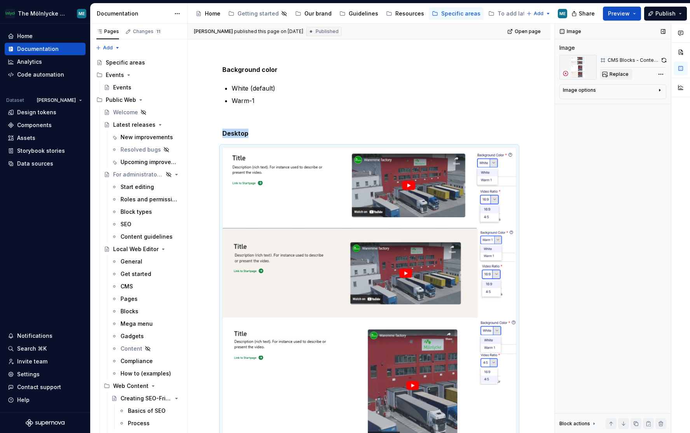
click at [619, 74] on span "Replace" at bounding box center [619, 74] width 19 height 6
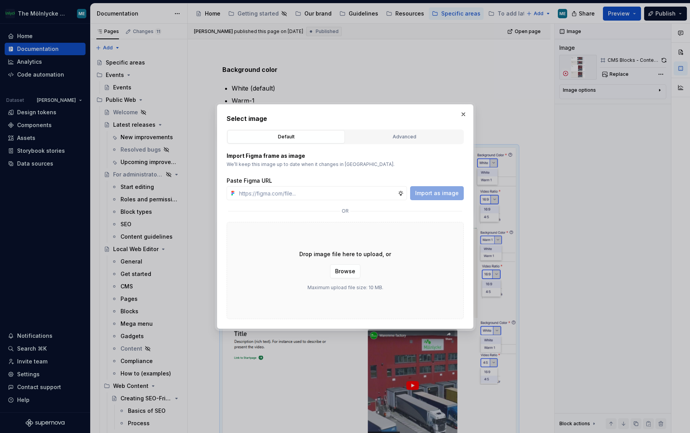
type textarea "*"
click at [406, 140] on div "Advanced" at bounding box center [405, 137] width 112 height 8
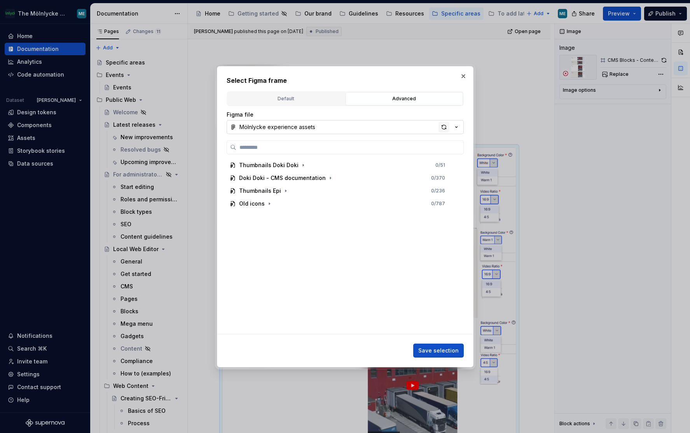
click at [443, 126] on div "button" at bounding box center [444, 127] width 11 height 11
click at [289, 145] on input "search" at bounding box center [349, 148] width 227 height 8
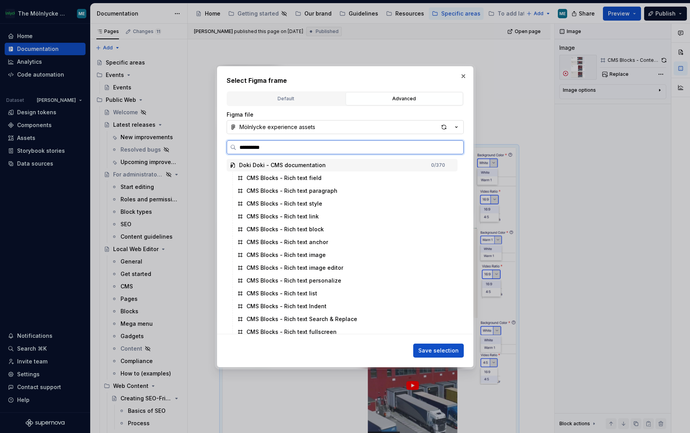
type input "**********"
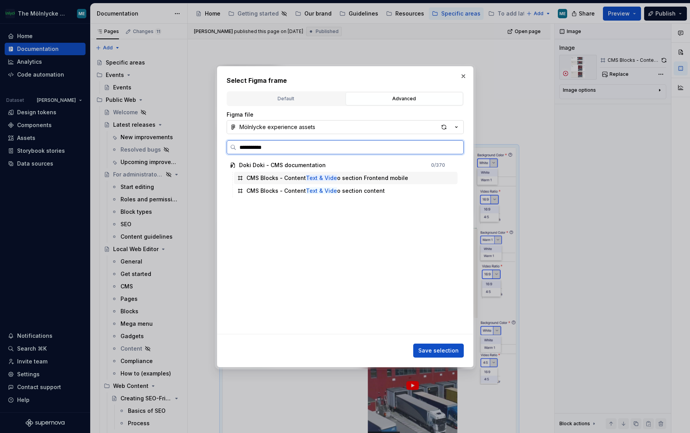
click at [343, 179] on div "CMS Blocks - Content Text & Vide o section Frontend mobile" at bounding box center [328, 178] width 162 height 8
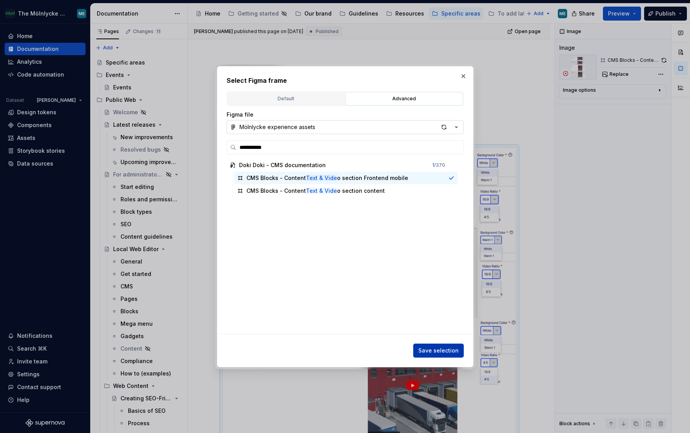
click at [434, 348] on span "Save selection" at bounding box center [439, 351] width 40 height 8
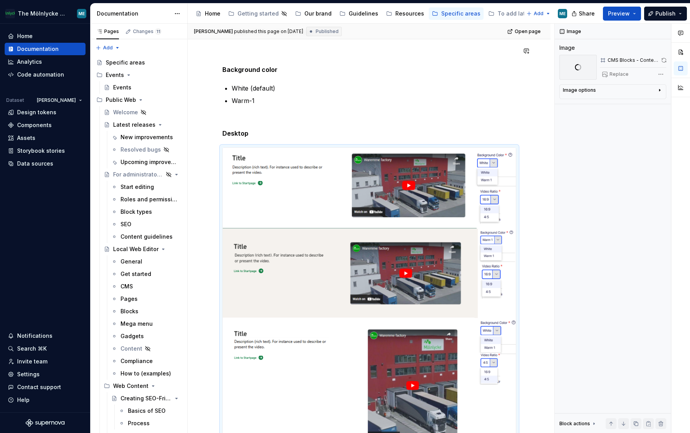
type textarea "*"
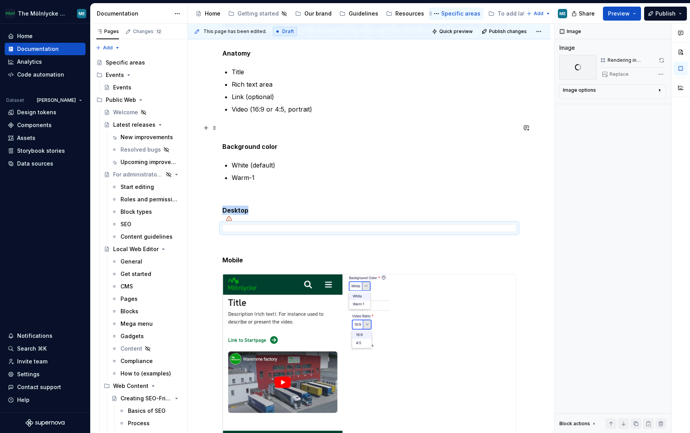
scroll to position [156, 0]
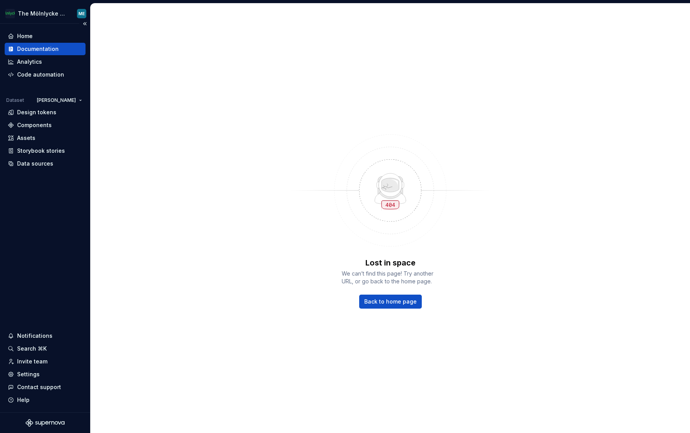
click at [46, 47] on div "Documentation" at bounding box center [38, 49] width 42 height 8
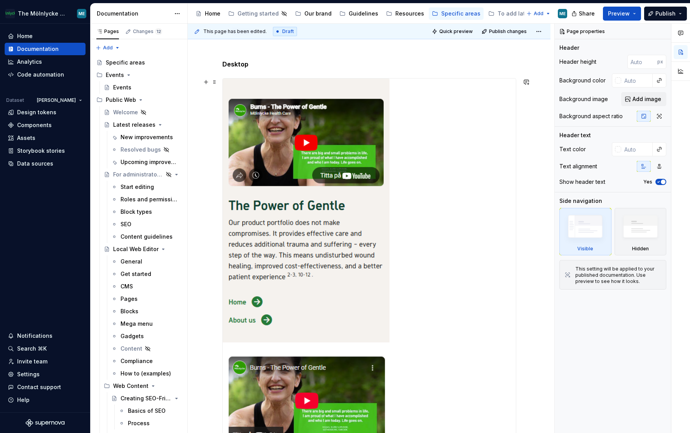
scroll to position [350, 0]
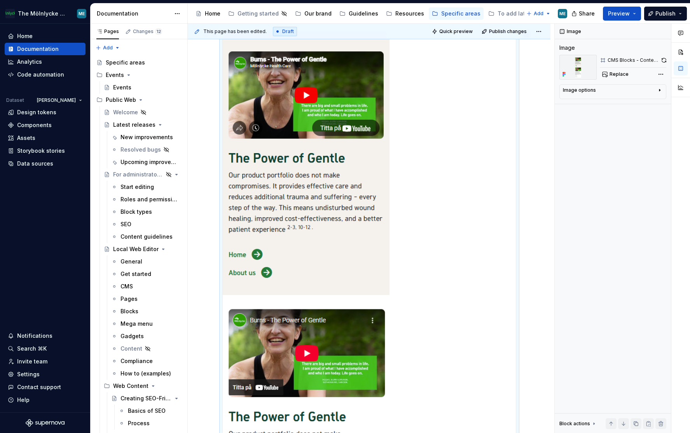
click at [319, 215] on img at bounding box center [306, 302] width 167 height 542
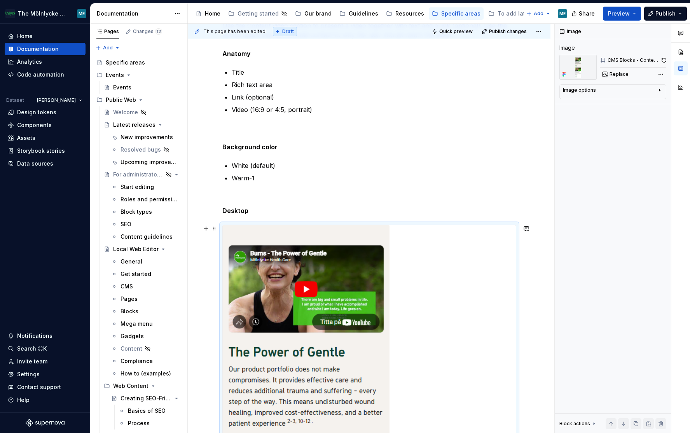
scroll to position [156, 0]
click at [660, 75] on div "Comments Open comments No comments yet Select ‘Comment’ from the block context …" at bounding box center [622, 229] width 135 height 410
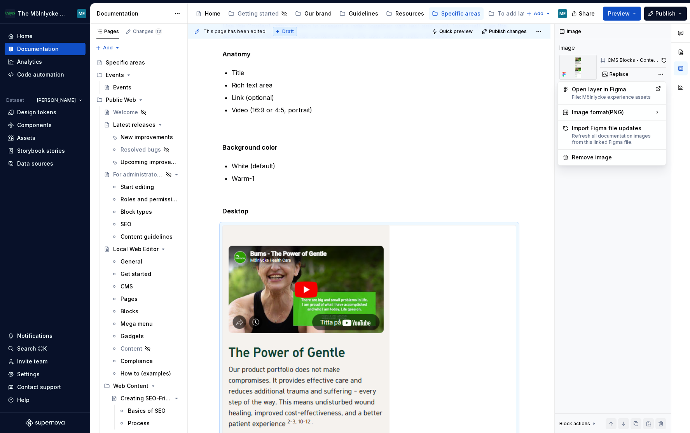
click at [625, 75] on div "Comments Open comments No comments yet Select ‘Comment’ from the block context …" at bounding box center [622, 229] width 135 height 410
click at [621, 75] on span "Replace" at bounding box center [619, 74] width 19 height 6
type textarea "*"
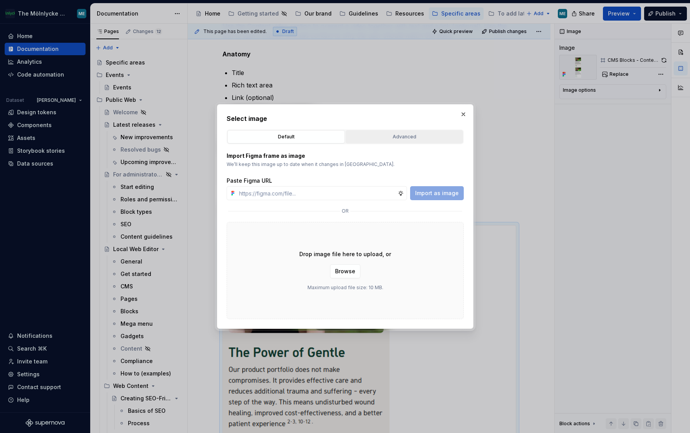
click at [399, 138] on div "Advanced" at bounding box center [405, 137] width 112 height 8
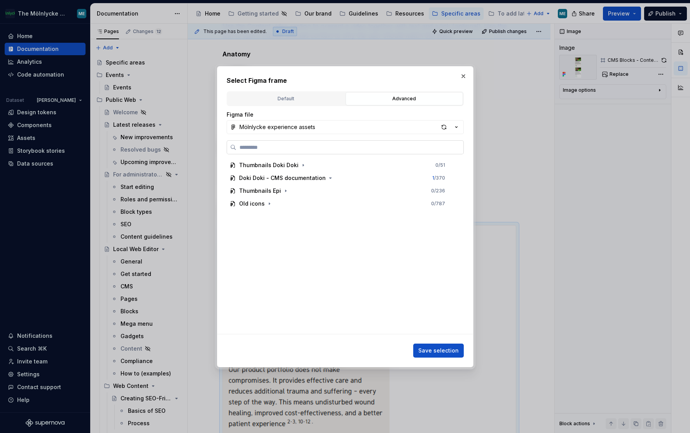
click at [314, 153] on label at bounding box center [345, 147] width 237 height 14
click at [314, 151] on input "search" at bounding box center [349, 148] width 227 height 8
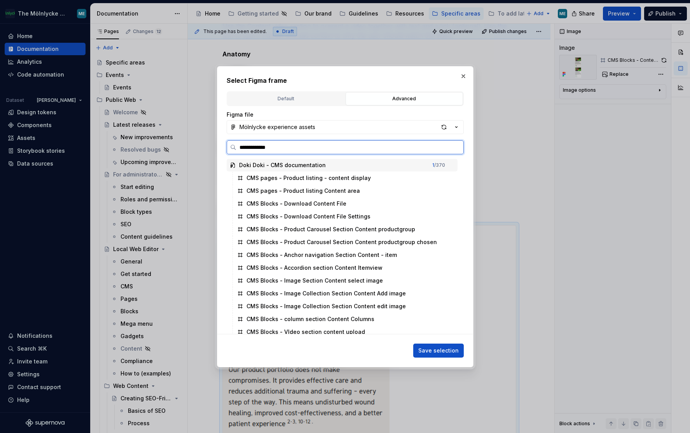
type input "**********"
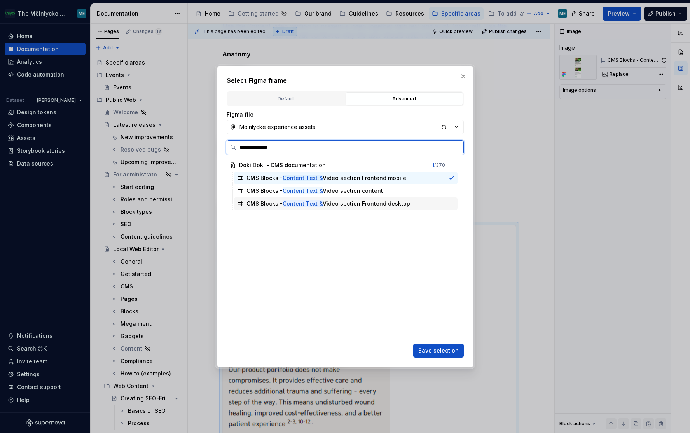
click at [336, 199] on div "CMS Blocks - Content Text & Video section Frontend desktop" at bounding box center [346, 204] width 224 height 12
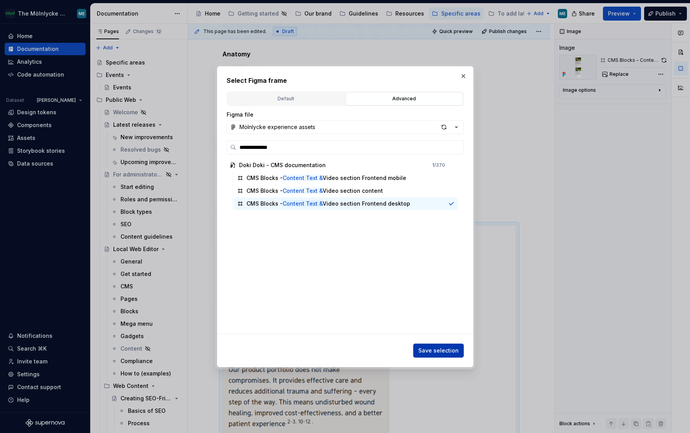
click at [436, 350] on span "Save selection" at bounding box center [439, 351] width 40 height 8
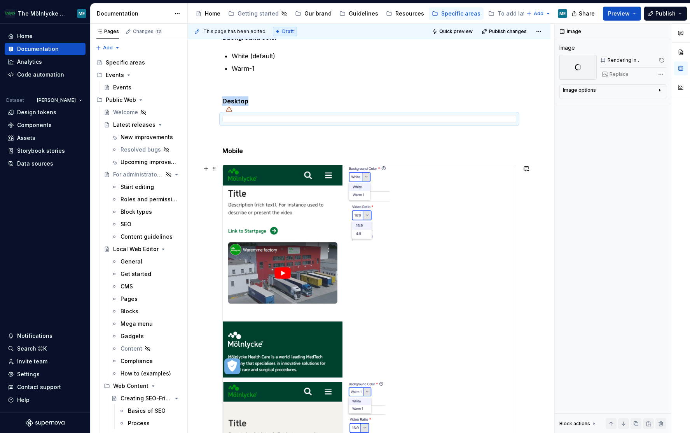
scroll to position [350, 0]
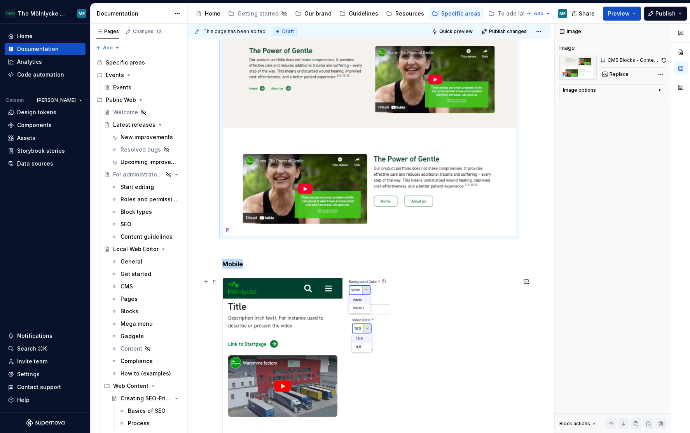
click at [617, 74] on span "Replace" at bounding box center [619, 74] width 19 height 6
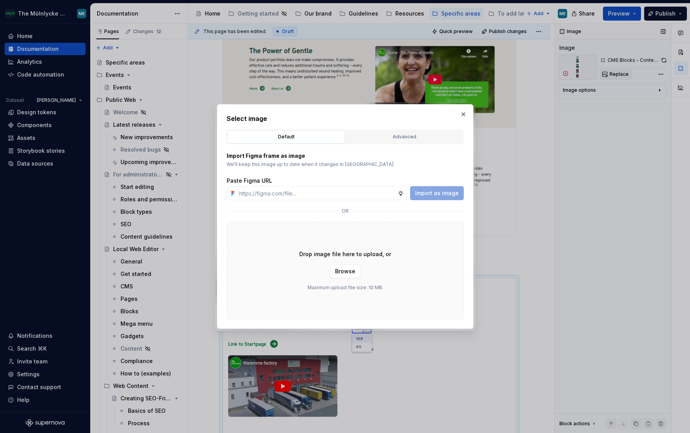
type textarea "*"
click at [377, 134] on div "Advanced" at bounding box center [405, 137] width 112 height 8
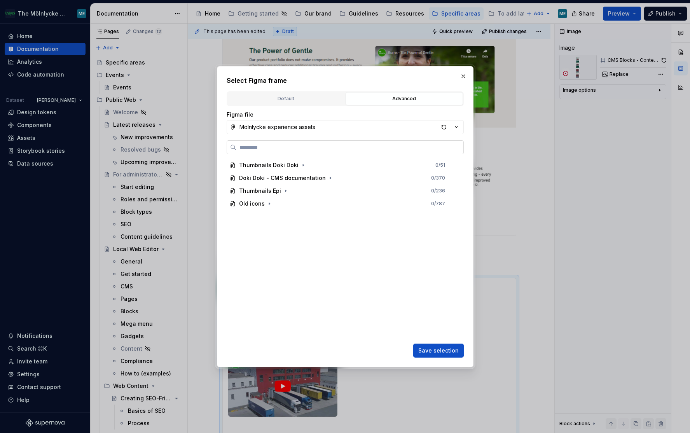
click at [300, 149] on input "search" at bounding box center [349, 148] width 227 height 8
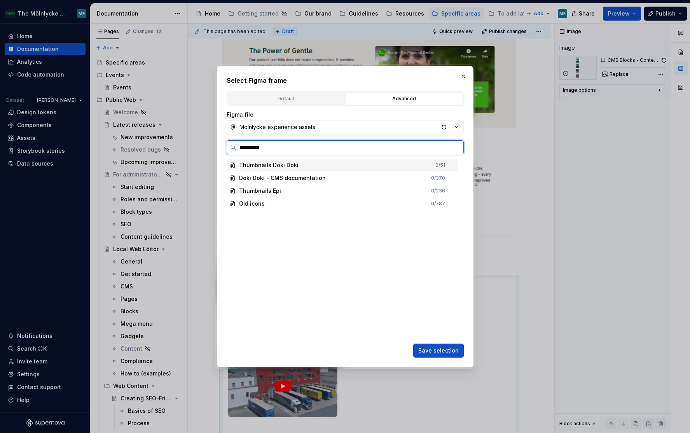
type input "**********"
click at [368, 179] on div "CMS Blocks - Content Text & Vide o section Frontend mobile" at bounding box center [328, 178] width 162 height 8
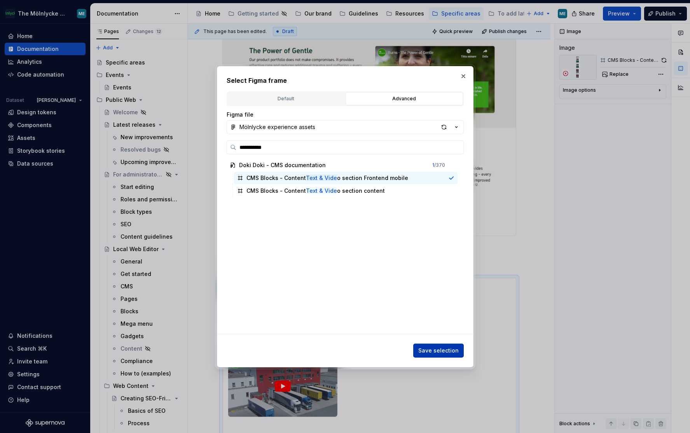
click at [449, 348] on span "Save selection" at bounding box center [439, 351] width 40 height 8
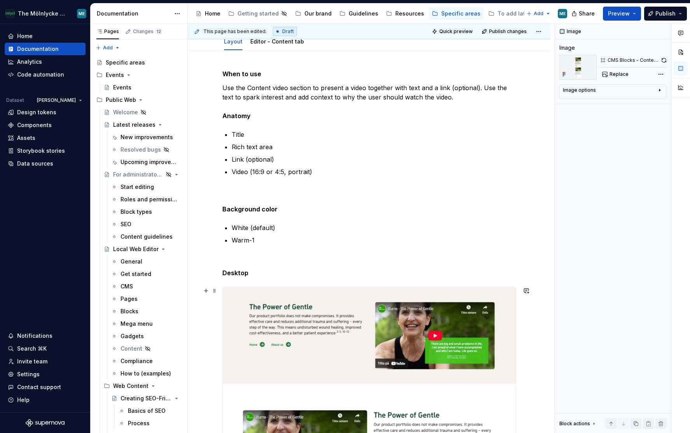
scroll to position [0, 0]
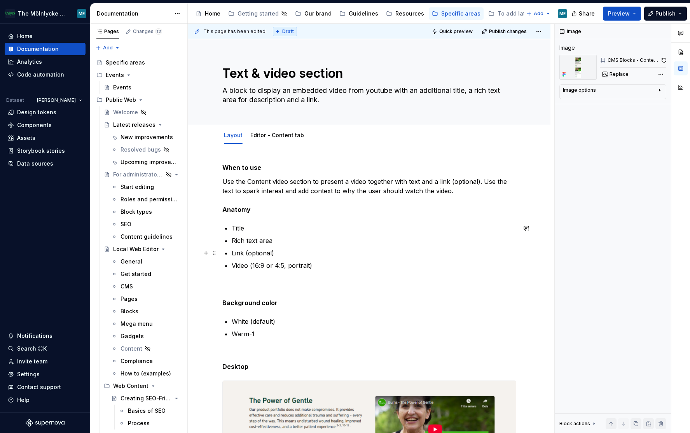
type textarea "*"
click at [277, 254] on p "Link (optional)" at bounding box center [374, 253] width 285 height 9
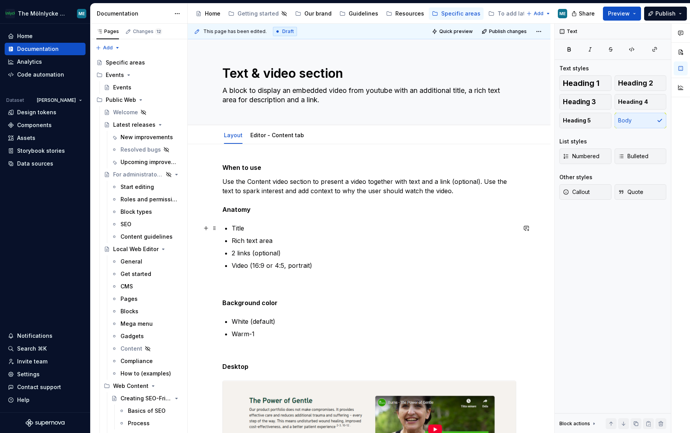
click at [393, 230] on p "Title" at bounding box center [374, 228] width 285 height 9
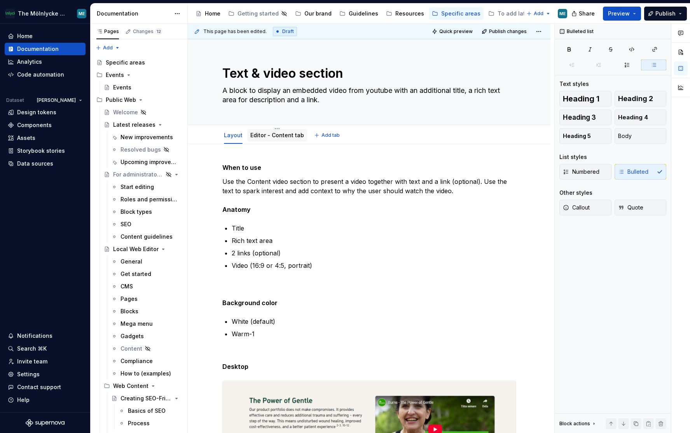
click at [287, 138] on div "Editor - Content tab" at bounding box center [277, 135] width 54 height 8
type textarea "*"
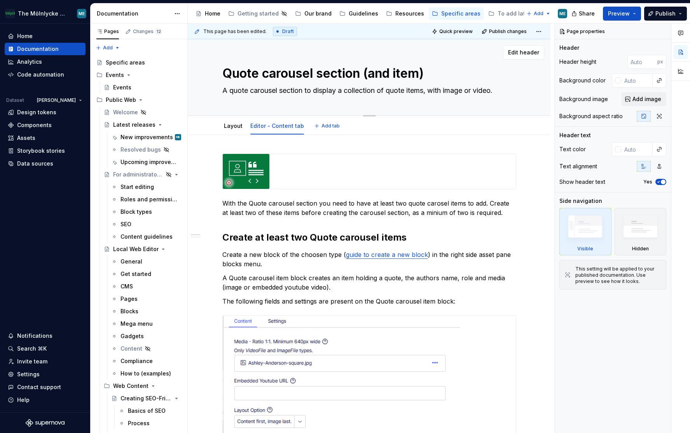
click at [397, 74] on textarea "Quote carousel section (and item)" at bounding box center [368, 73] width 294 height 19
click at [439, 73] on textarea "Quote carousel section (and item)" at bounding box center [368, 73] width 294 height 19
drag, startPoint x: 385, startPoint y: 73, endPoint x: 208, endPoint y: 71, distance: 177.4
click at [208, 71] on div "Quote carousel section (and item) A quote carousel section to display a collect…" at bounding box center [369, 77] width 363 height 77
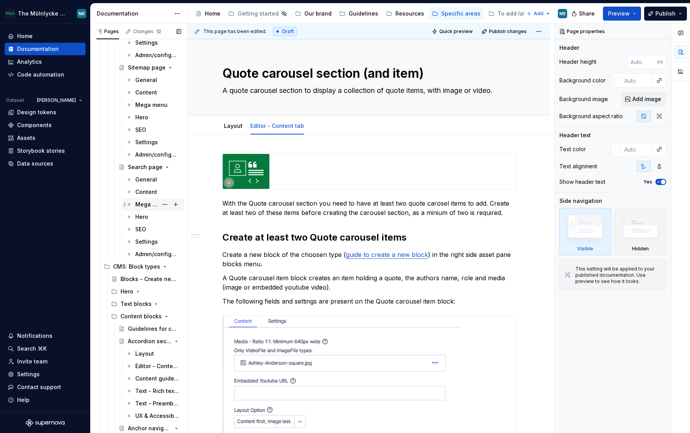
scroll to position [1750, 0]
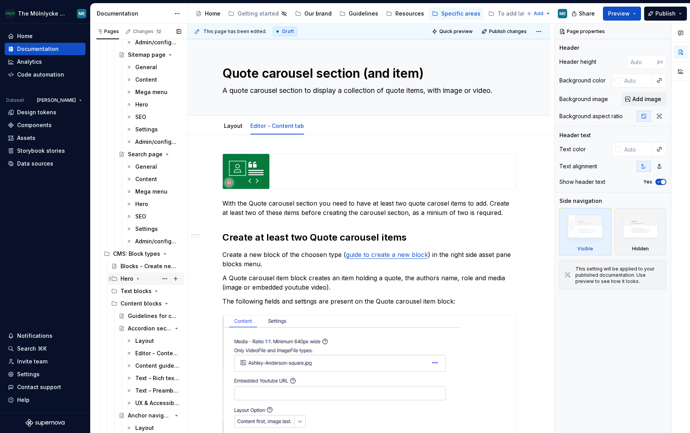
drag, startPoint x: 138, startPoint y: 279, endPoint x: 152, endPoint y: 278, distance: 14.1
click at [138, 279] on icon "Page tree" at bounding box center [138, 279] width 1 height 2
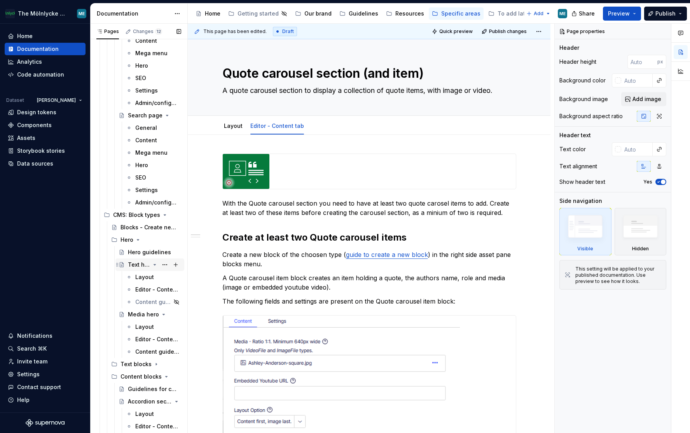
click at [152, 265] on icon "Page tree" at bounding box center [155, 265] width 6 height 6
click at [152, 277] on icon "Page tree" at bounding box center [155, 277] width 6 height 6
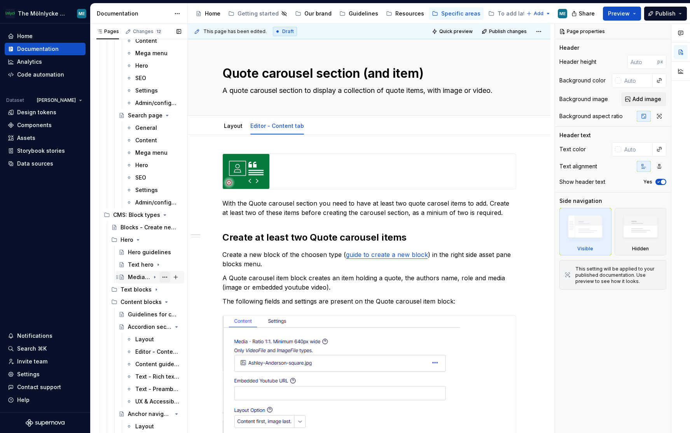
click at [163, 277] on button "Page tree" at bounding box center [164, 277] width 11 height 11
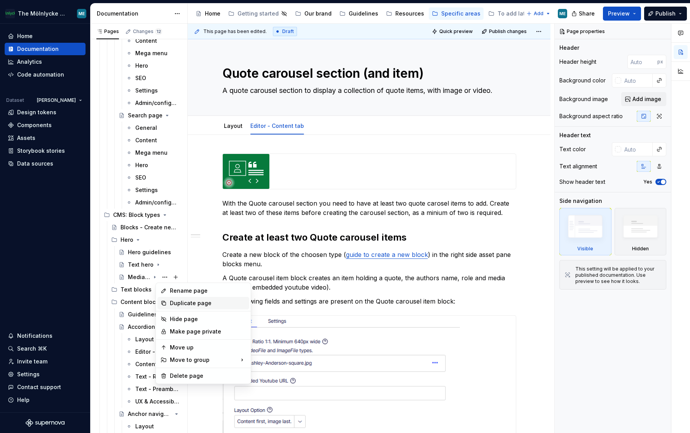
click at [188, 302] on div "Duplicate page" at bounding box center [208, 304] width 76 height 8
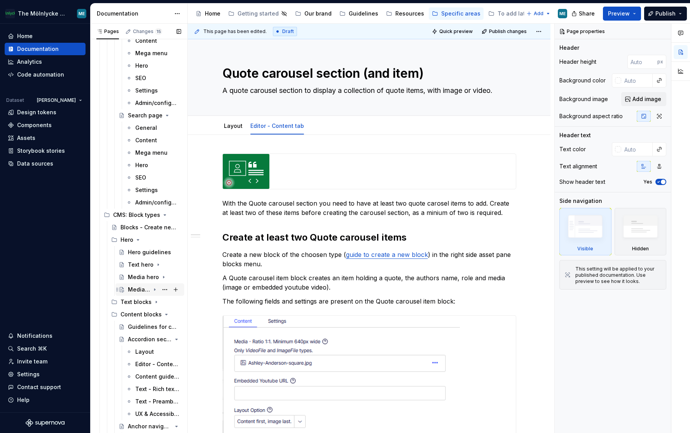
scroll to position [1906, 0]
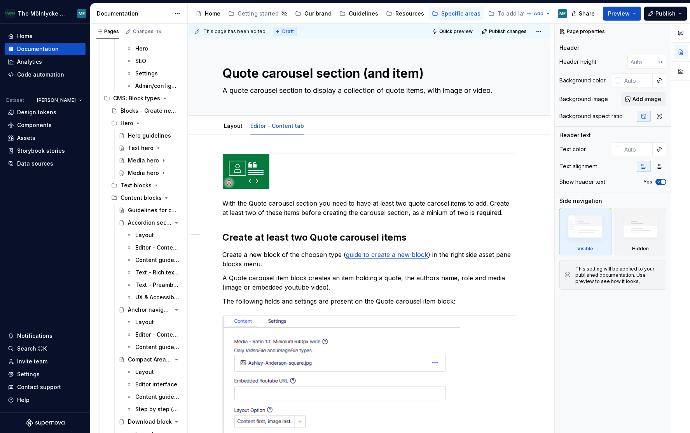
drag, startPoint x: 139, startPoint y: 174, endPoint x: 313, endPoint y: 134, distance: 178.4
click at [139, 174] on div "Media hero" at bounding box center [143, 173] width 31 height 8
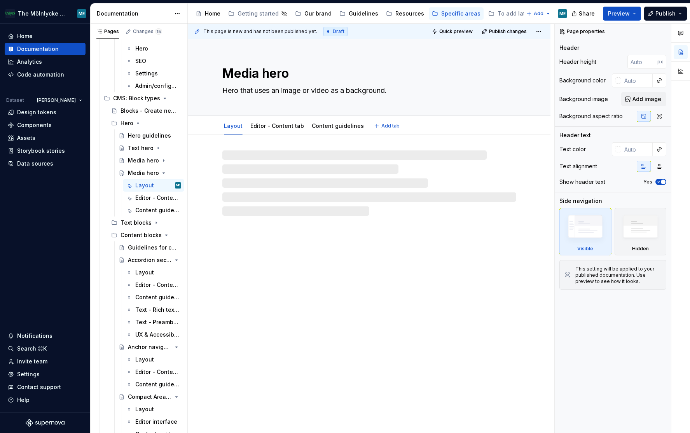
click at [254, 75] on textarea "Media hero" at bounding box center [368, 73] width 294 height 19
click at [246, 74] on textarea "Media hero" at bounding box center [368, 73] width 294 height 19
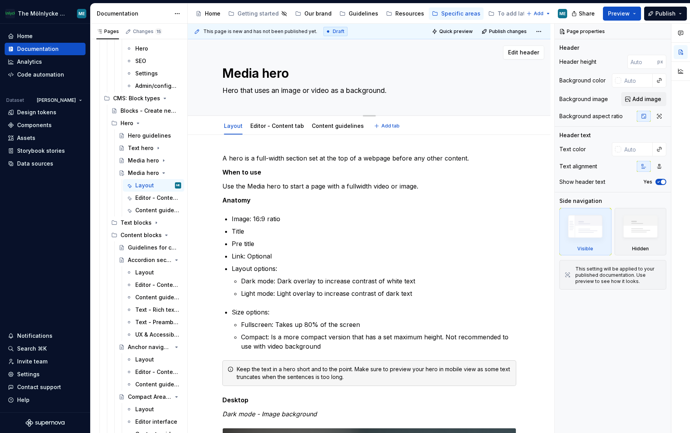
type textarea "*"
type textarea "Dhero"
type textarea "*"
type textarea "hero"
type textarea "*"
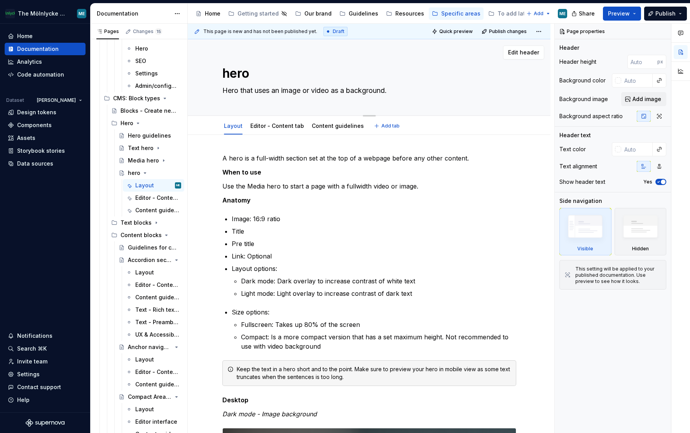
type textarea "Shero"
type textarea "*"
type textarea "SLhero"
type textarea "*"
type textarea "SLidhero"
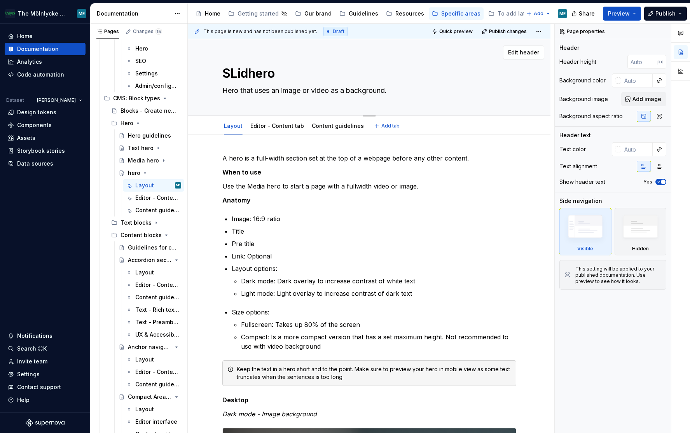
type textarea "*"
type textarea "SLidehero"
type textarea "*"
type textarea "SLideshhero"
type textarea "*"
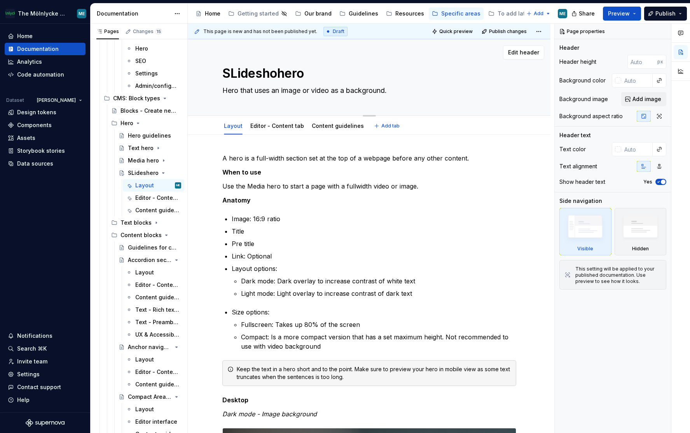
type textarea "SLideshowhero"
type textarea "*"
type textarea "SLideshow hero"
type textarea "*"
click at [236, 75] on textarea "SLideshow hero" at bounding box center [368, 73] width 294 height 19
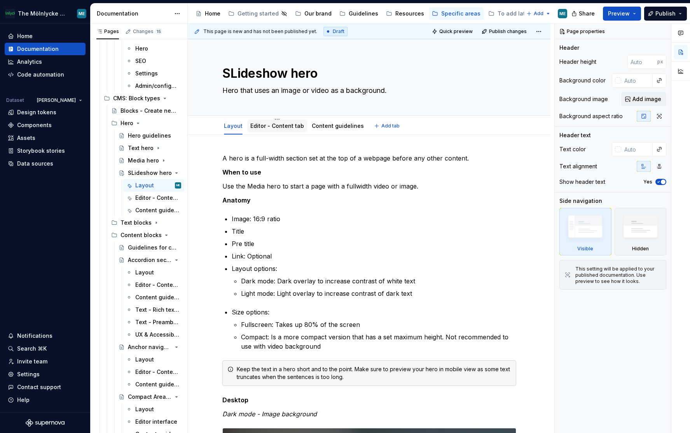
type textarea "Sideshow hero"
type textarea "*"
type textarea "Slideshow hero"
type textarea "*"
type textarea "Slideshow hero"
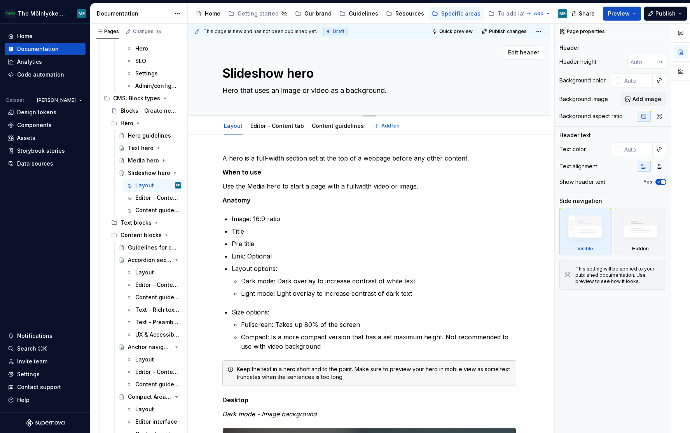
click at [230, 88] on textarea "Hero that uses an image or video as a background." at bounding box center [368, 90] width 294 height 12
click at [258, 90] on textarea "Hero that uses an image or video as a background." at bounding box center [368, 90] width 294 height 12
type textarea "*"
type textarea "Hero that causes an image or video as a background."
type textarea "*"
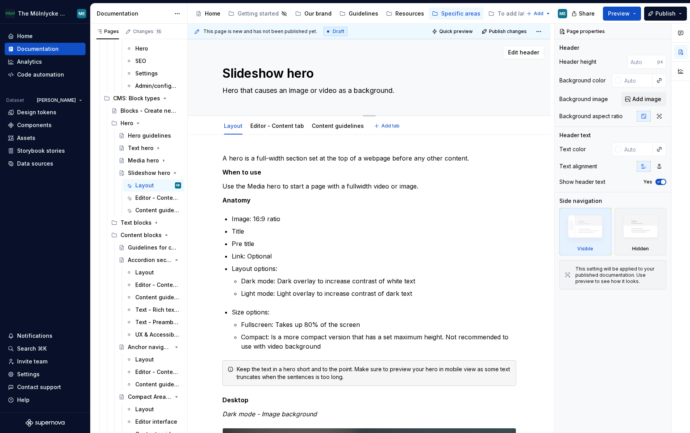
type textarea "Hero that canuses an image or video as a background."
type textarea "*"
type textarea "Hero that can uses an image or video as a background."
type textarea "*"
type textarea "Hero that can huses an image or video as a background."
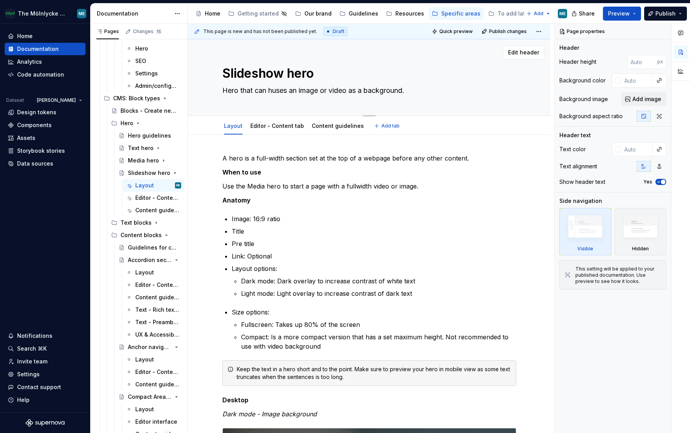
type textarea "*"
type textarea "Hero that can houses an image or video as a background."
type textarea "*"
type textarea "Hero that can holduses an image or video as a background."
type textarea "*"
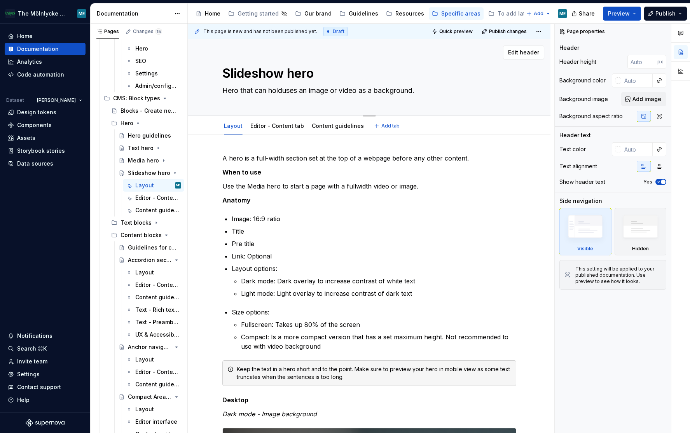
type textarea "Hero that can hold uses an image or video as a background."
type textarea "*"
type textarea "Hero that can hold 2uses an image or video as a background."
type textarea "*"
type textarea "Hero that can hold 2-uses an image or video as a background."
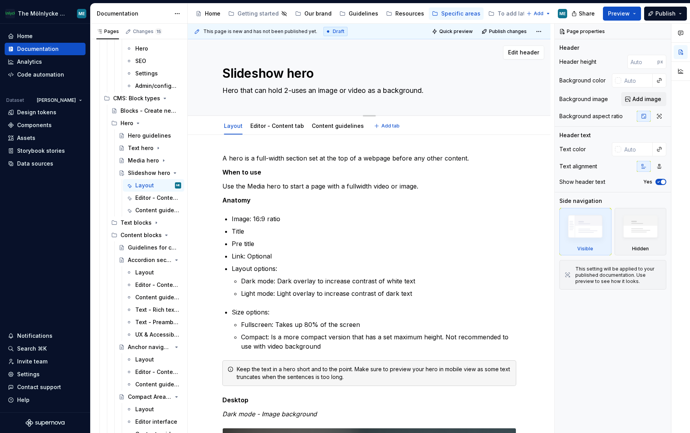
type textarea "*"
type textarea "Hero that can hold 2-5uses an image or video as a background."
type textarea "*"
type textarea "Hero that can hold 2-5 uses an image or video as a background."
type textarea "*"
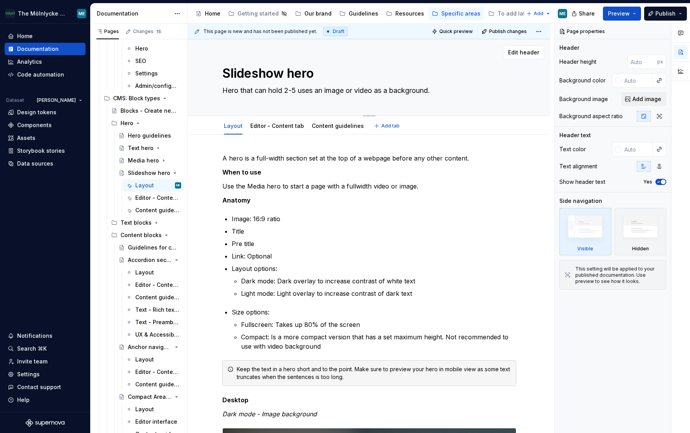
type textarea "Hero that can hold 2-5 duses an image or video as a background."
type textarea "*"
type textarea "Hero that can hold 2-5 difuses an image or video as a background."
type textarea "*"
type textarea "Hero that can hold 2-5 diffuses an image or video as a background."
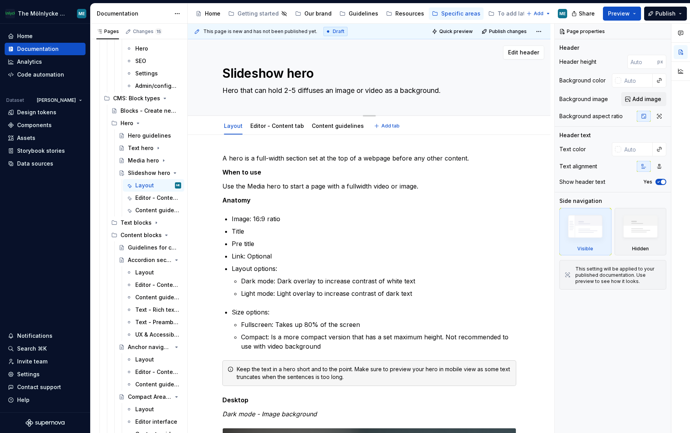
type textarea "*"
type textarea "Hero that can hold 2-5 diffeuses an image or video as a background."
type textarea "*"
type textarea "Hero that can hold 2-5 differuses an image or video as a background."
type textarea "*"
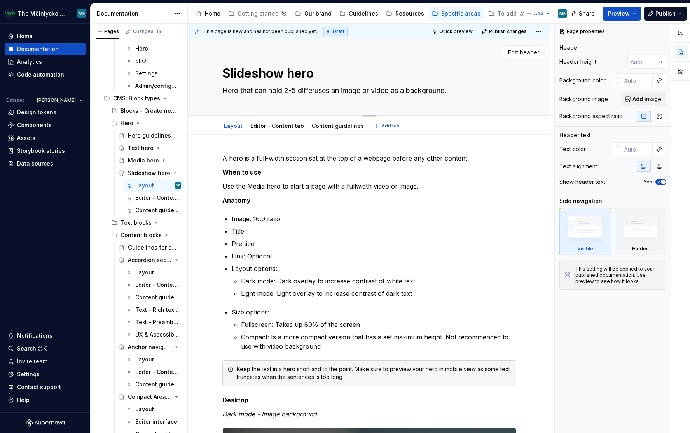
type textarea "Hero that can hold 2-5 differeuses an image or video as a background."
type textarea "*"
type textarea "Hero that can hold 2-5 differenuses an image or video as a background."
type textarea "*"
type textarea "Hero that can hold 2-5 different uses an image or video as a background."
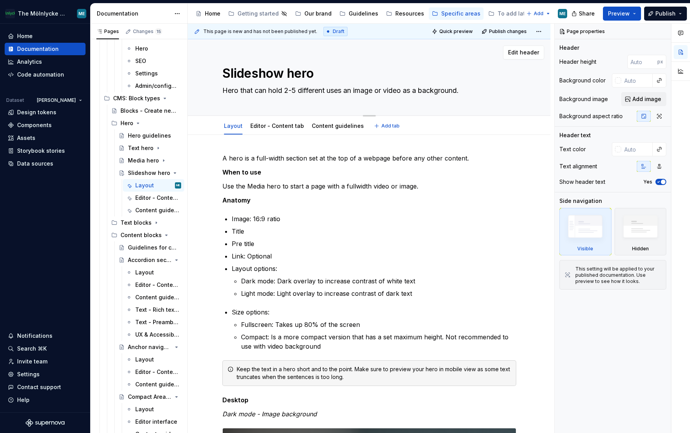
type textarea "*"
type textarea "Hero that can hold 2-5 different suses an image or video as a background."
type textarea "*"
type textarea "Hero that can hold 2-5 different seuses an image or video as a background."
type textarea "*"
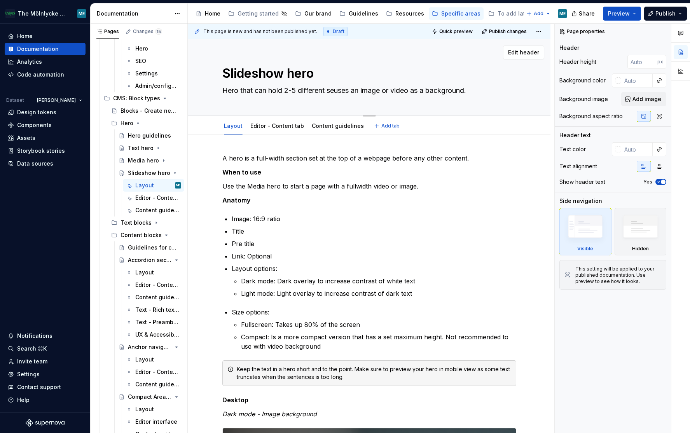
type textarea "Hero that can hold 2-5 different setuses an image or video as a background."
type textarea "*"
type textarea "Hero that can hold 2-5 different setuuses an image or video as a background."
type textarea "*"
type textarea "Hero that can hold 2-5 different setupuses an image or video as a background."
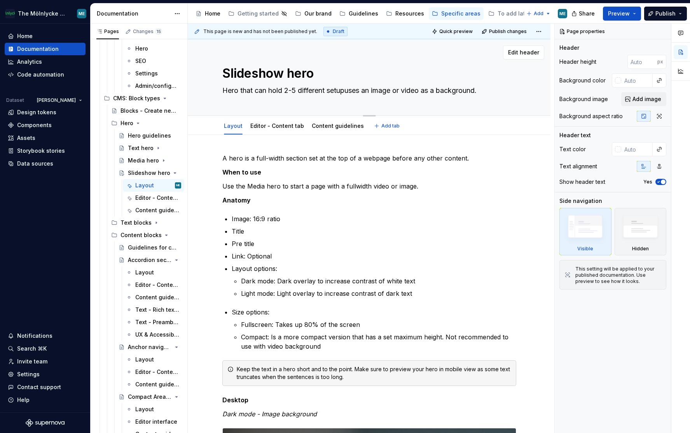
type textarea "*"
type textarea "Hero that can hold 2-5 different setups uses an image or video as a background."
type textarea "*"
type textarea "Hero that can hold 2-5 different setups ouses an image or video as a background."
type textarea "*"
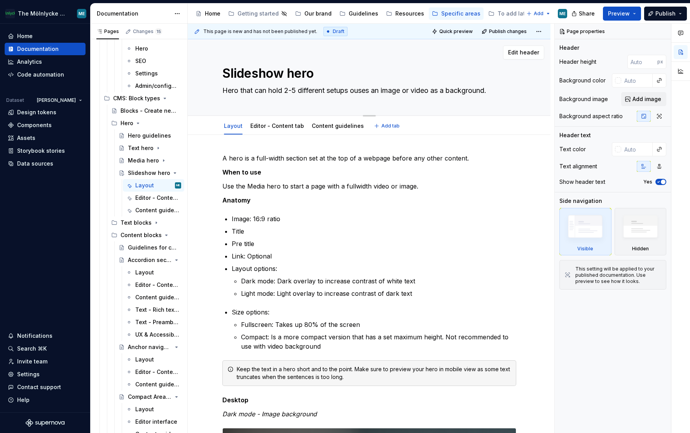
type textarea "Hero that can hold 2-5 different setups ofuses an image or video as a backgroun…"
type textarea "*"
type textarea "Hero that can hold 2-5 different setups ofd uses an image or video as a backgro…"
type textarea "*"
type textarea "Hero that can hold 2-5 different setups ofduses an image or video as a backgrou…"
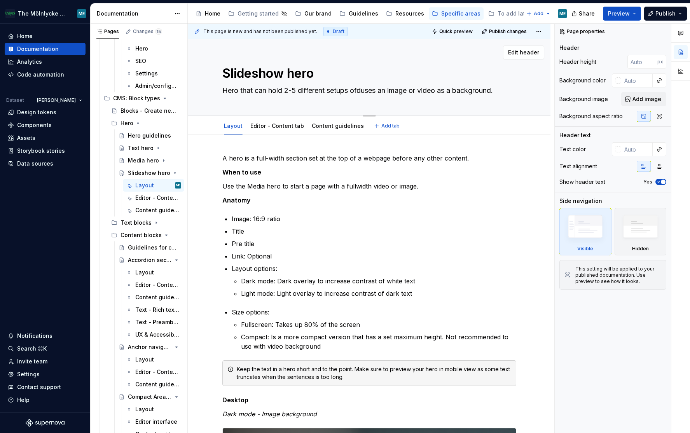
type textarea "*"
type textarea "Hero that can hold 2-5 different setups ofuses an image or video as a backgroun…"
type textarea "*"
type textarea "Hero that can hold 2-5 different setups ouses an image or video as a background."
type textarea "*"
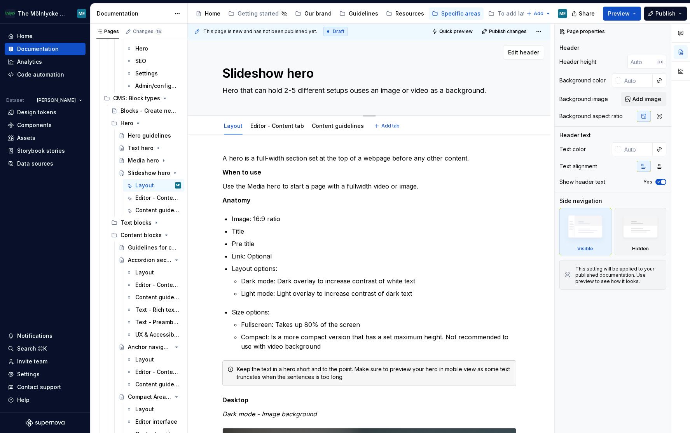
type textarea "Hero that can hold 2-5 different setups uses an image or video as a background."
type textarea "*"
type textarea "Hero that can hold 2-5 different setupsuses an image or video as a background."
type textarea "*"
type textarea "Hero that can hold 2-5 different setupuses an image or video as a background."
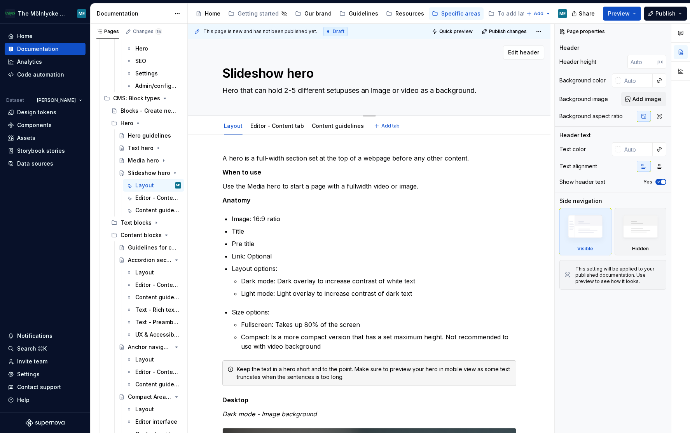
type textarea "*"
type textarea "Hero that can hold 2-5 different setuuses an image or video as a background."
type textarea "*"
type textarea "Hero that can hold 2-5 different setuses an image or video as a background."
type textarea "*"
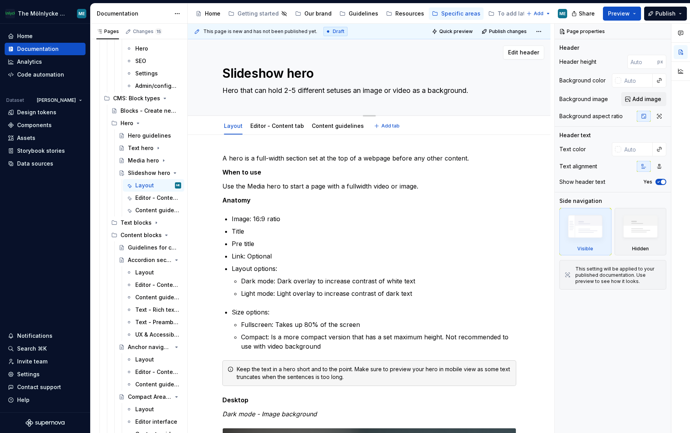
type textarea "Hero that can hold 2-5 different seuses an image or video as a background."
type textarea "*"
type textarea "Hero that can hold 2-5 different suses an image or video as a background."
type textarea "*"
type textarea "Hero that can hold 2-5 different uses an image or video as a background."
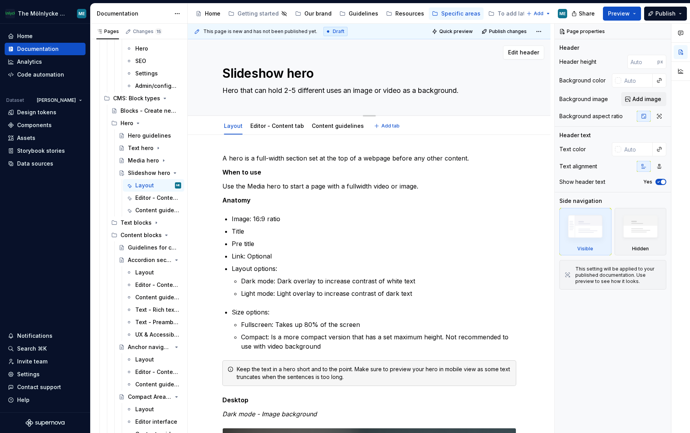
type textarea "*"
type textarea "Hero that can hold 2-5 different huses an image or video as a background."
type textarea "*"
type textarea "Hero that can hold 2-5 different heuses an image or video as a background."
type textarea "*"
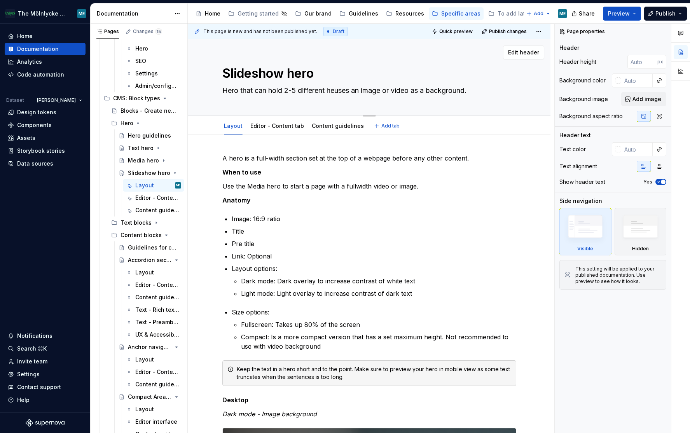
type textarea "Hero that can hold 2-5 different heruses an image or video as a background."
type textarea "*"
type textarea "Hero that can hold 2-5 different herouses an image or video as a background."
type textarea "*"
type textarea "Hero that can hold 2-5 different hero suses an image or video as a background."
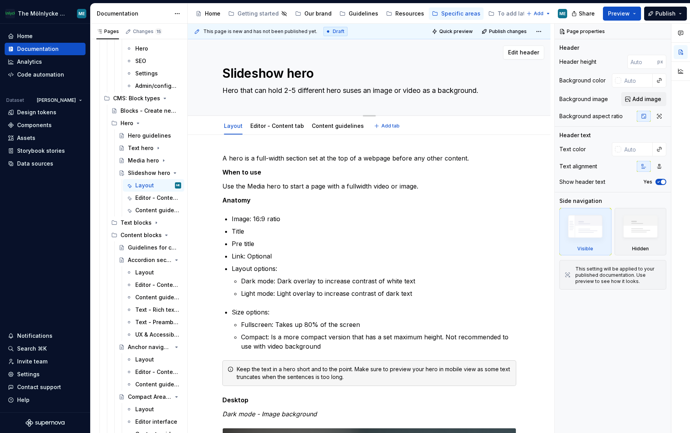
type textarea "*"
type textarea "Hero that can hold 2-5 different hero setuses an image or video as a background."
type textarea "*"
type textarea "Hero that can hold 2-5 different hero setuuses an image or video as a backgroun…"
type textarea "*"
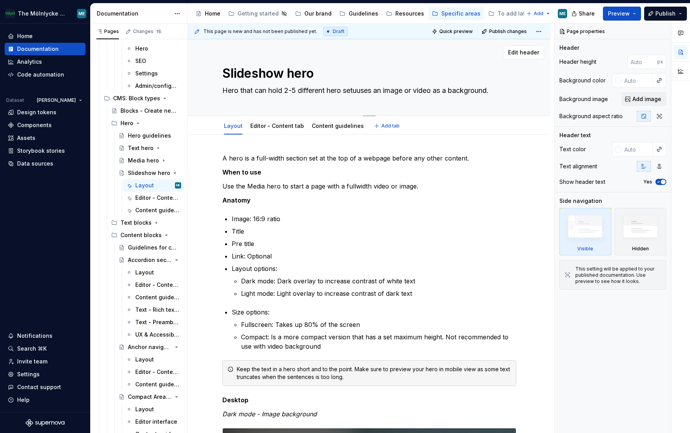
type textarea "Hero that can hold 2-5 different hero setupuses an image or video as a backgrou…"
type textarea "*"
type textarea "Hero that can hold 2-5 different hero setupsuses an image or video as a backgro…"
type textarea "*"
type textarea "Hero that can hold 2-5 different hero setups.uses an image or video as a backgr…"
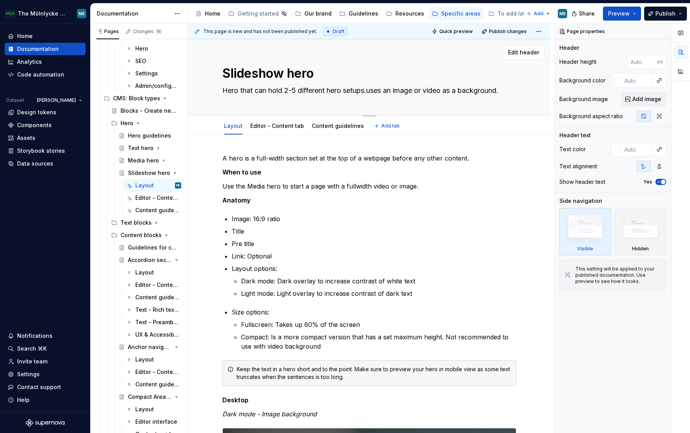
type textarea "*"
type textarea "Hero that can hold 2-5 different hero setups. uses an image or video as a backg…"
type textarea "*"
type textarea "Hero that can hold 2-5 different hero setups."
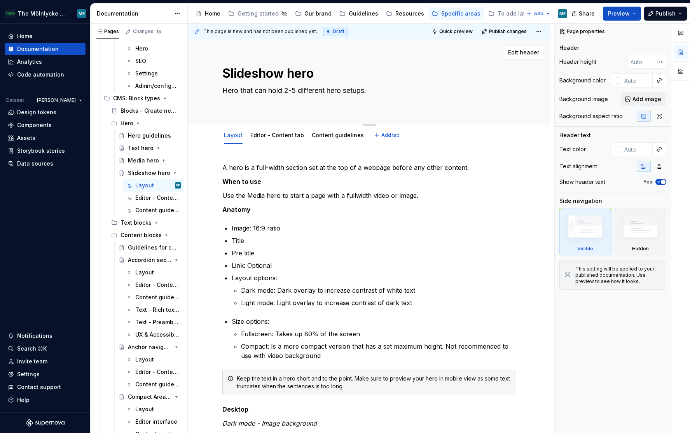
type textarea "*"
type textarea "Hero that can hold 2-5 different hero setups."
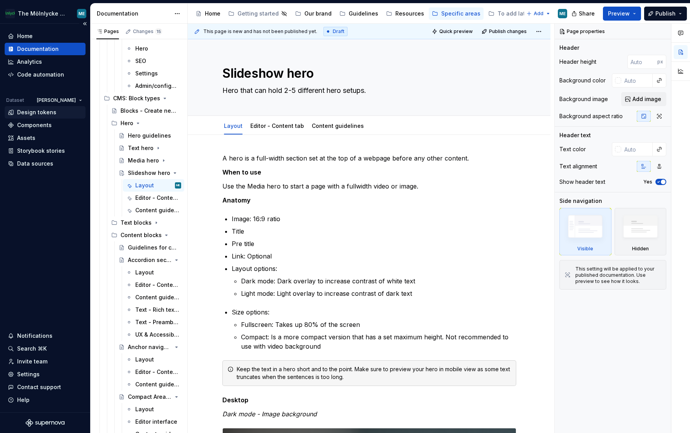
type textarea "*"
type textarea "Hero that can hold 2-5 different hero setups."
drag, startPoint x: 295, startPoint y: 86, endPoint x: 334, endPoint y: 86, distance: 38.9
click at [295, 86] on textarea "Hero that can hold 2-5 different hero setups." at bounding box center [368, 90] width 294 height 12
click at [336, 86] on textarea "Hero that can hold 2-5 different hero setups." at bounding box center [368, 90] width 294 height 12
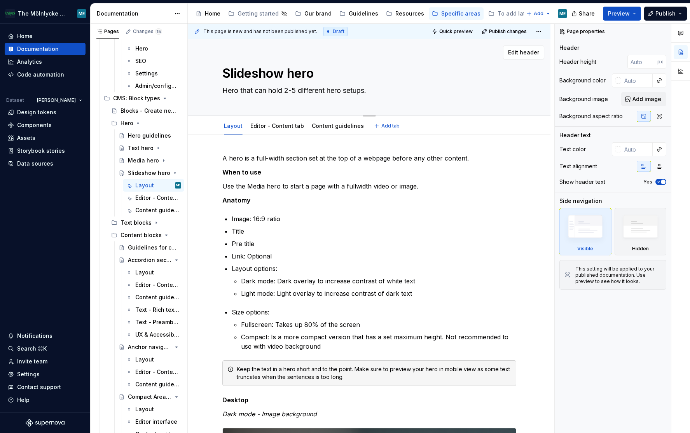
drag, startPoint x: 361, startPoint y: 90, endPoint x: 371, endPoint y: 93, distance: 10.8
click at [361, 90] on textarea "Hero that can hold 2-5 different hero setups." at bounding box center [368, 90] width 294 height 12
click at [371, 93] on textarea "Hero that can hold 2-5 different hero setups." at bounding box center [368, 90] width 294 height 12
type textarea "*"
type textarea "Hero that can hold 2-5 different hero setups."
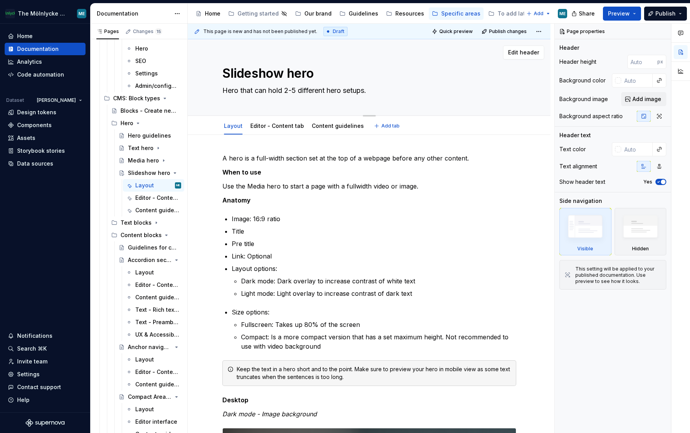
type textarea "*"
type textarea "Hero that can hold 2-5 different hero setups"
type textarea "*"
type textarea "Hero that can hold 2-5 different hero setup"
type textarea "*"
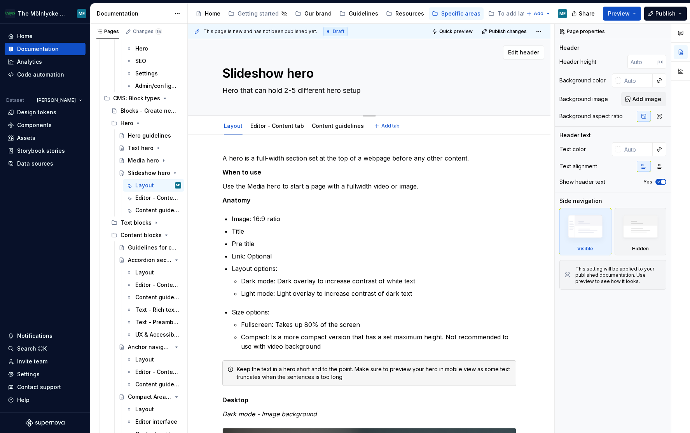
type textarea "Hero that can hold 2-5 different hero setu"
type textarea "*"
type textarea "Hero that can hold 2-5 different hero set"
type textarea "*"
type textarea "Hero that can hold 2-5 different hero se"
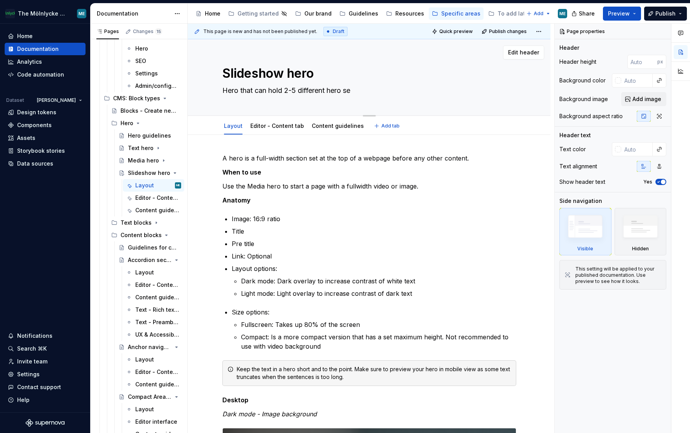
type textarea "*"
type textarea "Hero that can hold 2-5 different hero s"
type textarea "*"
type textarea "Hero that can hold 2-5 different hero"
type textarea "*"
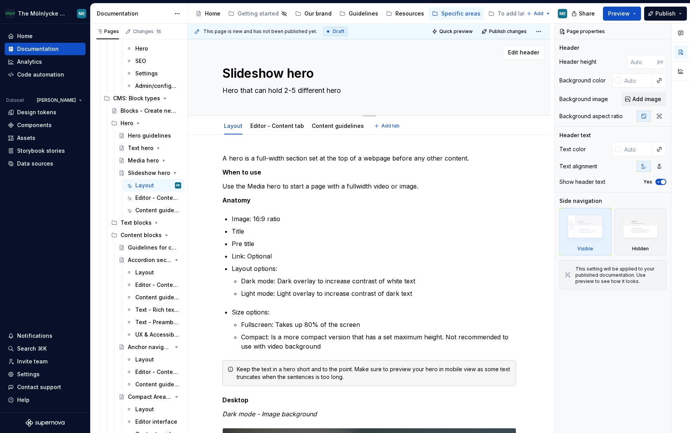
type textarea "Hero that can hold 2-5 different hero"
type textarea "*"
type textarea "Hero that can hold 2-5 different her"
type textarea "*"
type textarea "Hero that can hold 2-5 different hero"
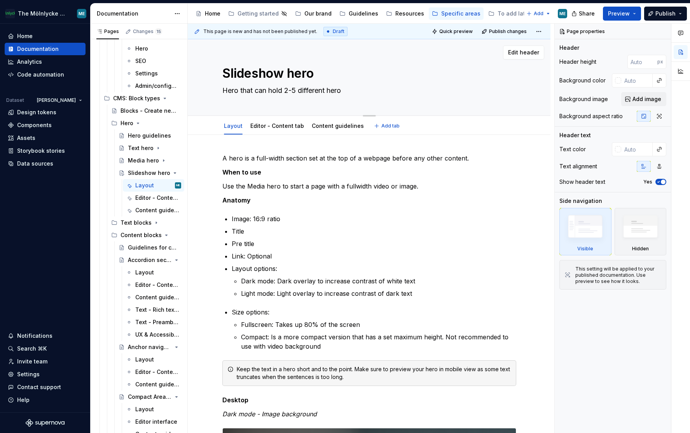
type textarea "*"
type textarea "Hero that can hold 2-5 different heros"
type textarea "*"
type textarea "Hero that can hold 2-5 different heros"
type textarea "*"
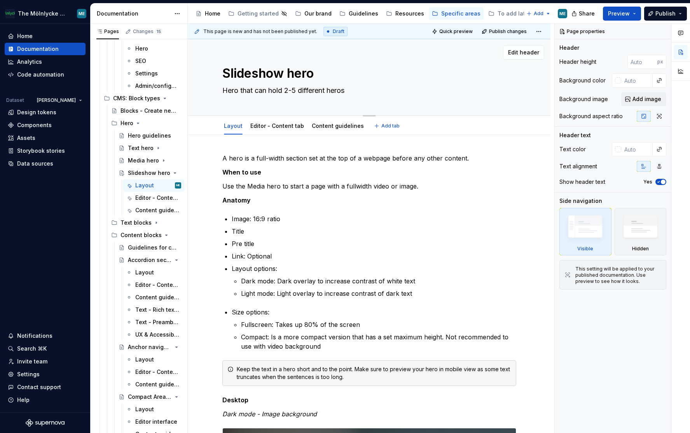
type textarea "Hero that can hold 2-5 different heros t"
type textarea "*"
type textarea "Hero that can hold 2-5 different heros to"
type textarea "*"
type textarea "Hero that can hold 2-5 different heros to"
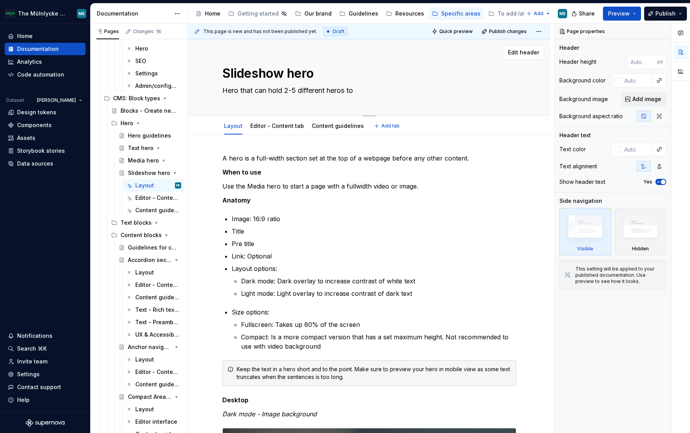
type textarea "*"
type textarea "Hero that can hold 2-5 different heros to s"
type textarea "*"
type textarea "Hero that can hold 2-5 different heros to sw"
type textarea "*"
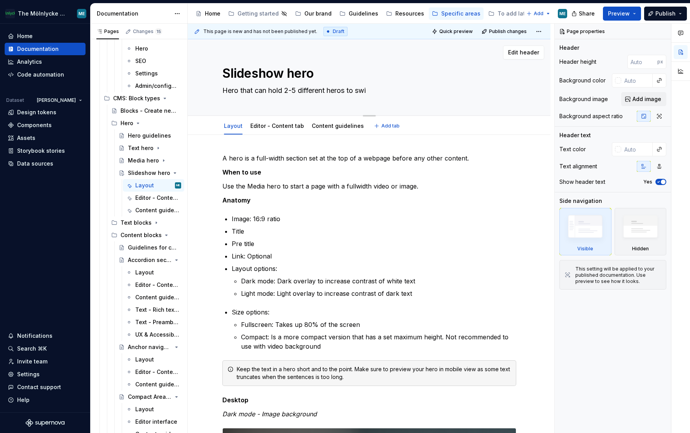
type textarea "Hero that can hold 2-5 different heros to swit"
type textarea "*"
type textarea "Hero that can hold 2-5 different heros to switc"
type textarea "*"
type textarea "Hero that can hold 2-5 different heros to switch"
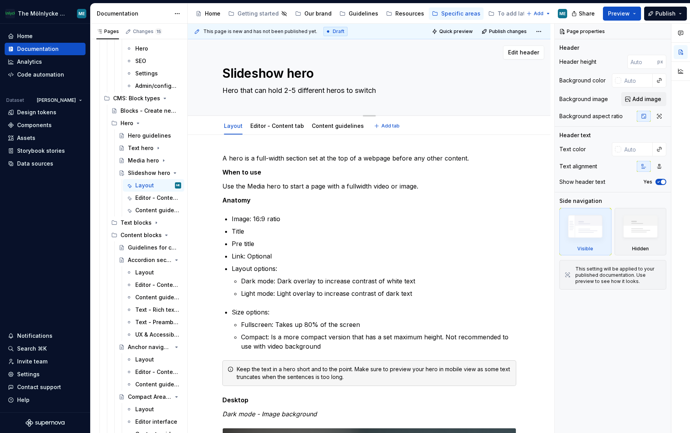
type textarea "*"
type textarea "Hero that can hold 2-5 different heros to switch"
type textarea "*"
type textarea "Hero that can hold 2-5 different heros to switch b"
type textarea "*"
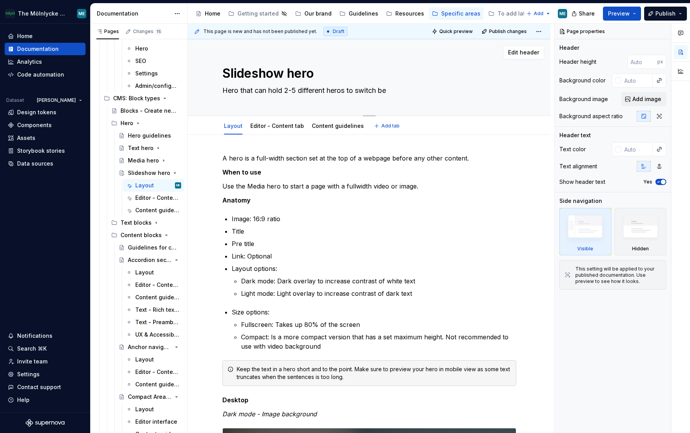
type textarea "Hero that can hold 2-5 different heros to switch bet"
type textarea "*"
type textarea "Hero that can hold 2-5 different heros to switch betw"
type textarea "*"
type textarea "Hero that can hold 2-5 different heros to switch betwe"
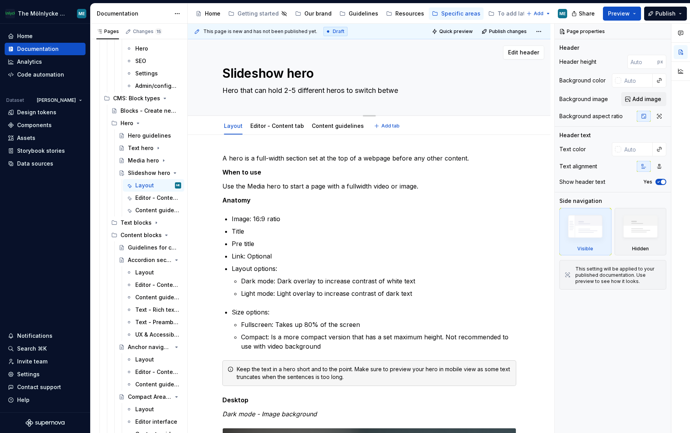
type textarea "*"
type textarea "Hero that can hold 2-5 different heros to switch between"
type textarea "*"
type textarea "Hero that can hold 2-5 different heros to switch between"
click at [273, 159] on p "A hero is a full-width section set at the top of a webpage before any other con…" at bounding box center [369, 158] width 294 height 9
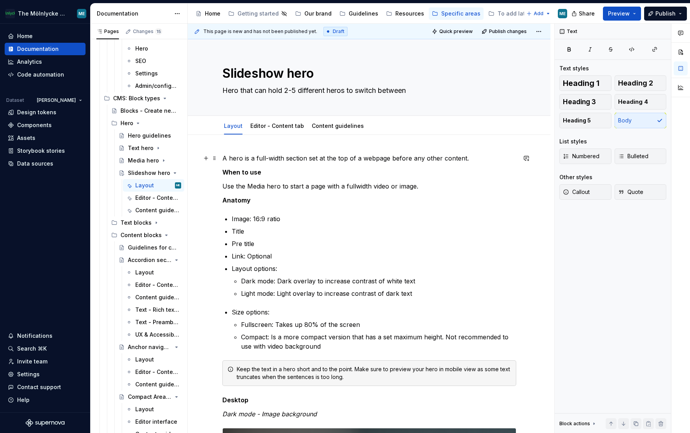
click at [268, 157] on p "A hero is a full-width section set at the top of a webpage before any other con…" at bounding box center [369, 158] width 294 height 9
click at [280, 173] on p "When to use" at bounding box center [369, 172] width 294 height 9
click at [259, 184] on p "Use the Media hero to start a page with a fullwidth video or image." at bounding box center [369, 186] width 294 height 9
type textarea "*"
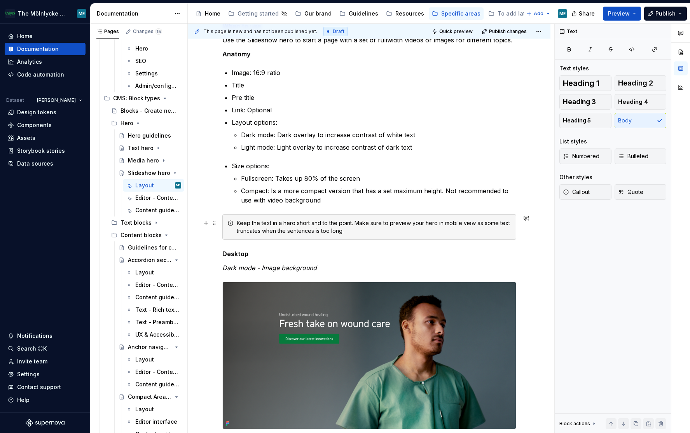
scroll to position [194, 0]
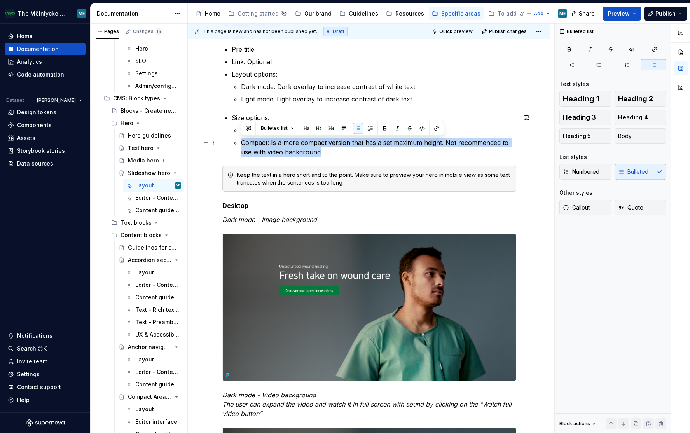
drag, startPoint x: 338, startPoint y: 155, endPoint x: 242, endPoint y: 146, distance: 95.8
click at [239, 146] on li "Size options: Fullscreen: Takes up 80% of the screen Compact: Is a more compact…" at bounding box center [374, 135] width 285 height 44
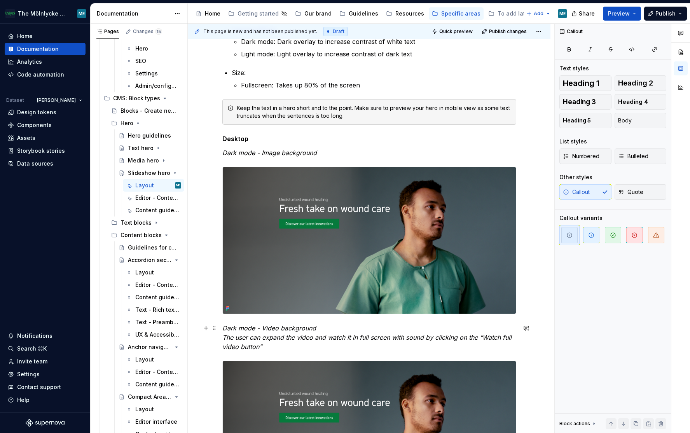
scroll to position [233, 0]
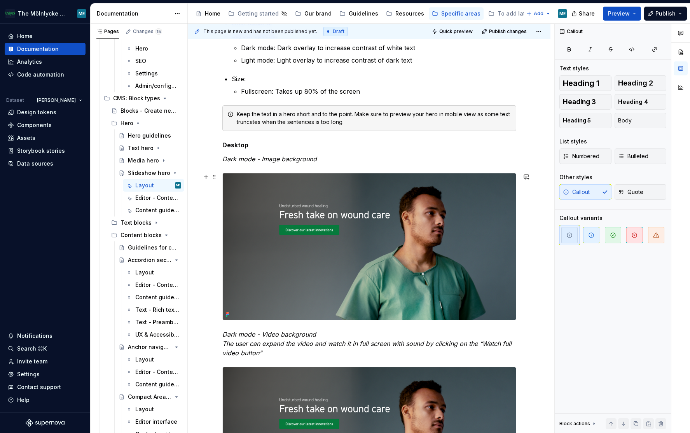
click at [310, 235] on img at bounding box center [369, 246] width 293 height 147
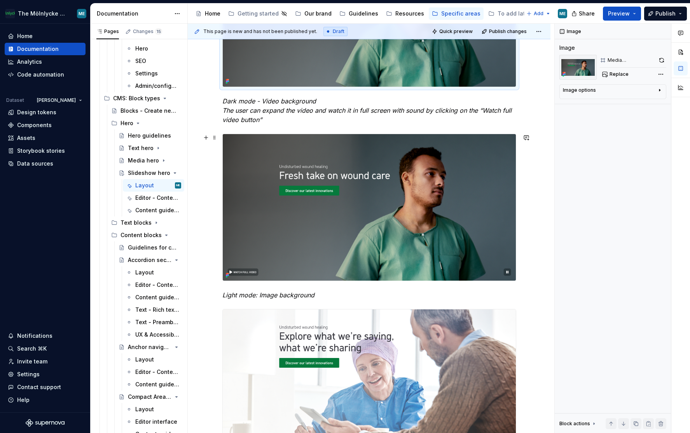
scroll to position [272, 0]
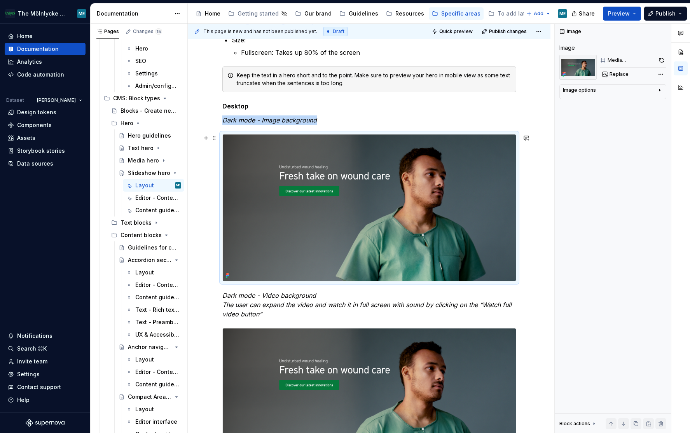
click at [382, 176] on img at bounding box center [369, 208] width 293 height 147
click at [618, 74] on span "Replace" at bounding box center [619, 74] width 19 height 6
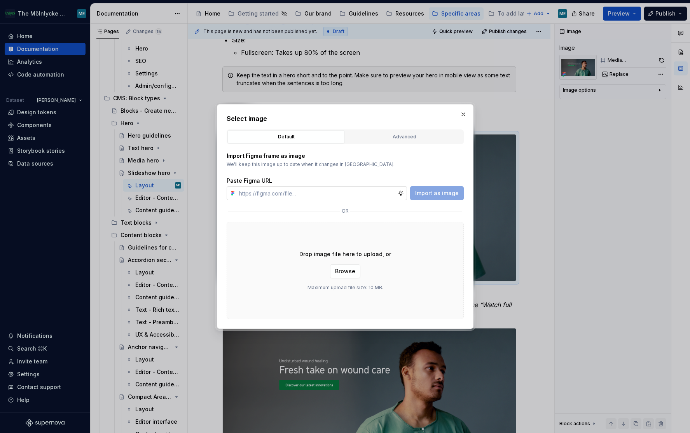
type textarea "*"
click at [408, 132] on button "Advanced" at bounding box center [404, 136] width 117 height 13
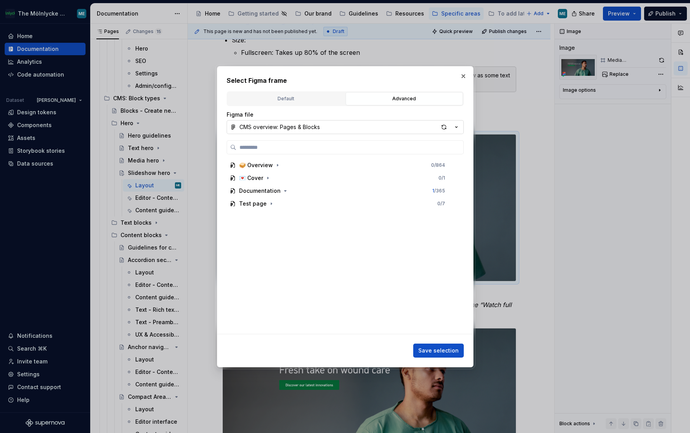
click at [301, 126] on div "CMS overview: Pages & Blocks" at bounding box center [280, 127] width 81 height 8
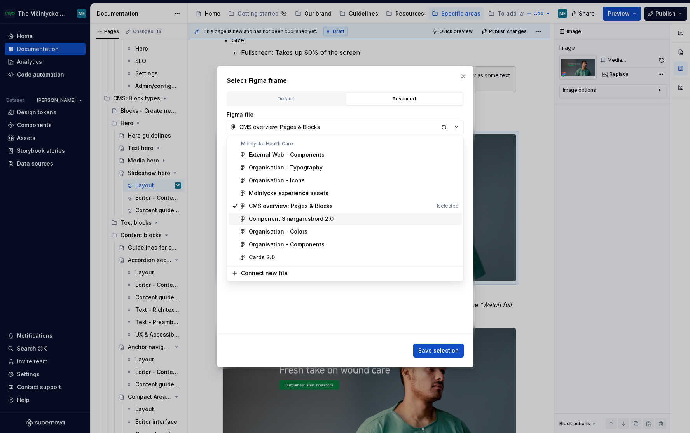
click at [280, 217] on div "Component Smørgardsbord 2.0" at bounding box center [291, 219] width 85 height 8
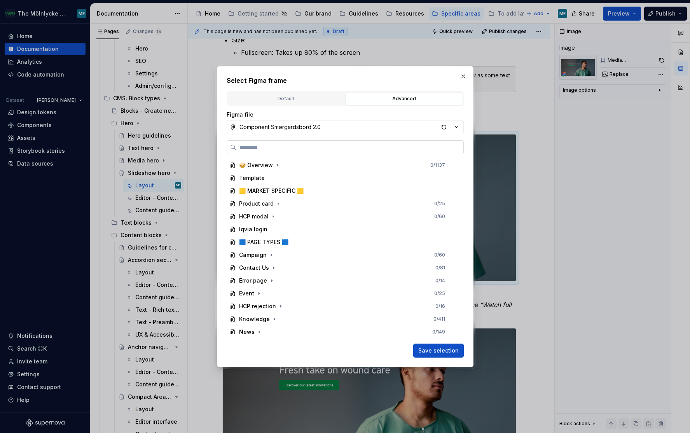
click at [287, 148] on input "search" at bounding box center [349, 148] width 227 height 8
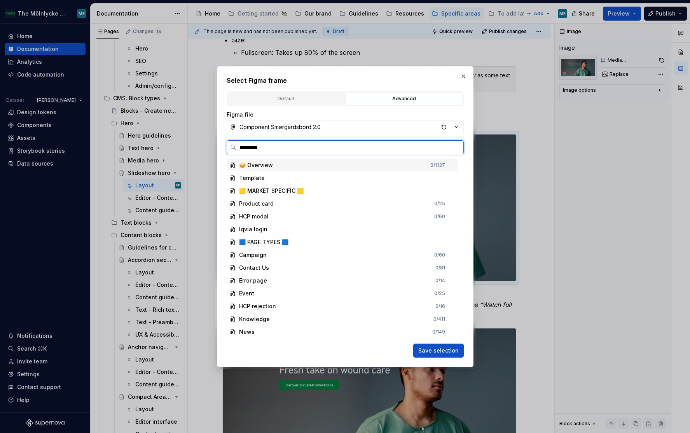
type input "**********"
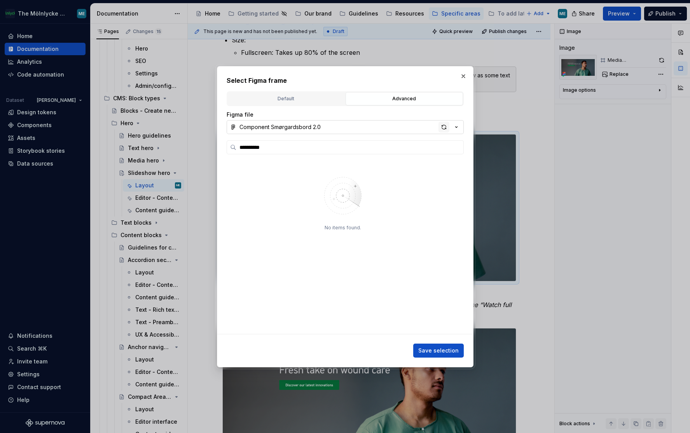
click at [446, 128] on div "button" at bounding box center [444, 127] width 11 height 11
click at [293, 150] on input "search" at bounding box center [349, 148] width 227 height 8
type input "*****"
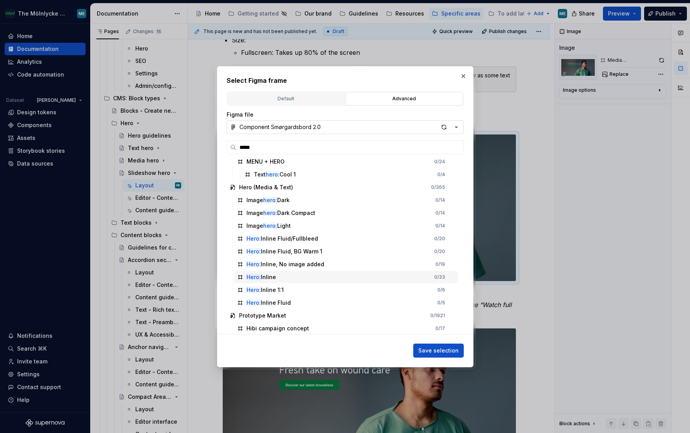
scroll to position [0, 0]
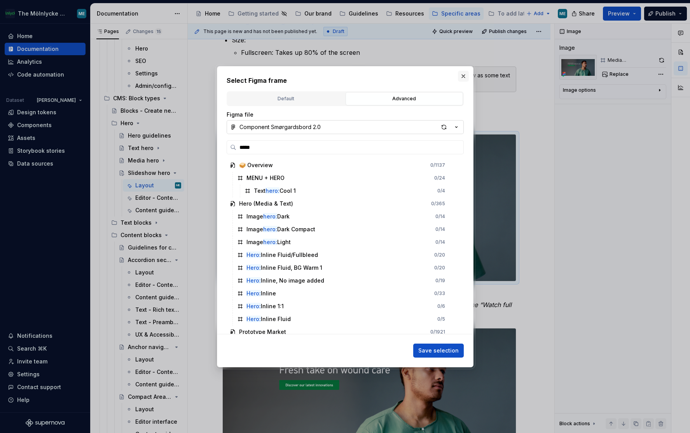
click at [461, 76] on button "button" at bounding box center [463, 76] width 11 height 11
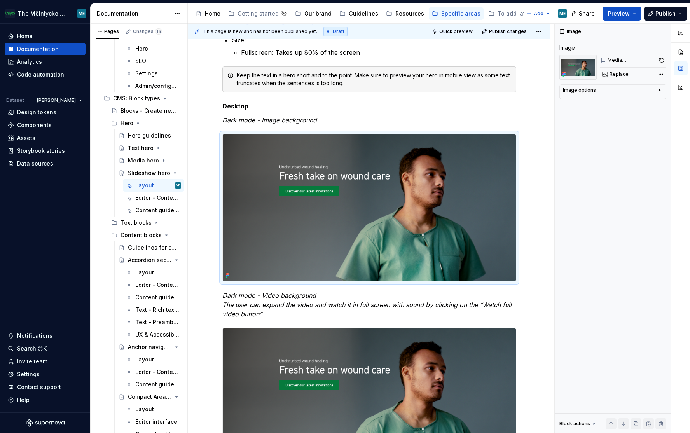
type textarea "*"
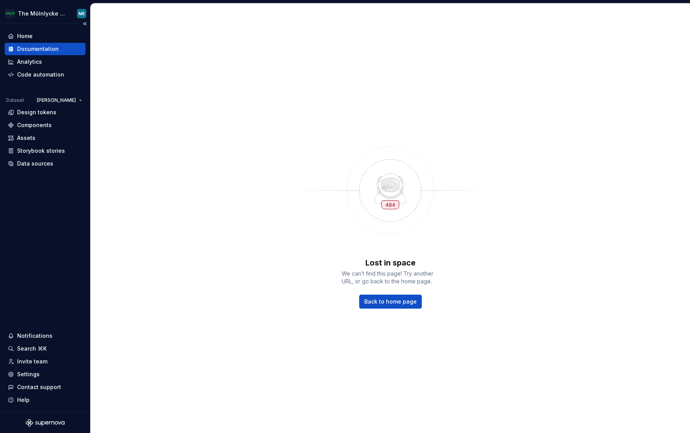
click at [45, 54] on div "Documentation" at bounding box center [45, 49] width 81 height 12
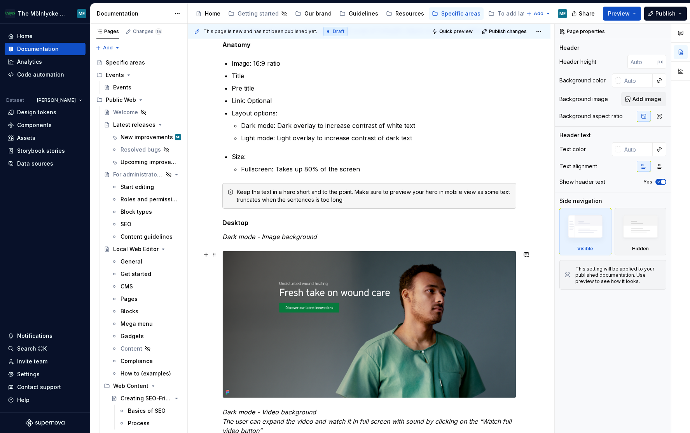
scroll to position [272, 0]
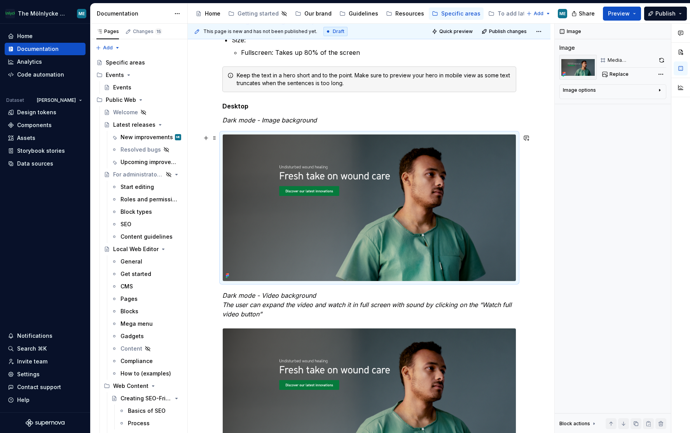
click at [382, 203] on img at bounding box center [369, 208] width 293 height 147
click at [621, 75] on span "Replace" at bounding box center [619, 74] width 19 height 6
type textarea "*"
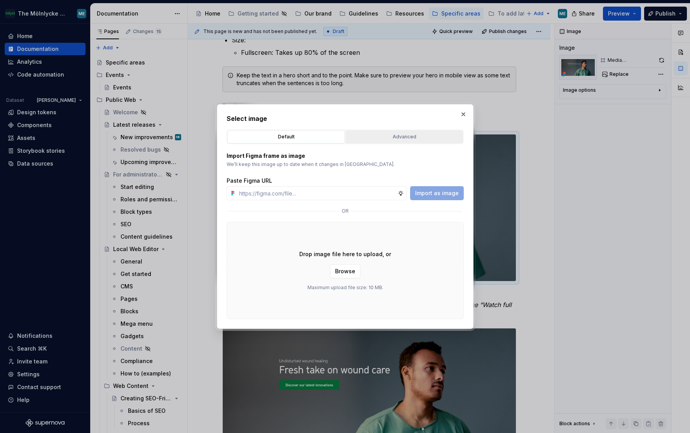
click at [400, 137] on div "Advanced" at bounding box center [405, 137] width 112 height 8
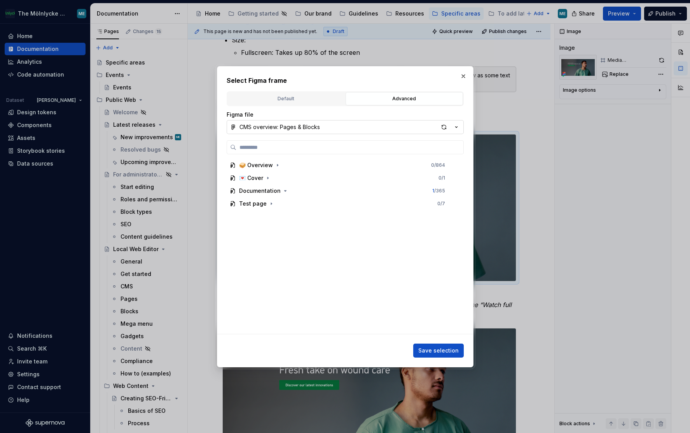
click at [286, 127] on div "CMS overview: Pages & Blocks" at bounding box center [280, 127] width 81 height 8
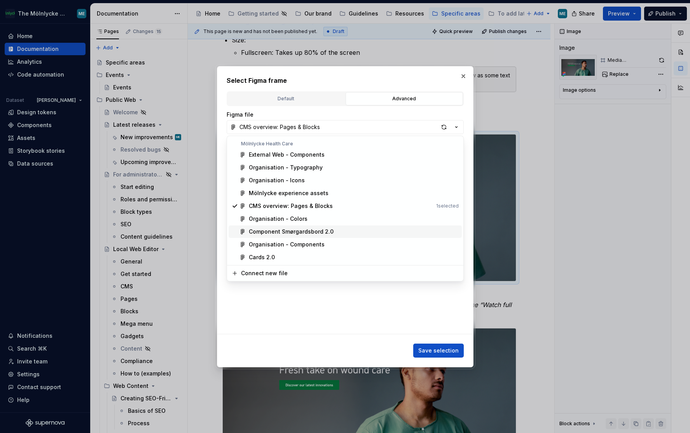
click at [282, 229] on div "Component Smørgardsbord 2.0" at bounding box center [291, 232] width 85 height 8
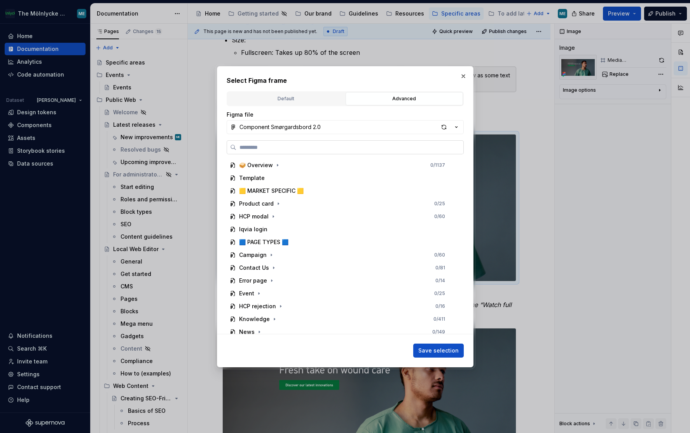
click at [277, 151] on input "search" at bounding box center [349, 148] width 227 height 8
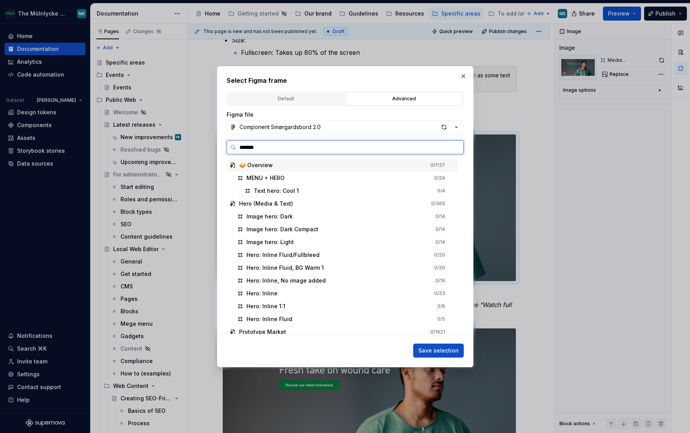
type input "********"
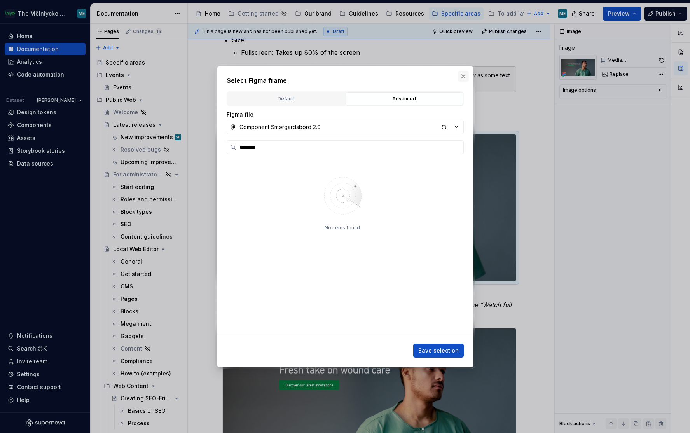
click at [466, 75] on button "button" at bounding box center [463, 76] width 11 height 11
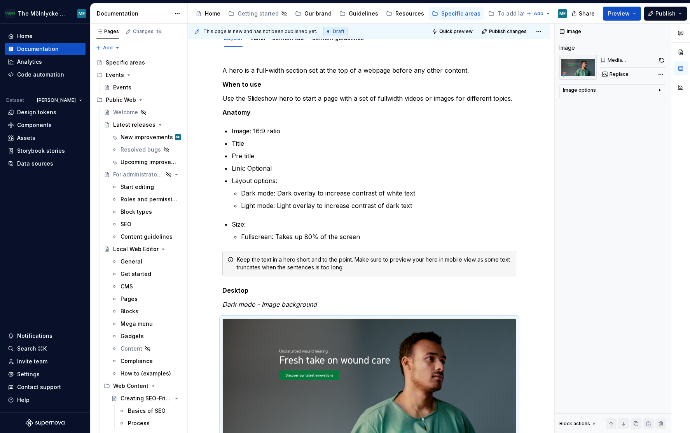
scroll to position [39, 0]
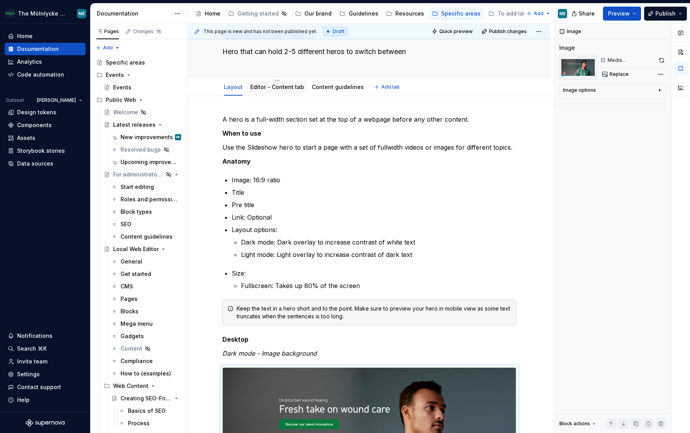
click at [275, 91] on div "Editor - Content tab" at bounding box center [277, 87] width 54 height 8
click at [275, 88] on link "Editor - Content tab" at bounding box center [277, 87] width 54 height 7
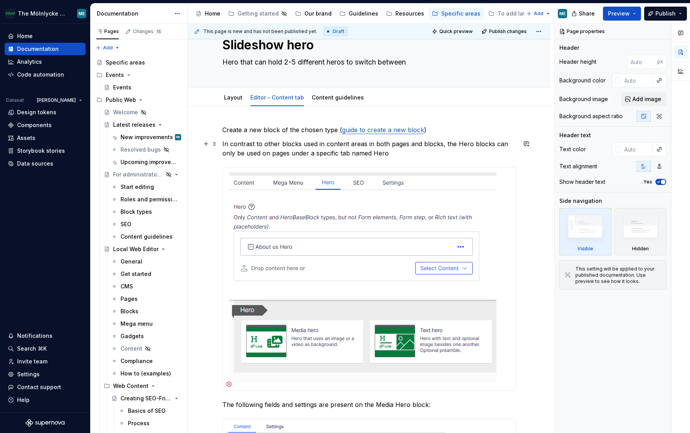
scroll to position [39, 0]
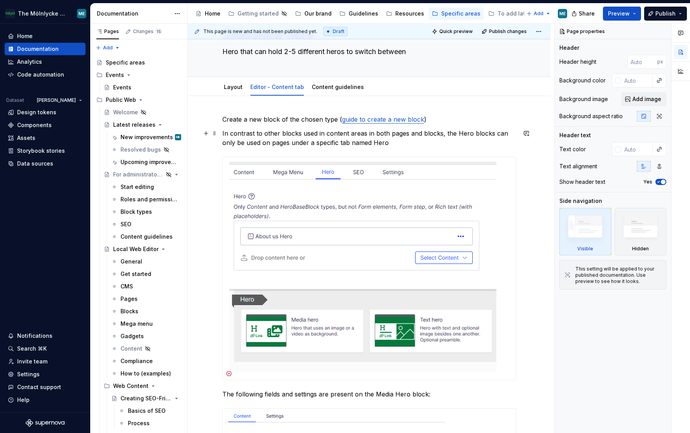
click at [392, 144] on p "In contrast to other blocks used in content areas in both pages and blocks, the…" at bounding box center [369, 138] width 294 height 19
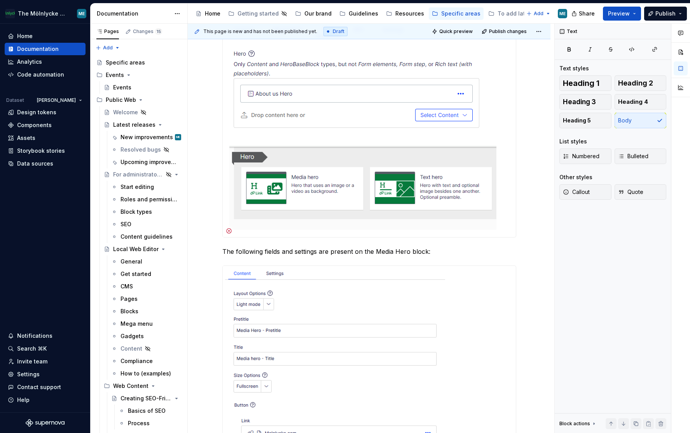
scroll to position [194, 0]
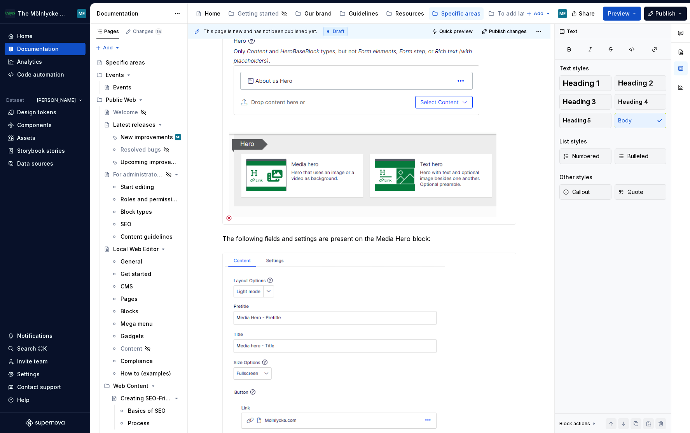
click at [298, 186] on img at bounding box center [360, 113] width 274 height 223
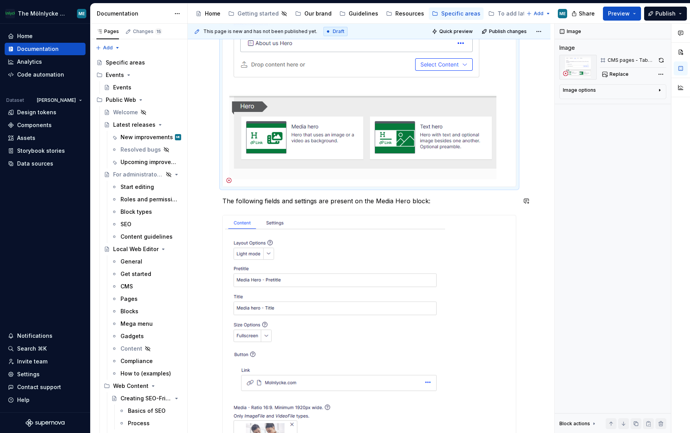
scroll to position [272, 0]
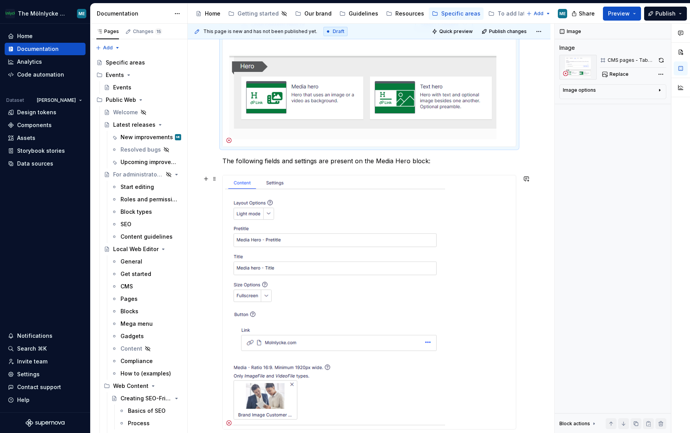
type textarea "*"
click at [351, 210] on img at bounding box center [335, 302] width 224 height 254
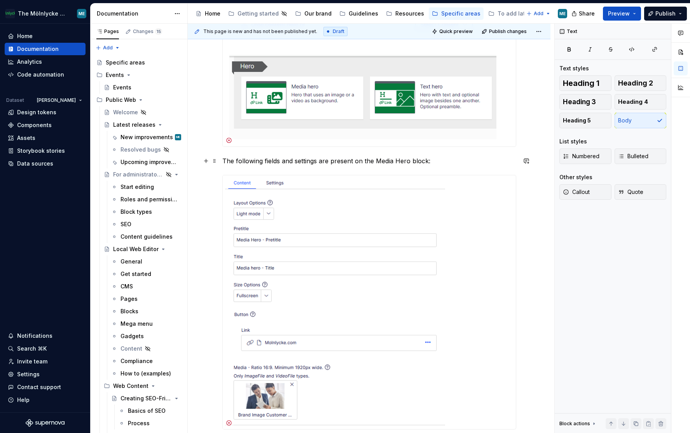
click at [385, 163] on p "The following fields and settings are present on the Media Hero block:" at bounding box center [369, 160] width 294 height 9
click at [386, 163] on p "The following fields and settings are present on the Media Hero block:" at bounding box center [369, 160] width 294 height 9
drag, startPoint x: 395, startPoint y: 158, endPoint x: 444, endPoint y: 235, distance: 91.3
click at [395, 158] on p "The following fields and settings are present on the Slide show Hero block:" at bounding box center [369, 160] width 294 height 9
click at [407, 159] on p "The following fields and settings are present on the Slideshow Hero block:" at bounding box center [369, 160] width 294 height 9
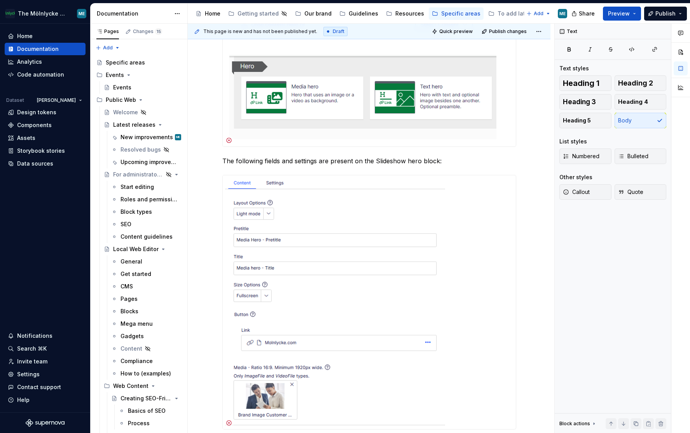
scroll to position [0, 0]
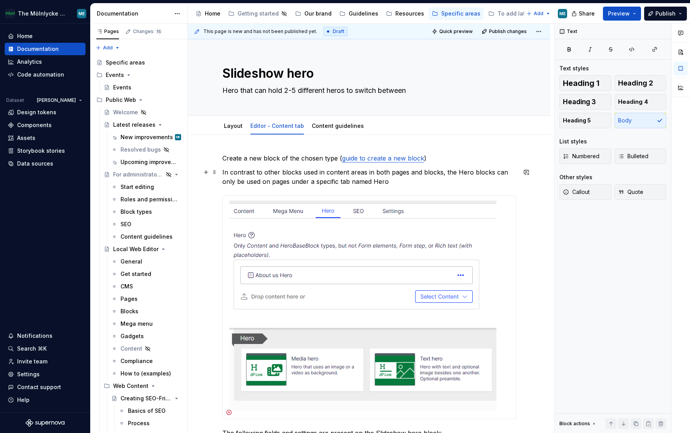
drag, startPoint x: 460, startPoint y: 173, endPoint x: 464, endPoint y: 186, distance: 14.2
click at [460, 172] on p "In contrast to other blocks used in content areas in both pages and blocks, the…" at bounding box center [369, 177] width 294 height 19
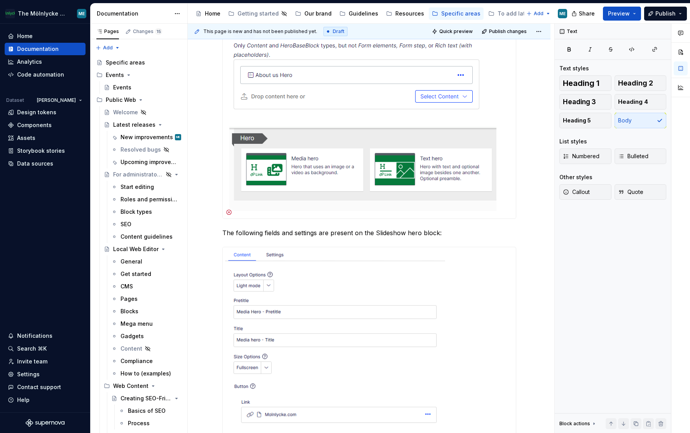
scroll to position [350, 0]
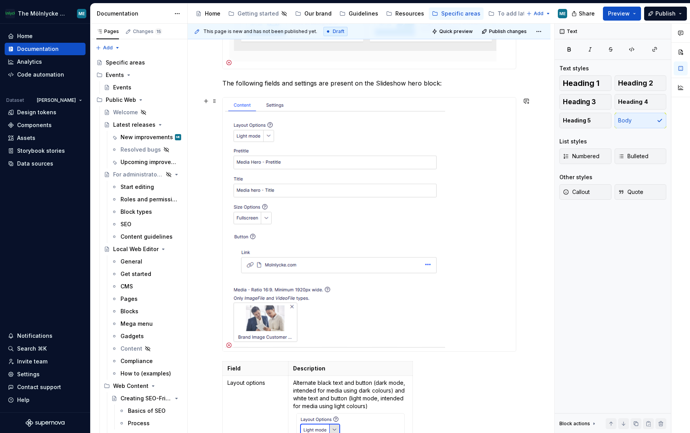
click at [346, 185] on img at bounding box center [335, 225] width 224 height 254
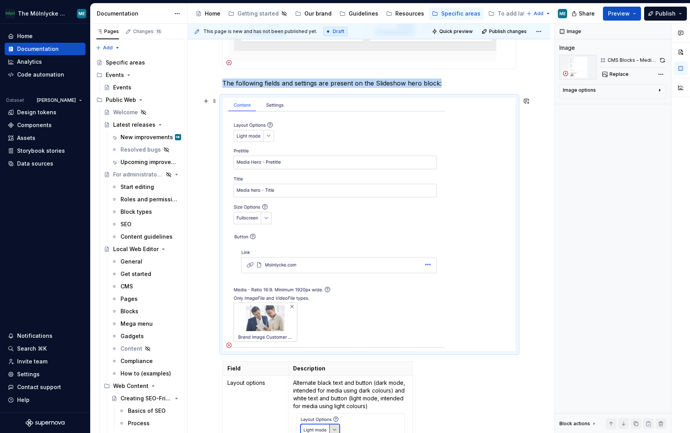
click at [325, 210] on img at bounding box center [335, 225] width 224 height 254
click at [397, 176] on img at bounding box center [335, 225] width 224 height 254
click at [610, 77] on span "Replace" at bounding box center [619, 74] width 19 height 6
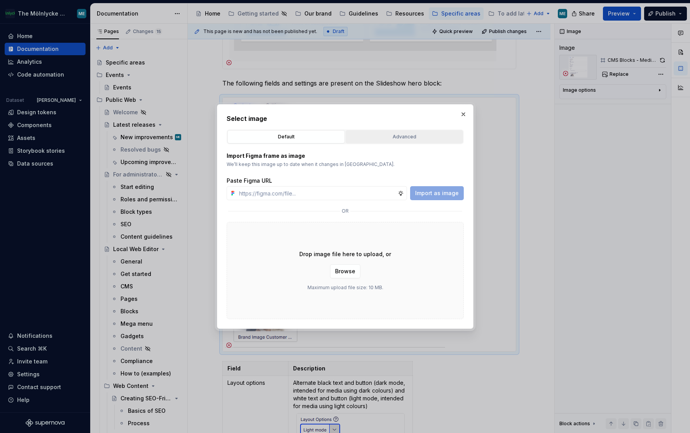
click at [414, 139] on div "Advanced" at bounding box center [405, 137] width 112 height 8
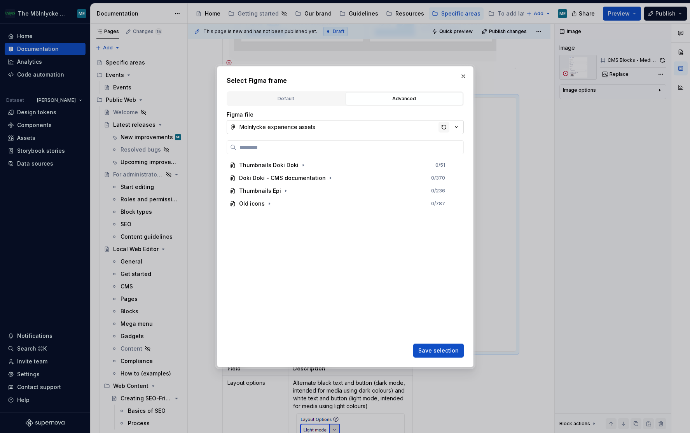
click at [447, 131] on div "button" at bounding box center [444, 127] width 11 height 11
click at [465, 75] on button "button" at bounding box center [463, 76] width 11 height 11
type textarea "*"
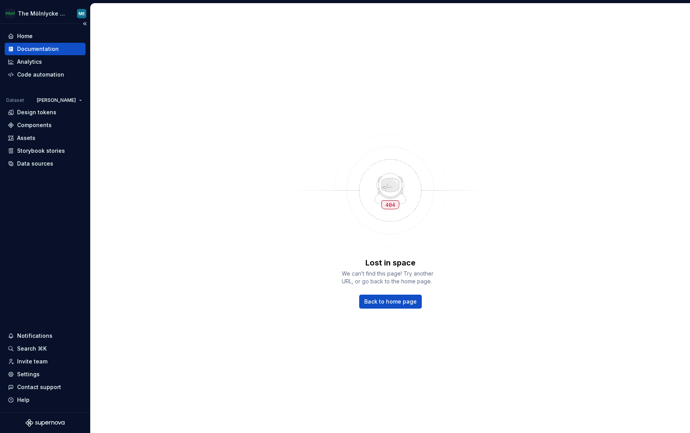
click at [48, 54] on div "Documentation" at bounding box center [45, 49] width 81 height 12
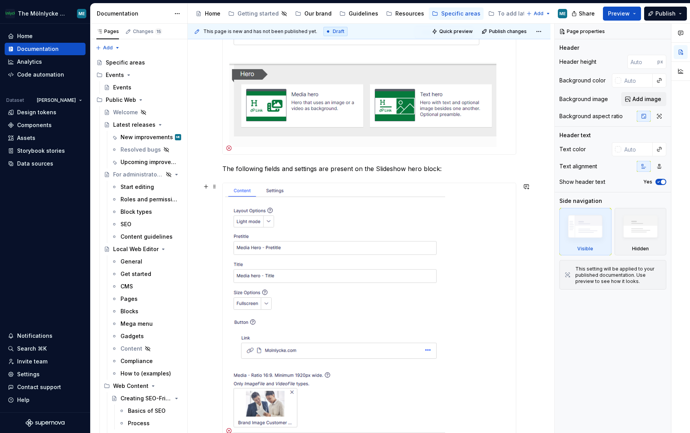
scroll to position [350, 0]
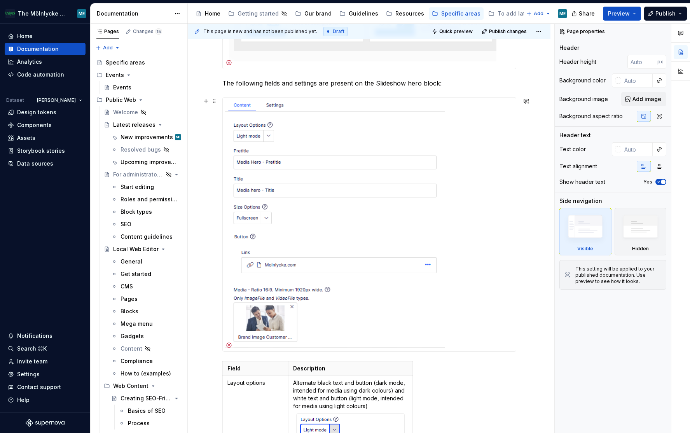
click at [315, 236] on img at bounding box center [335, 225] width 224 height 254
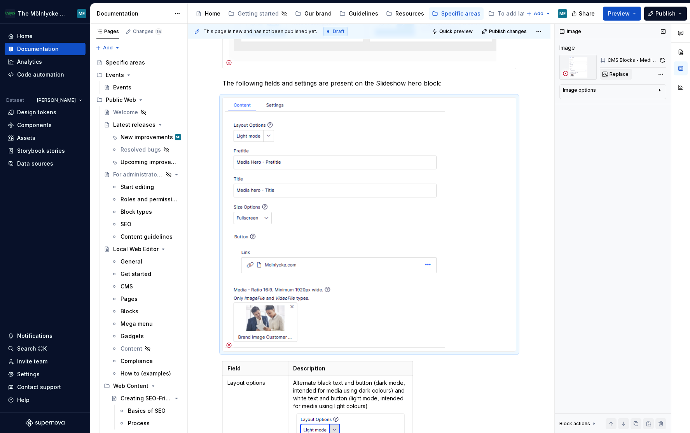
click at [607, 72] on button "Replace" at bounding box center [616, 74] width 32 height 11
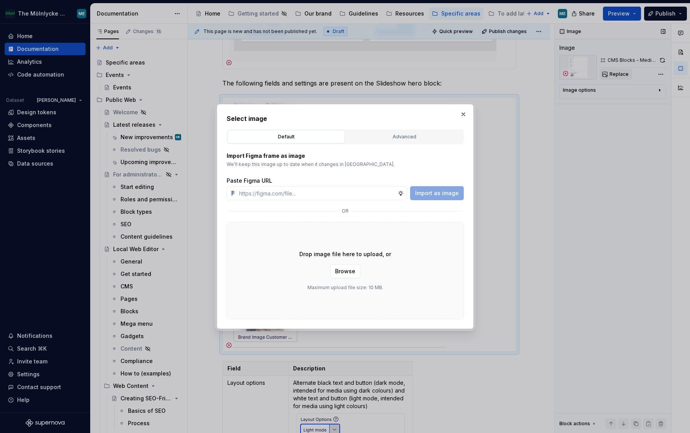
type textarea "*"
click at [403, 135] on div "Advanced" at bounding box center [405, 137] width 112 height 8
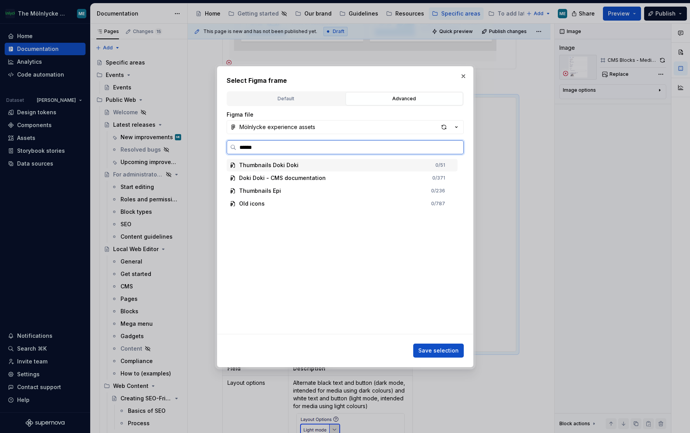
type input "*******"
click at [293, 179] on mark "Slidesh" at bounding box center [293, 178] width 20 height 7
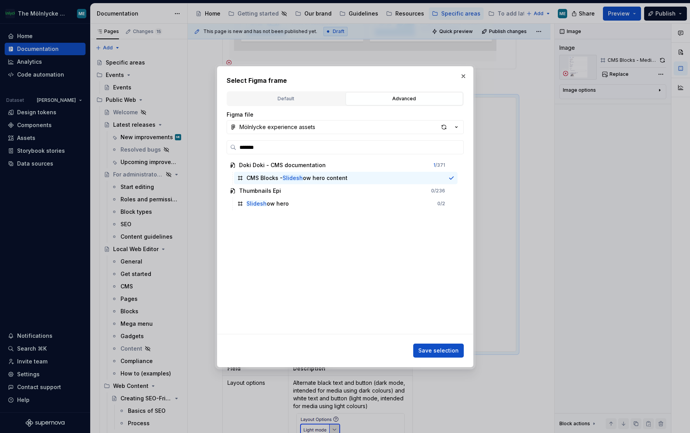
click at [445, 350] on span "Save selection" at bounding box center [439, 351] width 40 height 8
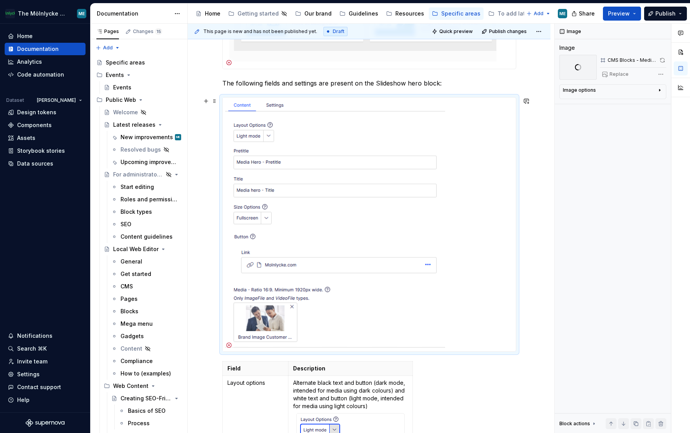
type textarea "*"
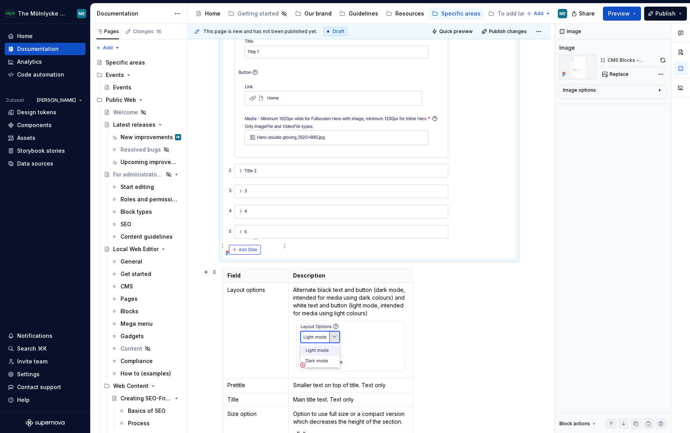
scroll to position [622, 0]
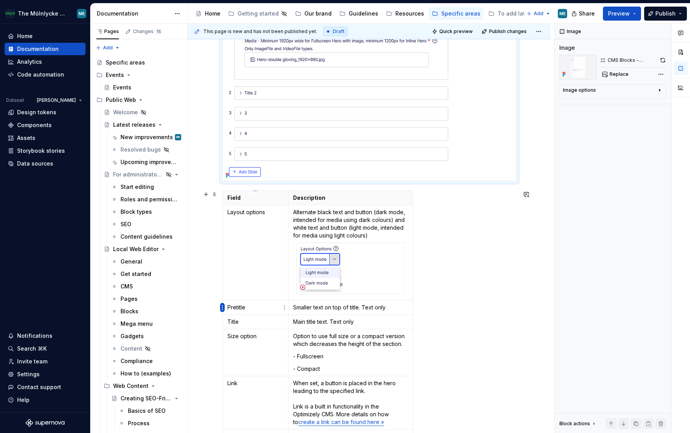
click at [222, 310] on html "The Mölnlycke Experience ME Home Documentation Analytics Code automation Datase…" at bounding box center [345, 216] width 690 height 433
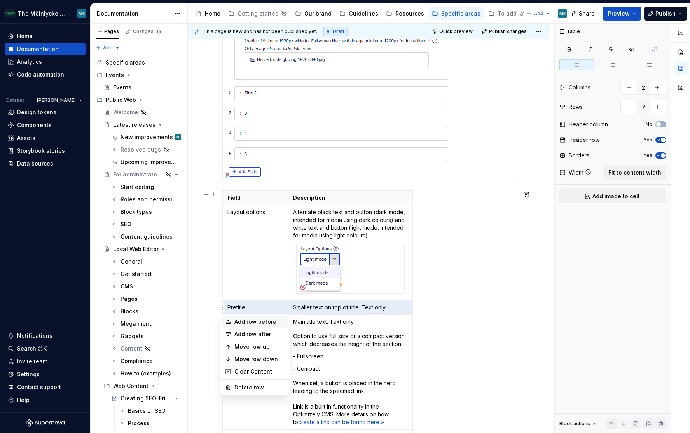
click at [263, 321] on div "Add row before" at bounding box center [260, 322] width 51 height 8
type input "8"
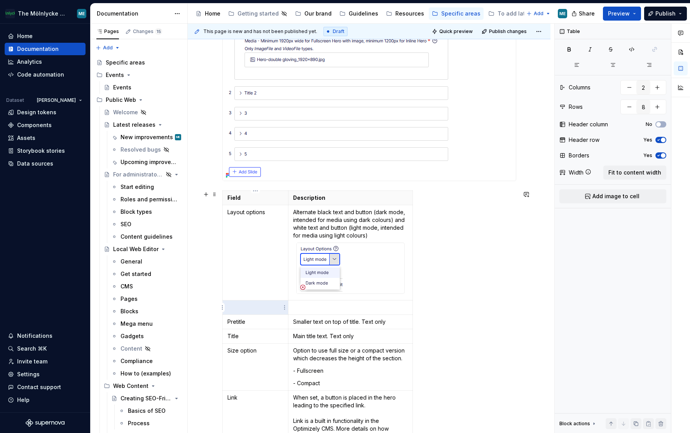
click at [241, 305] on p at bounding box center [256, 308] width 56 height 8
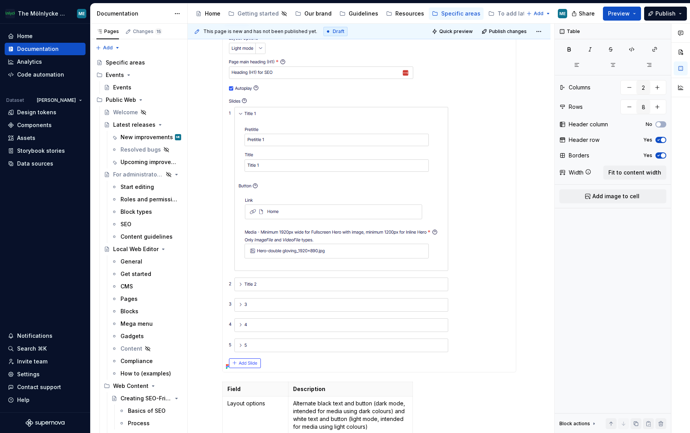
scroll to position [583, 0]
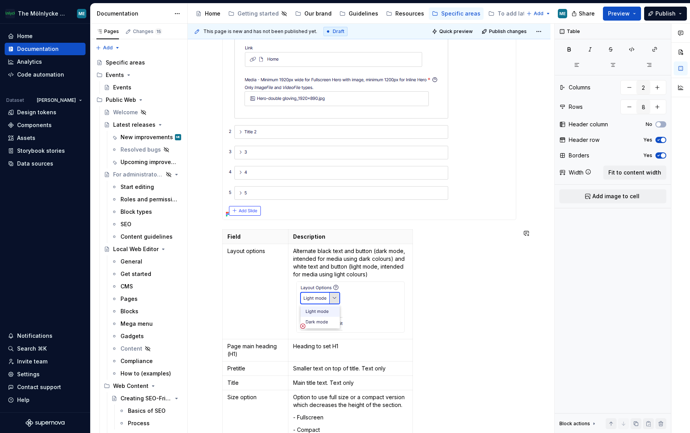
type textarea "*"
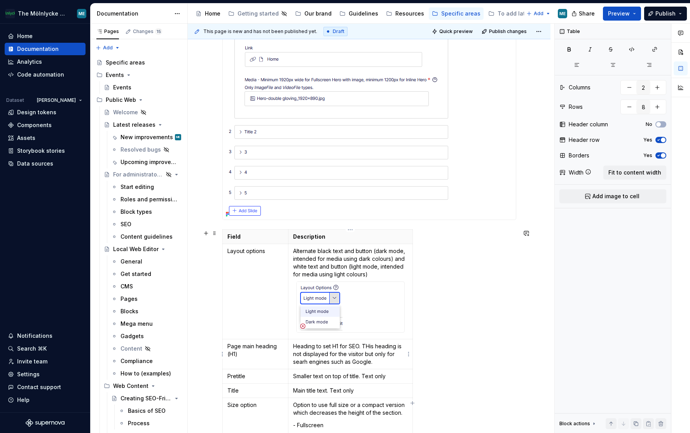
drag, startPoint x: 366, startPoint y: 345, endPoint x: 377, endPoint y: 373, distance: 30.5
click at [366, 345] on p "Heading to set H1 for SEO. THis heading is not displayed for the visitor but on…" at bounding box center [350, 354] width 114 height 23
click at [294, 346] on p "Heading to set H1 for SEO. This heading is not displayed for the visitor but on…" at bounding box center [350, 354] width 114 height 23
click at [399, 365] on p "Required. Heading to set H1 for SEO. This heading is not displayed for the visi…" at bounding box center [350, 354] width 114 height 23
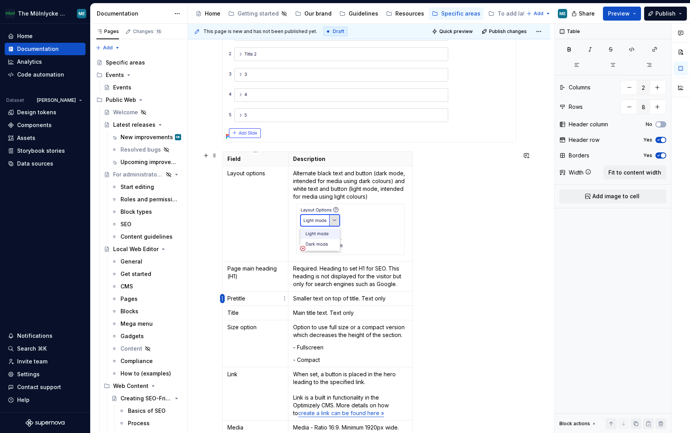
click at [221, 299] on html "The Mölnlycke Experience ME Home Documentation Analytics Code automation Datase…" at bounding box center [345, 216] width 690 height 433
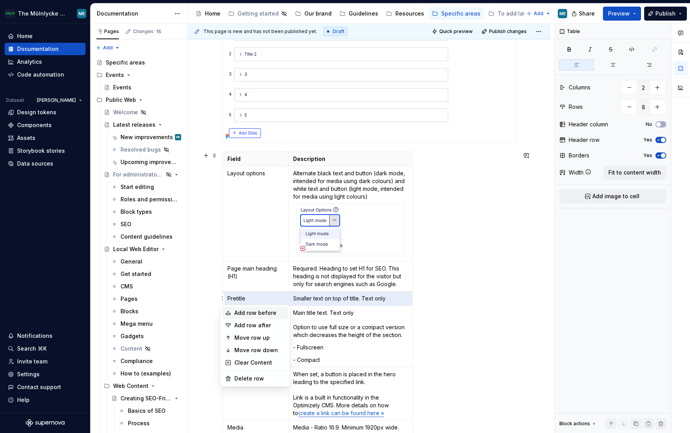
click at [249, 315] on div "Add row before" at bounding box center [260, 313] width 51 height 8
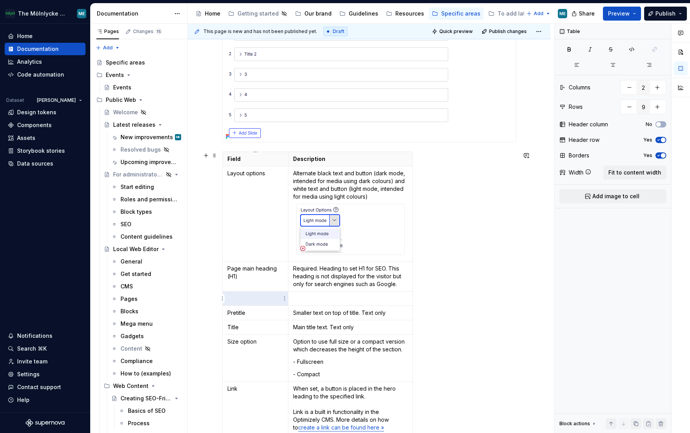
click at [249, 301] on p at bounding box center [256, 299] width 56 height 8
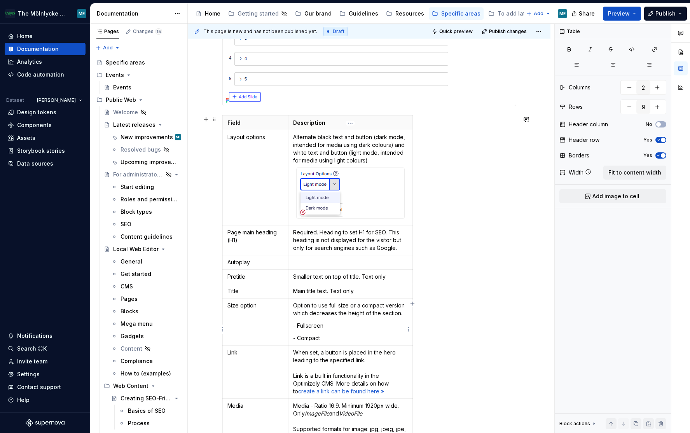
scroll to position [700, 0]
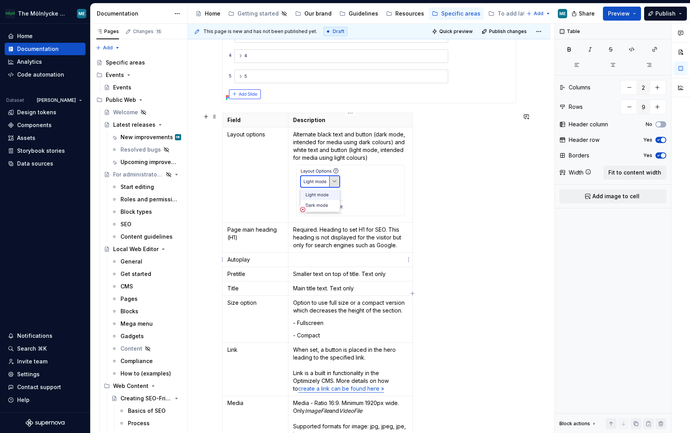
click at [301, 265] on td at bounding box center [351, 260] width 124 height 14
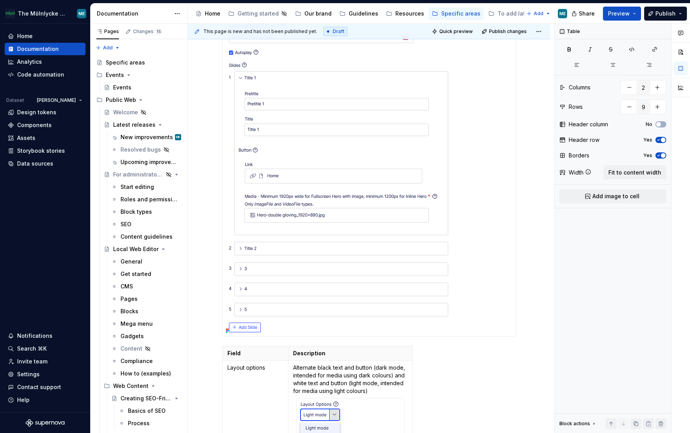
scroll to position [661, 0]
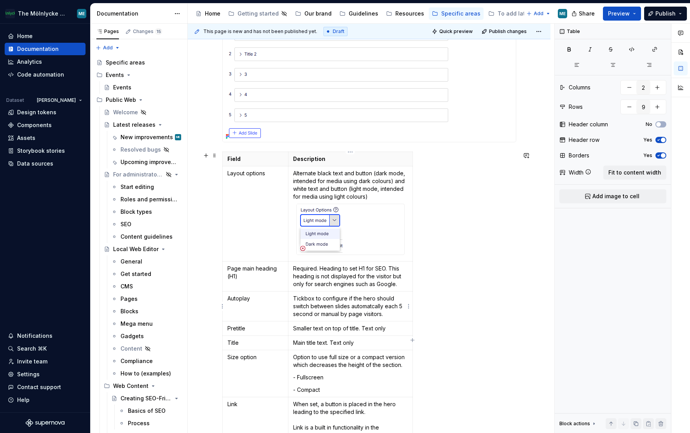
click at [373, 307] on p "Tickbox to configure if the hero should switch between slides automatcally each…" at bounding box center [350, 306] width 114 height 23
click at [308, 300] on p "Tickbox to configure if the hero should switch between slides automatically eac…" at bounding box center [350, 306] width 114 height 23
click at [480, 322] on div "Field Description Layout options Alternate black text and button (dark mode, in…" at bounding box center [369, 342] width 294 height 380
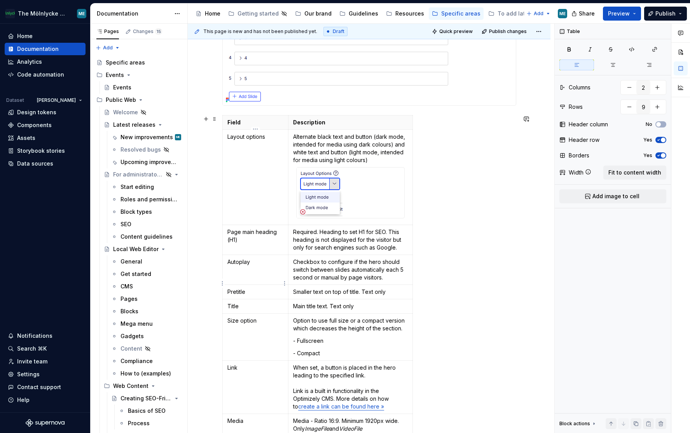
scroll to position [700, 0]
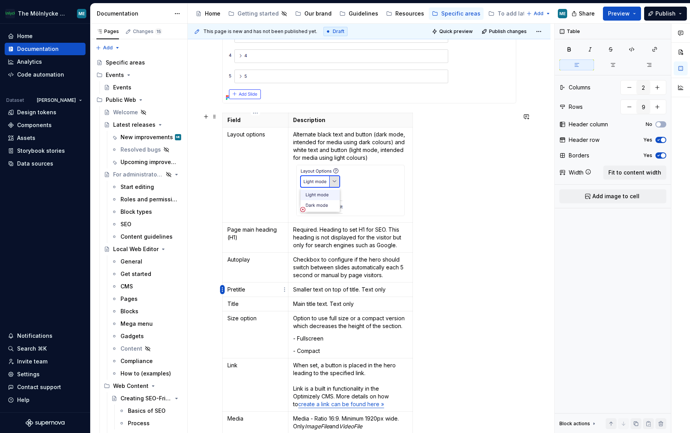
click at [223, 290] on html "The Mölnlycke Experience ME Home Documentation Analytics Code automation Datase…" at bounding box center [345, 216] width 690 height 433
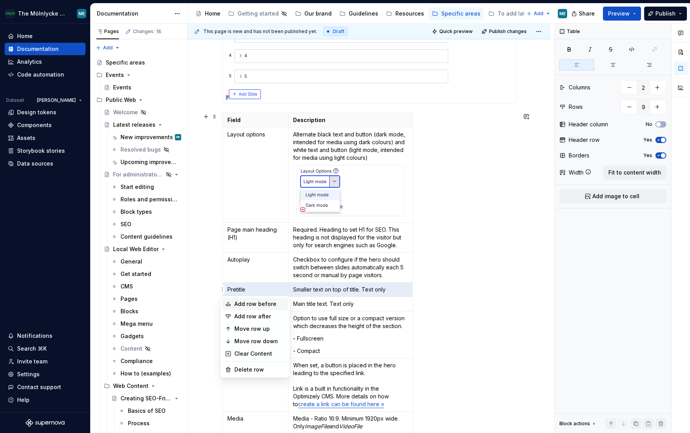
click at [238, 303] on div "Add row before" at bounding box center [260, 304] width 51 height 8
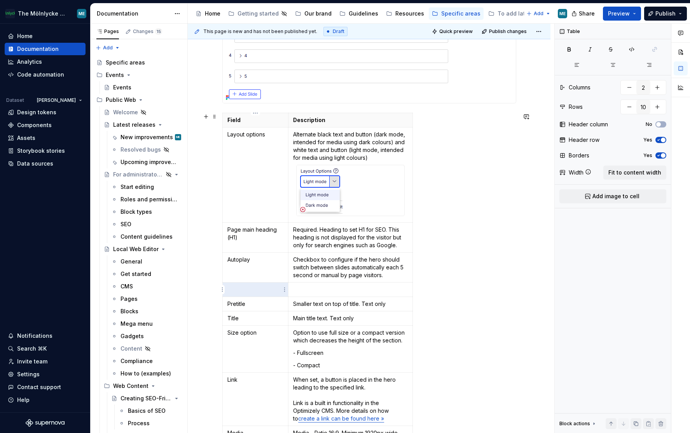
click at [249, 288] on p at bounding box center [256, 290] width 56 height 8
click at [272, 291] on p at bounding box center [256, 290] width 56 height 8
drag, startPoint x: 375, startPoint y: 289, endPoint x: 228, endPoint y: 288, distance: 146.3
click at [228, 288] on tr "Slides 2-5 allowed in block" at bounding box center [317, 290] width 190 height 14
click at [356, 290] on p "2-5 allowed in block" at bounding box center [350, 290] width 114 height 8
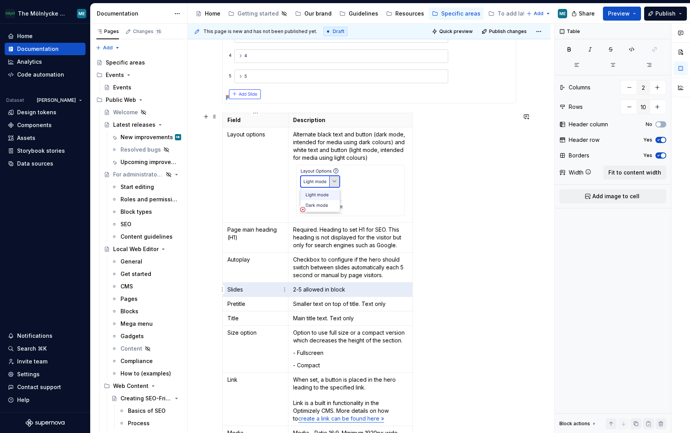
drag, startPoint x: 378, startPoint y: 290, endPoint x: 231, endPoint y: 290, distance: 147.0
click at [231, 290] on tr "Slides 2-5 allowed in block" at bounding box center [317, 290] width 190 height 14
click at [377, 295] on td "2-5 allowed in block" at bounding box center [351, 290] width 124 height 14
drag, startPoint x: 366, startPoint y: 292, endPoint x: 242, endPoint y: 290, distance: 123.7
click at [242, 290] on tr "Slides 2-5 allowed in block" at bounding box center [317, 290] width 190 height 14
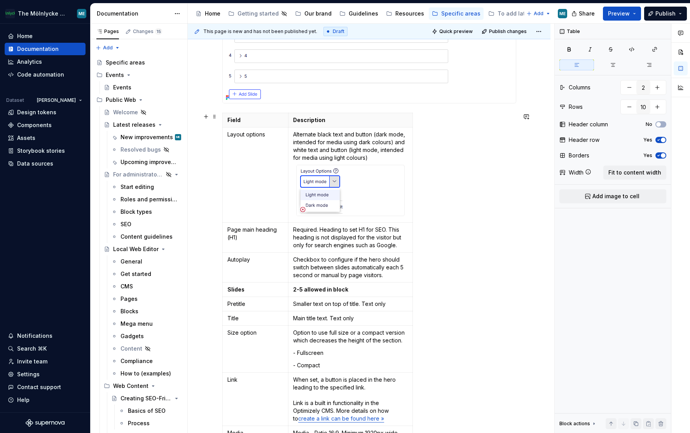
click at [496, 278] on div "Field Description Layout options Alternate black text and button (dark mode, in…" at bounding box center [369, 310] width 294 height 395
click at [250, 291] on p "Slides" at bounding box center [256, 290] width 56 height 8
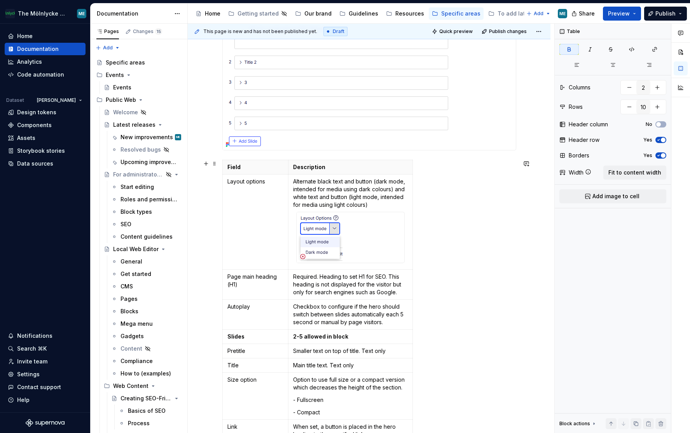
scroll to position [661, 0]
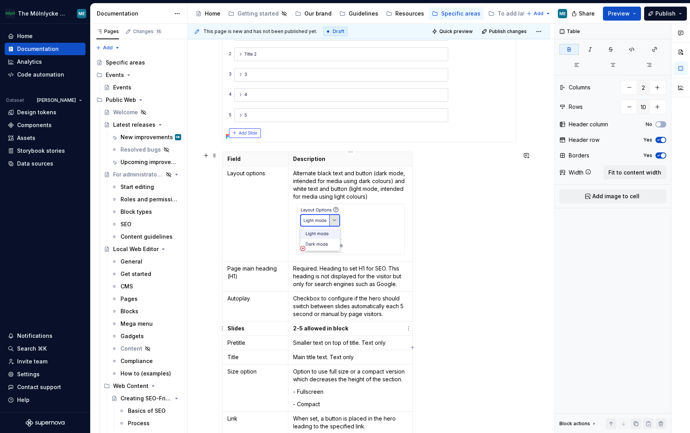
click at [364, 327] on p "2-5 allowed in block" at bounding box center [350, 329] width 114 height 8
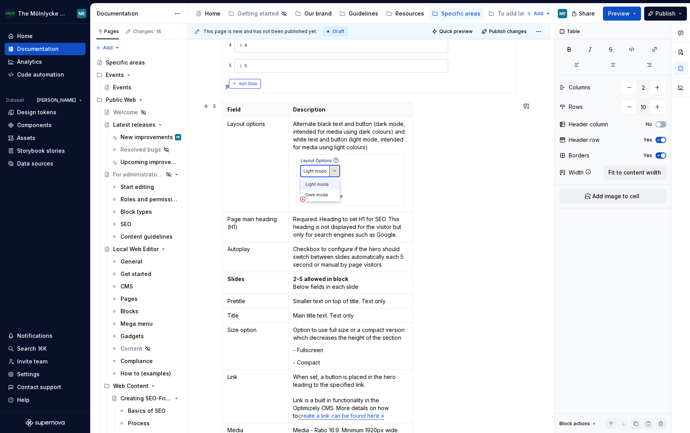
scroll to position [739, 0]
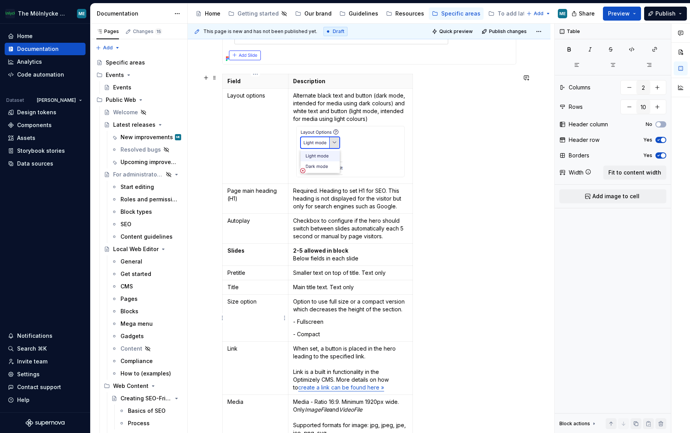
click at [250, 301] on p "Size option" at bounding box center [256, 302] width 56 height 8
click at [219, 320] on div "Create a new block of the chosen type ( guide to create a new block ) In contra…" at bounding box center [369, 6] width 363 height 1220
click at [222, 321] on html "The Mölnlycke Experience ME Home Documentation Analytics Code automation Datase…" at bounding box center [345, 216] width 690 height 433
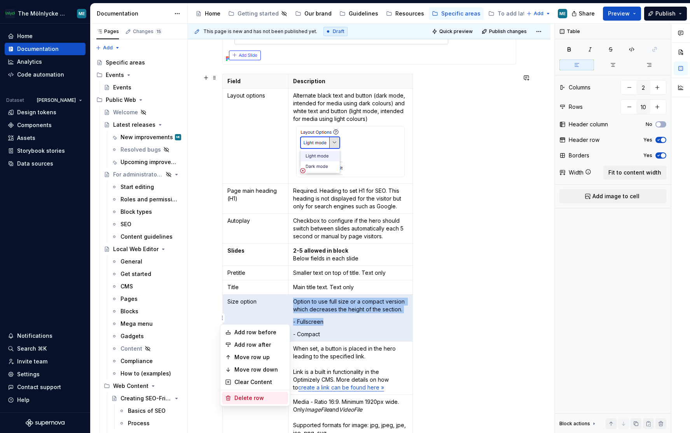
click at [253, 397] on div "Delete row" at bounding box center [260, 398] width 51 height 8
type input "9"
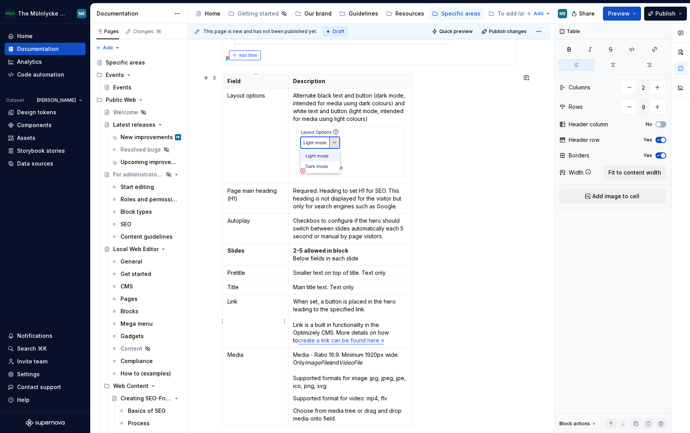
click at [254, 306] on td "Link" at bounding box center [255, 321] width 66 height 53
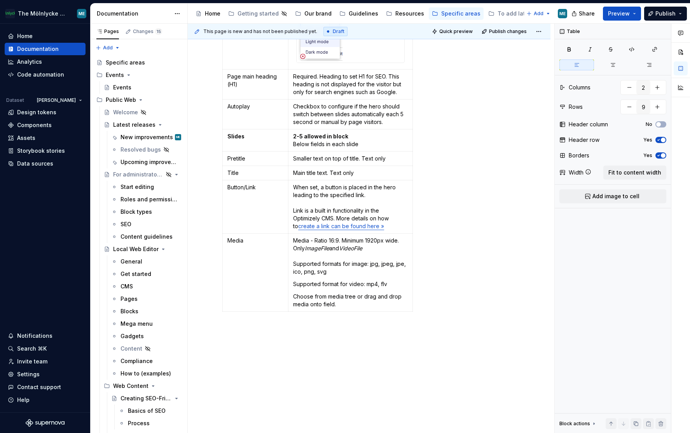
scroll to position [856, 0]
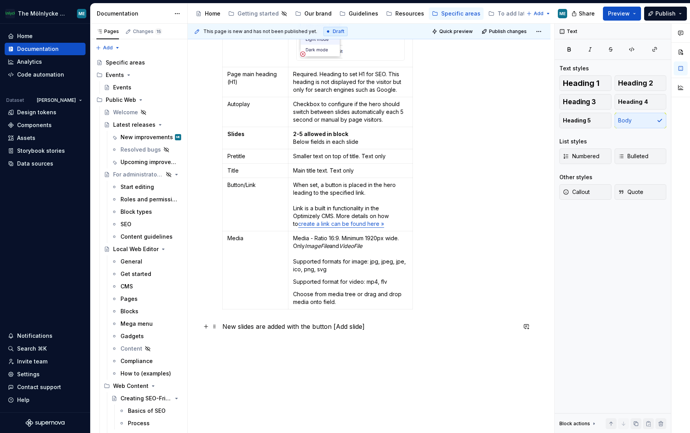
click at [384, 330] on p "New slides are added with the button [Add slide]" at bounding box center [369, 326] width 294 height 9
click at [459, 329] on p "New slides are added with the button [Add slide] at the bottom." at bounding box center [369, 326] width 294 height 9
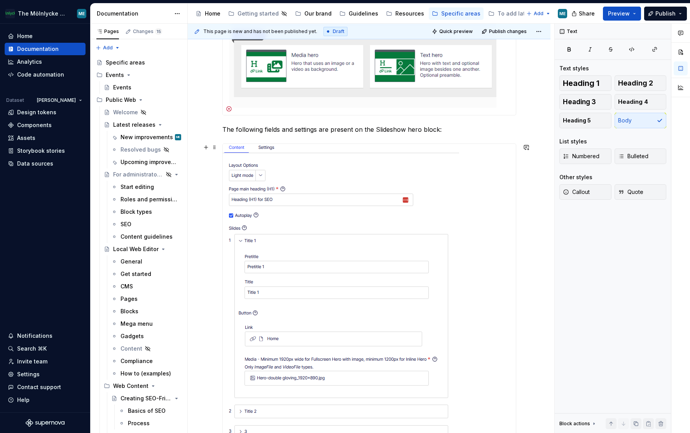
scroll to position [389, 0]
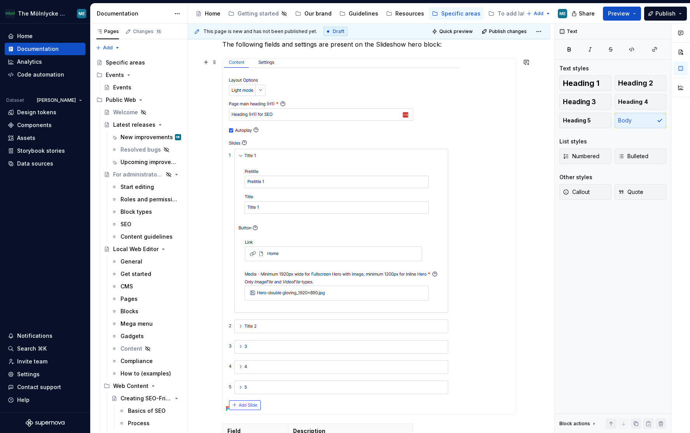
click at [522, 299] on div "Create a new block of the chosen type ( guide to create a new block ) In contra…" at bounding box center [369, 348] width 363 height 1205
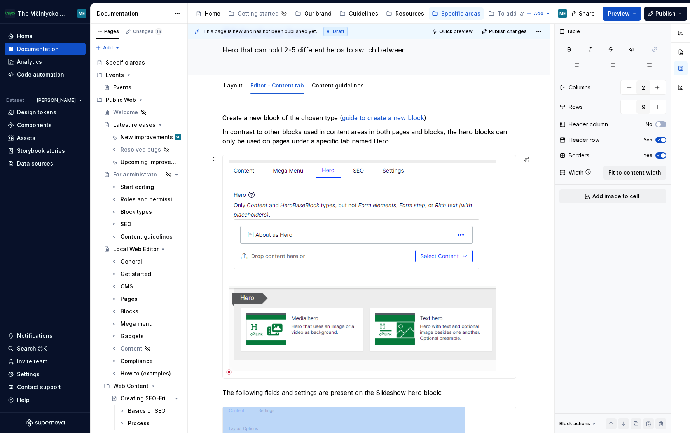
scroll to position [0, 0]
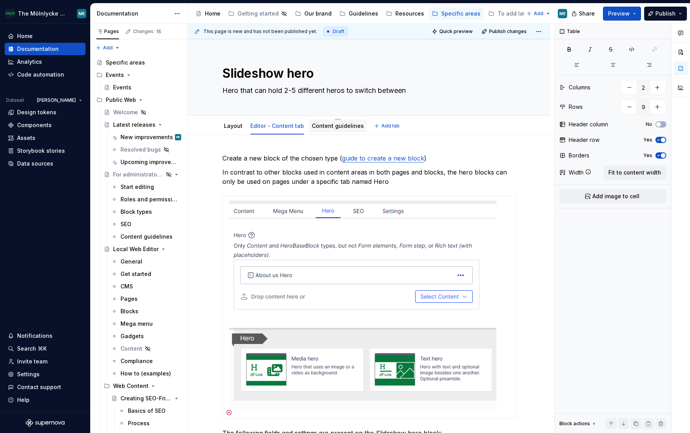
click at [323, 127] on link "Content guidelines" at bounding box center [338, 126] width 52 height 7
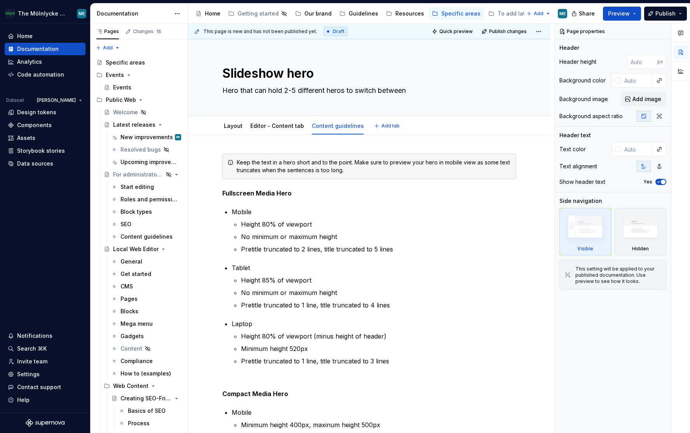
type textarea "*"
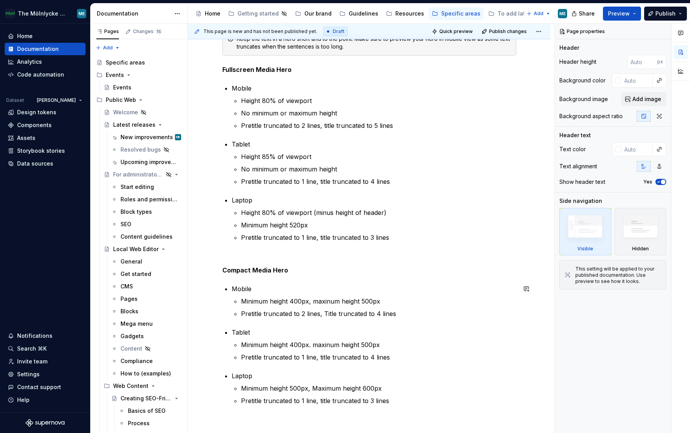
scroll to position [194, 0]
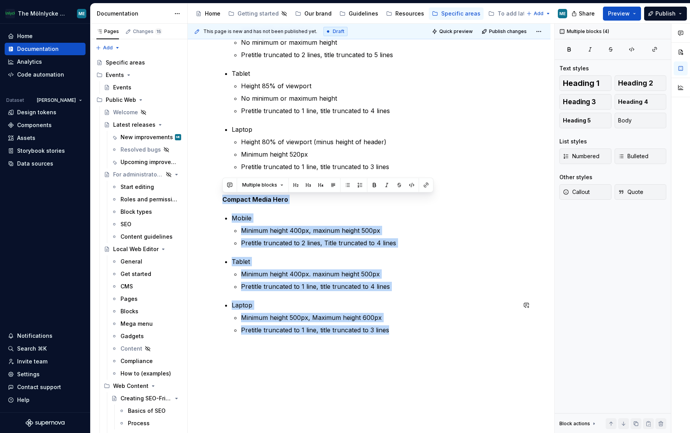
drag, startPoint x: 223, startPoint y: 199, endPoint x: 410, endPoint y: 332, distance: 229.3
click at [410, 332] on div "Keep the text in a hero short and to the point. Make sure to preview your hero …" at bounding box center [369, 156] width 294 height 394
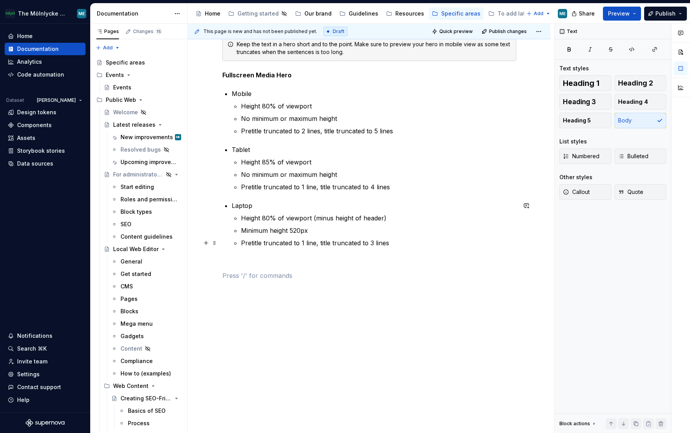
scroll to position [104, 0]
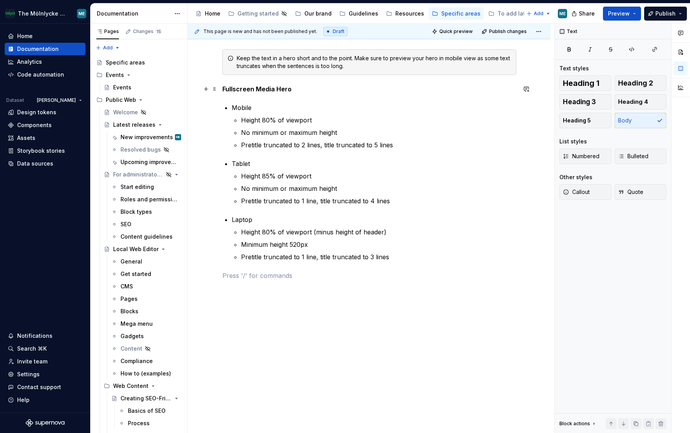
click at [254, 87] on strong "Fullscreen Media Hero" at bounding box center [256, 89] width 69 height 8
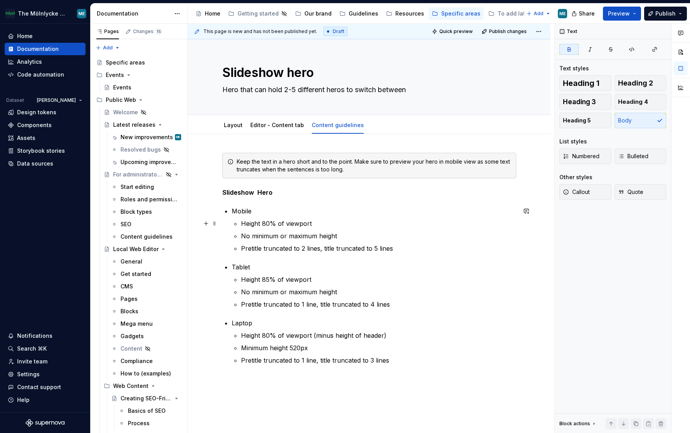
scroll to position [0, 0]
click at [419, 317] on div "Keep the text in a hero short and to the point. Make sure to preview your hero …" at bounding box center [369, 276] width 294 height 245
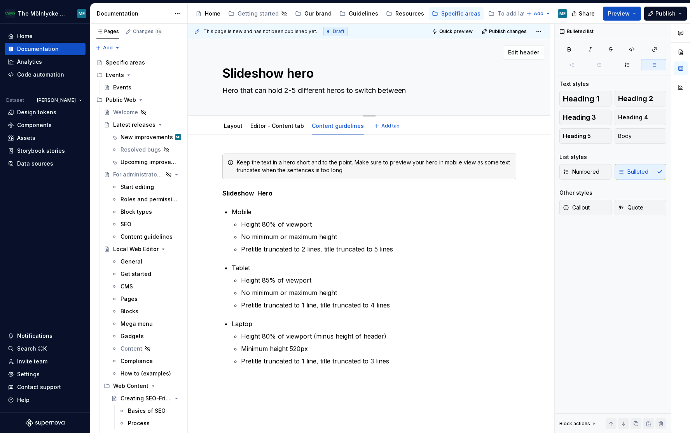
click at [329, 89] on textarea "Hero that can hold 2-5 different heros to switch between" at bounding box center [368, 90] width 294 height 12
click at [343, 89] on textarea "Hero that can hold 2-5 different heros to switch between" at bounding box center [368, 90] width 294 height 12
type textarea "*"
type textarea "Hero that can hold 2-5 different hero to switch between"
type textarea "*"
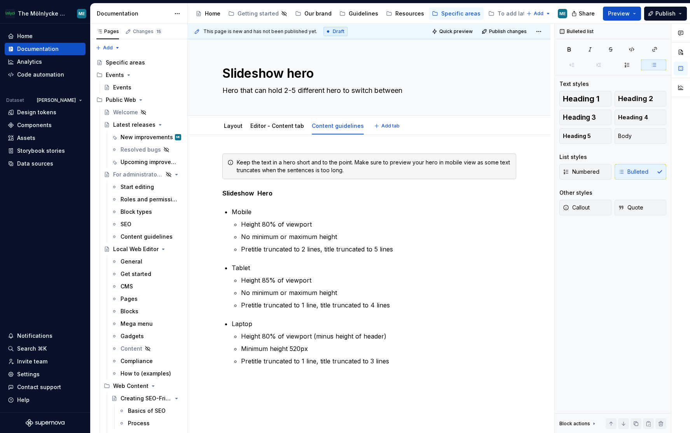
type textarea "Hero that can hold 2-5 different hero to switch between"
type textarea "*"
type textarea "Hero that can hold 2-5 different hero s to switch between"
type textarea "*"
type textarea "Hero that can hold 2-5 different hero se to switch between"
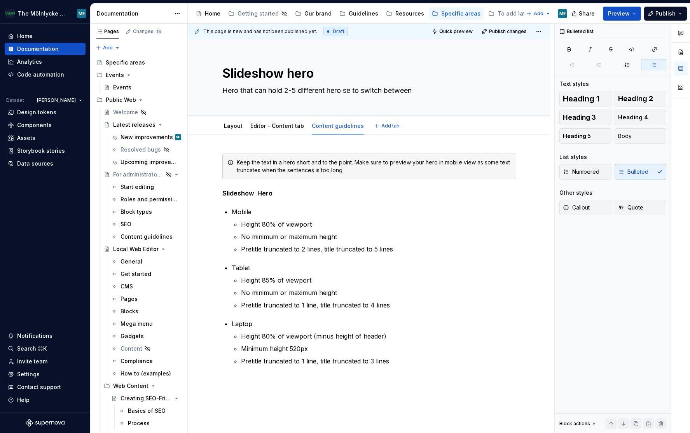
type textarea "*"
type textarea "Hero that can hold 2-5 different hero set to switch between"
type textarea "*"
type textarea "Hero that can hold 2-5 different hero setu to switch between"
type textarea "*"
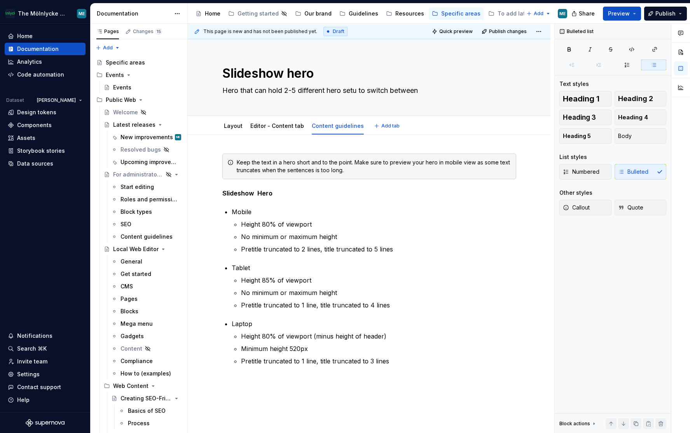
type textarea "Hero that can hold 2-5 different hero setup to switch between"
type textarea "*"
type textarea "Hero that can hold 2-5 different hero setups to switch between"
type textarea "*"
type textarea "Hero that can hold 2-5 different hero setups to switch between"
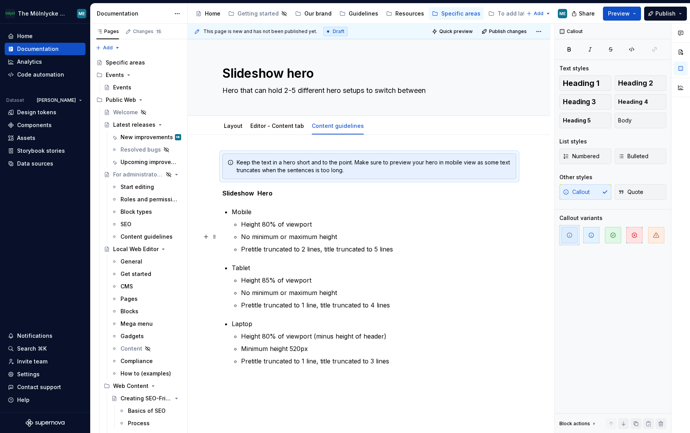
click at [468, 234] on p "No minimum or maximum height" at bounding box center [378, 236] width 275 height 9
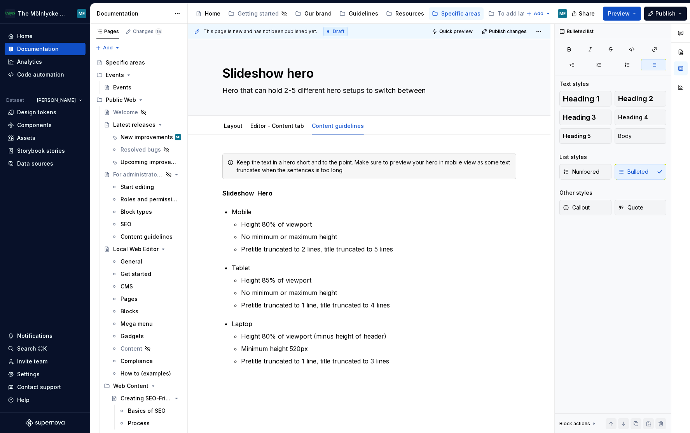
click at [427, 148] on div "Keep the text in a hero short and to the point. Make sure to preview your hero …" at bounding box center [369, 336] width 363 height 403
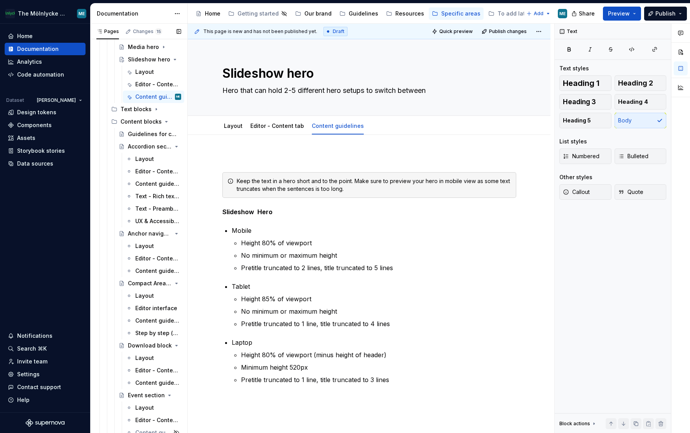
scroll to position [1906, 0]
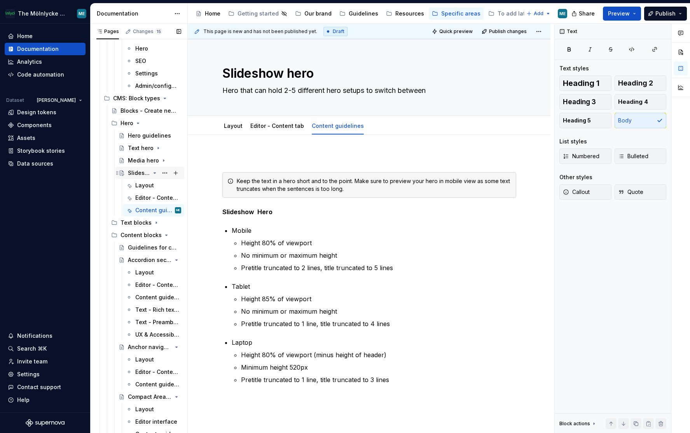
click at [143, 171] on div "Slideshow hero" at bounding box center [139, 173] width 22 height 8
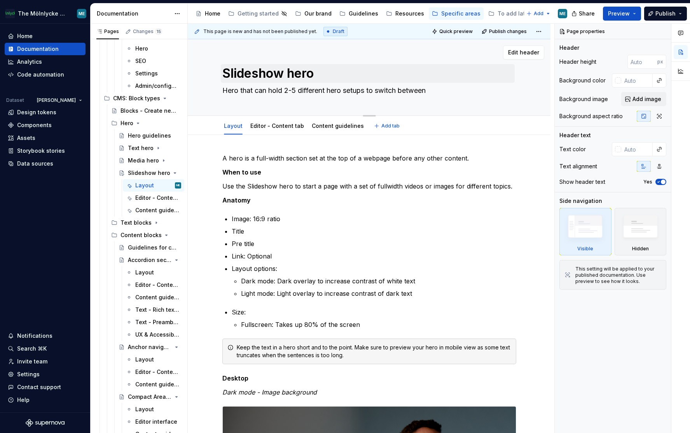
drag, startPoint x: 217, startPoint y: 51, endPoint x: 296, endPoint y: 67, distance: 81.5
click at [217, 51] on div "Edit header" at bounding box center [366, 53] width 357 height 14
drag, startPoint x: 144, startPoint y: 196, endPoint x: 414, endPoint y: 76, distance: 295.5
click at [144, 196] on div "Editor - Content tab" at bounding box center [157, 198] width 44 height 8
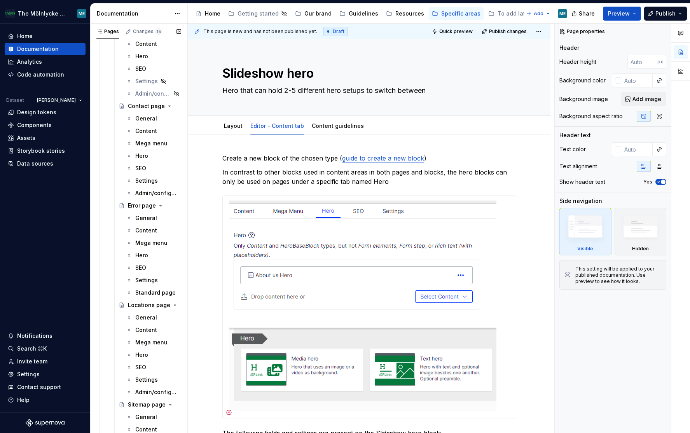
scroll to position [1128, 0]
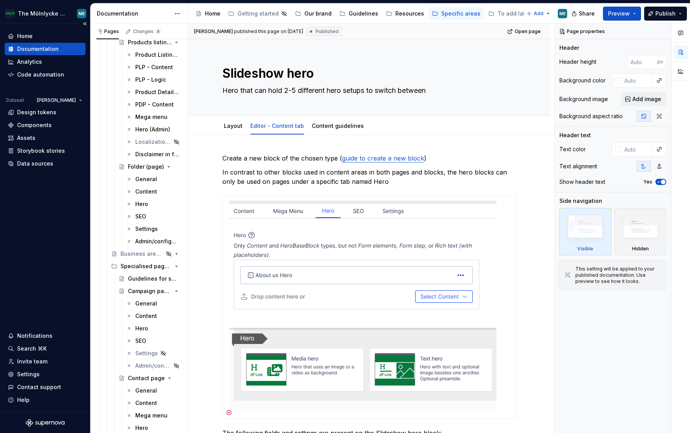
type textarea "*"
